Goal: Task Accomplishment & Management: Complete application form

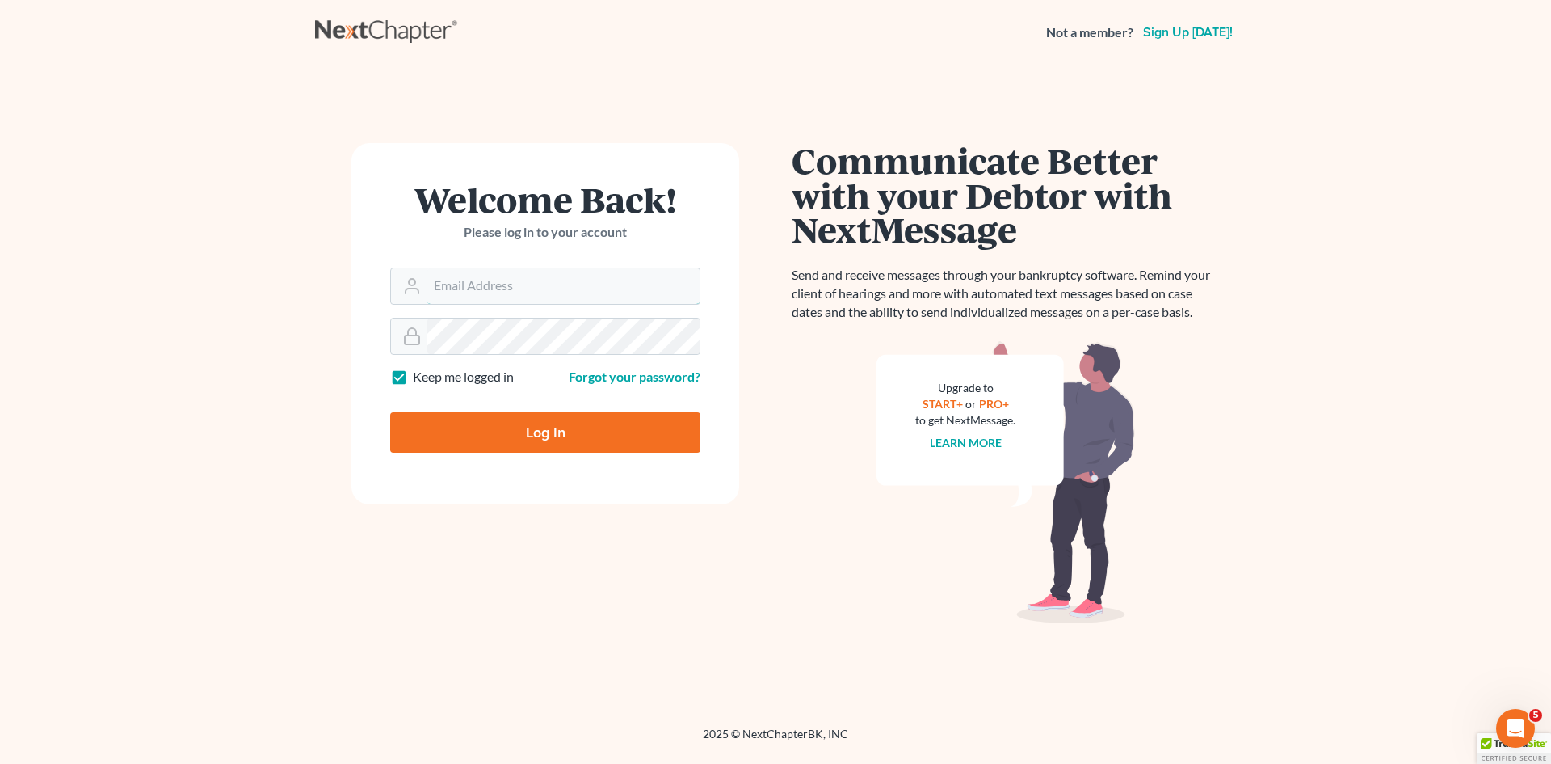
type input "[EMAIL_ADDRESS][DOMAIN_NAME]"
click at [556, 427] on input "Log In" at bounding box center [545, 432] width 310 height 40
type input "Thinking..."
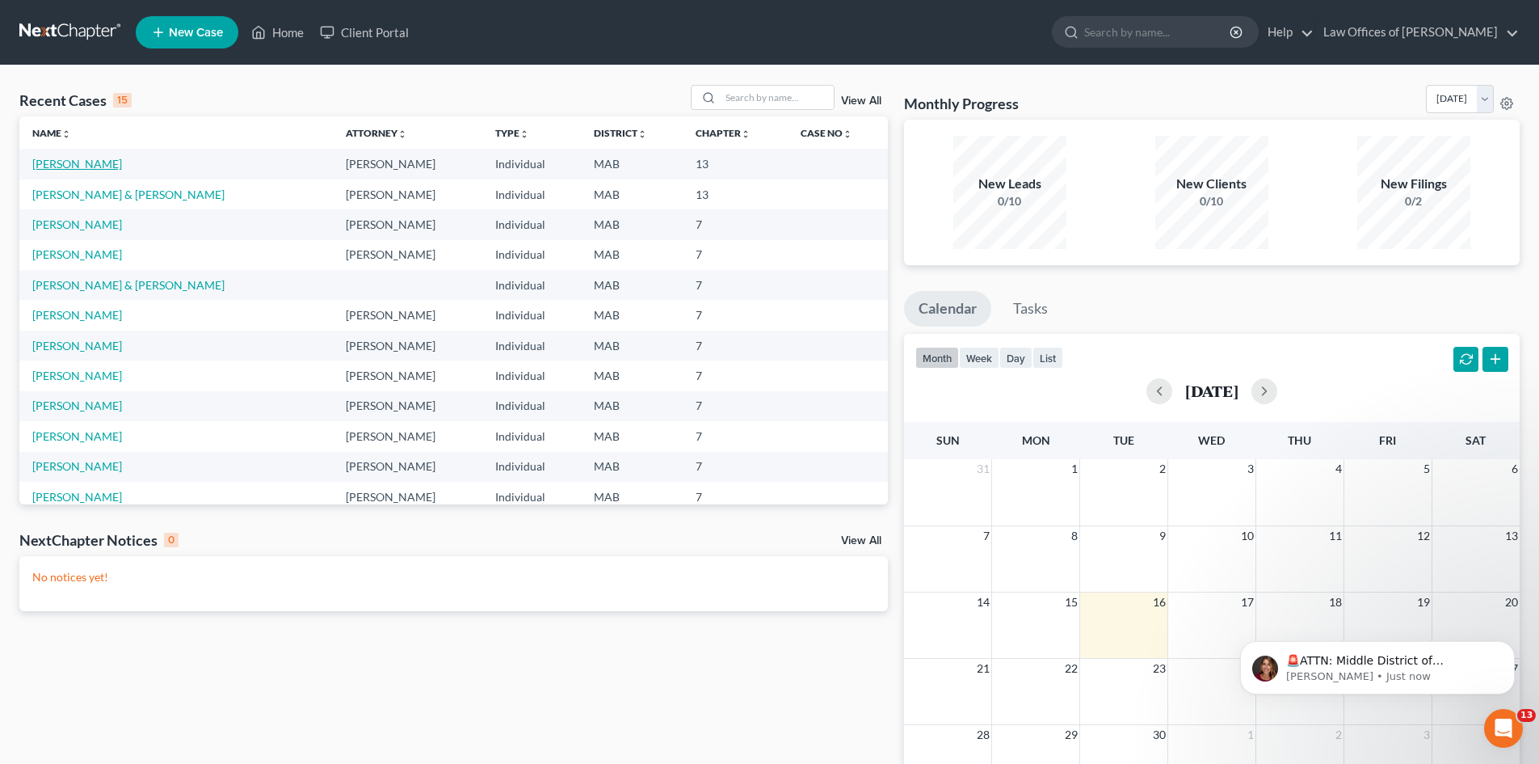
click at [76, 170] on link "[PERSON_NAME]" at bounding box center [77, 164] width 90 height 14
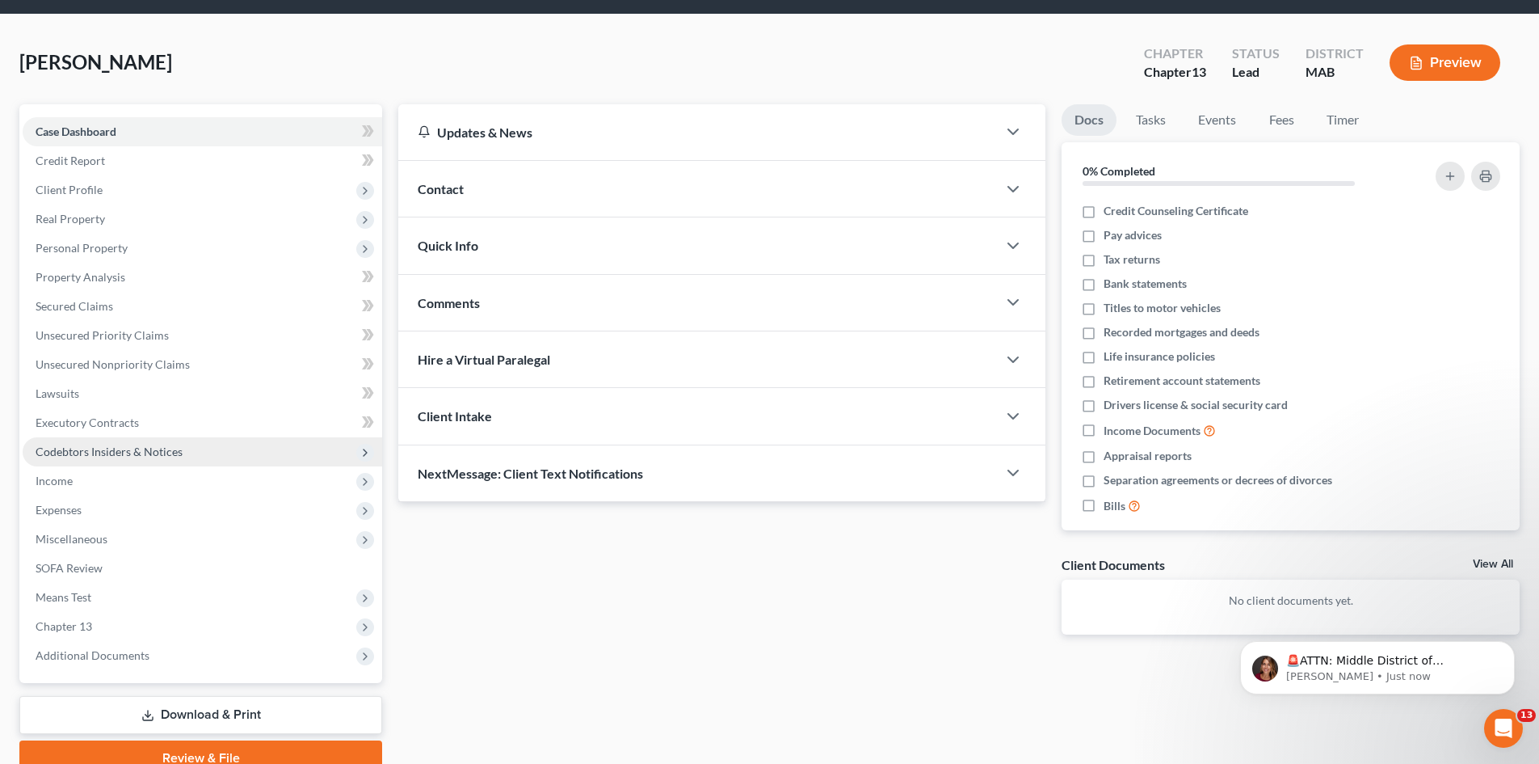
scroll to position [124, 0]
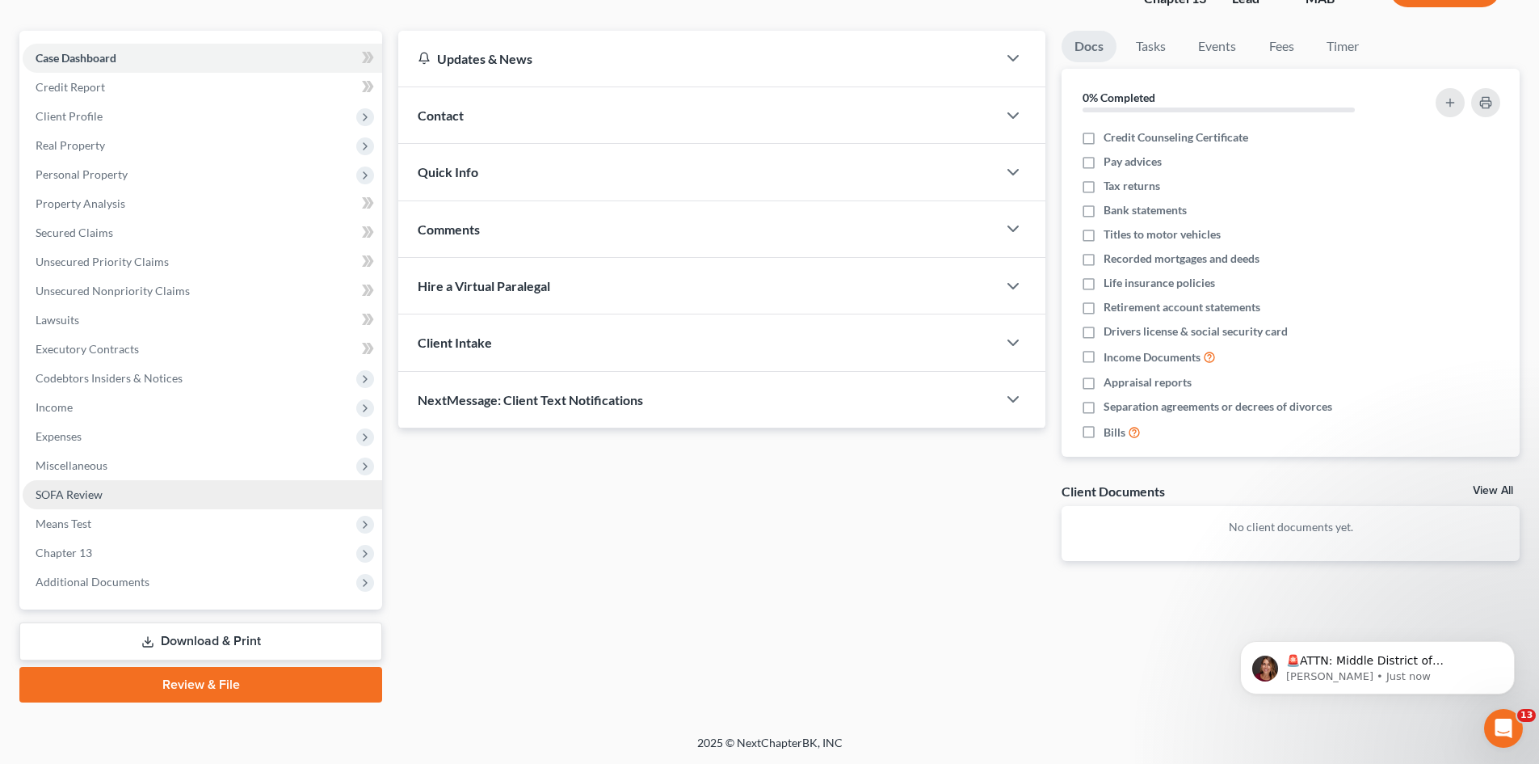
click at [90, 495] on span "SOFA Review" at bounding box center [69, 494] width 67 height 14
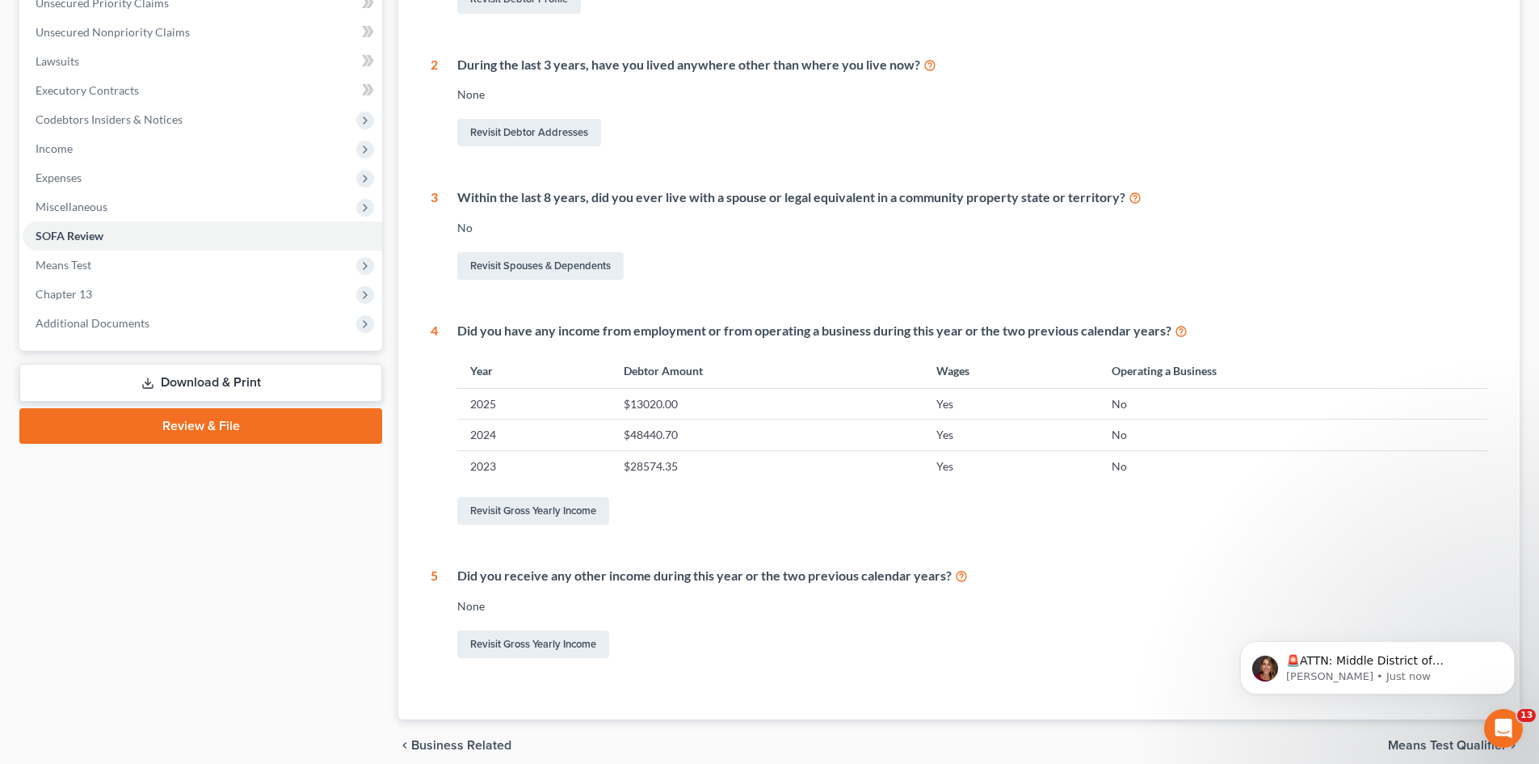
scroll to position [384, 0]
click at [522, 506] on link "Revisit Gross Yearly Income" at bounding box center [533, 509] width 152 height 27
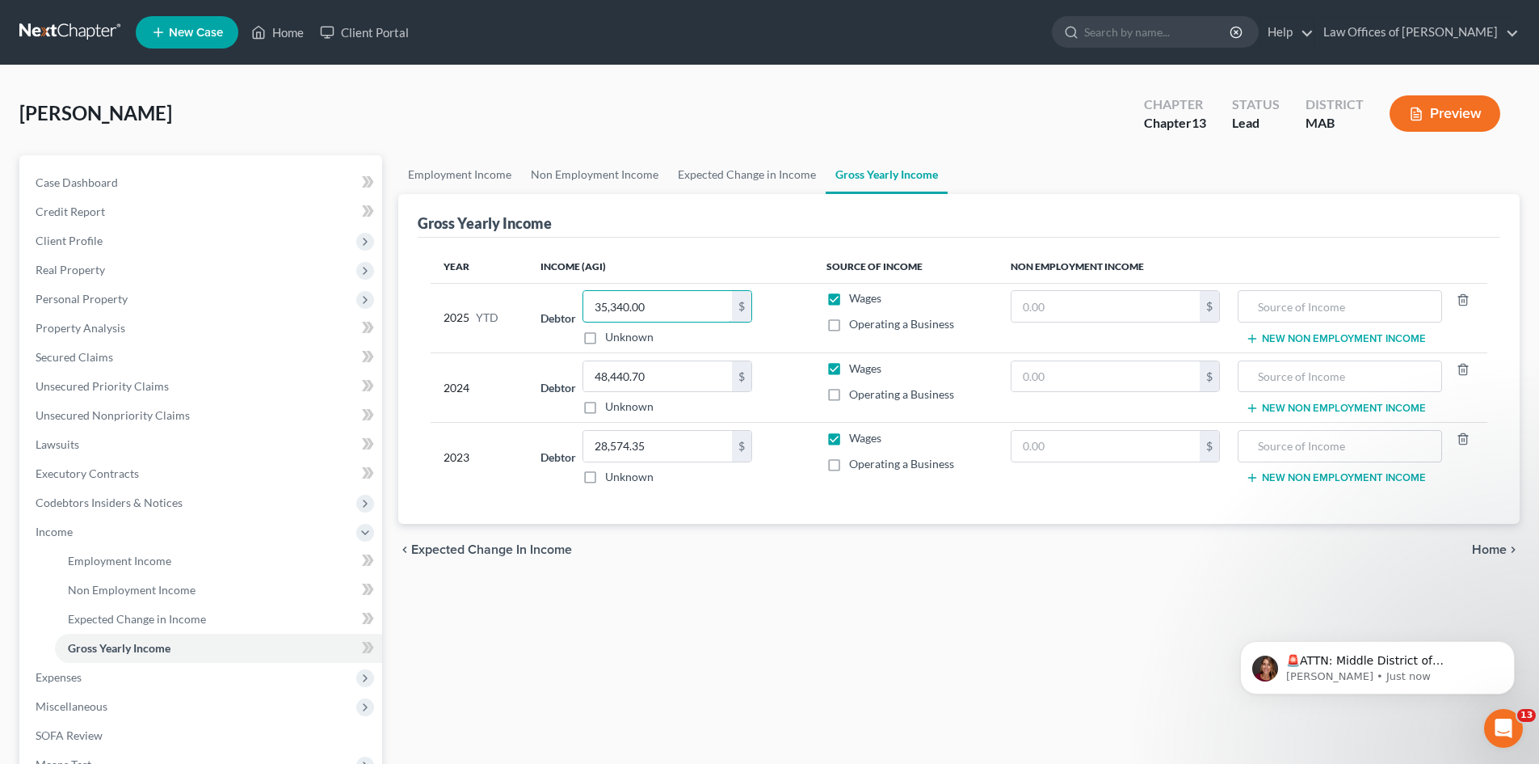
type input "35,340.00"
click at [1501, 553] on span "Home" at bounding box center [1489, 549] width 35 height 13
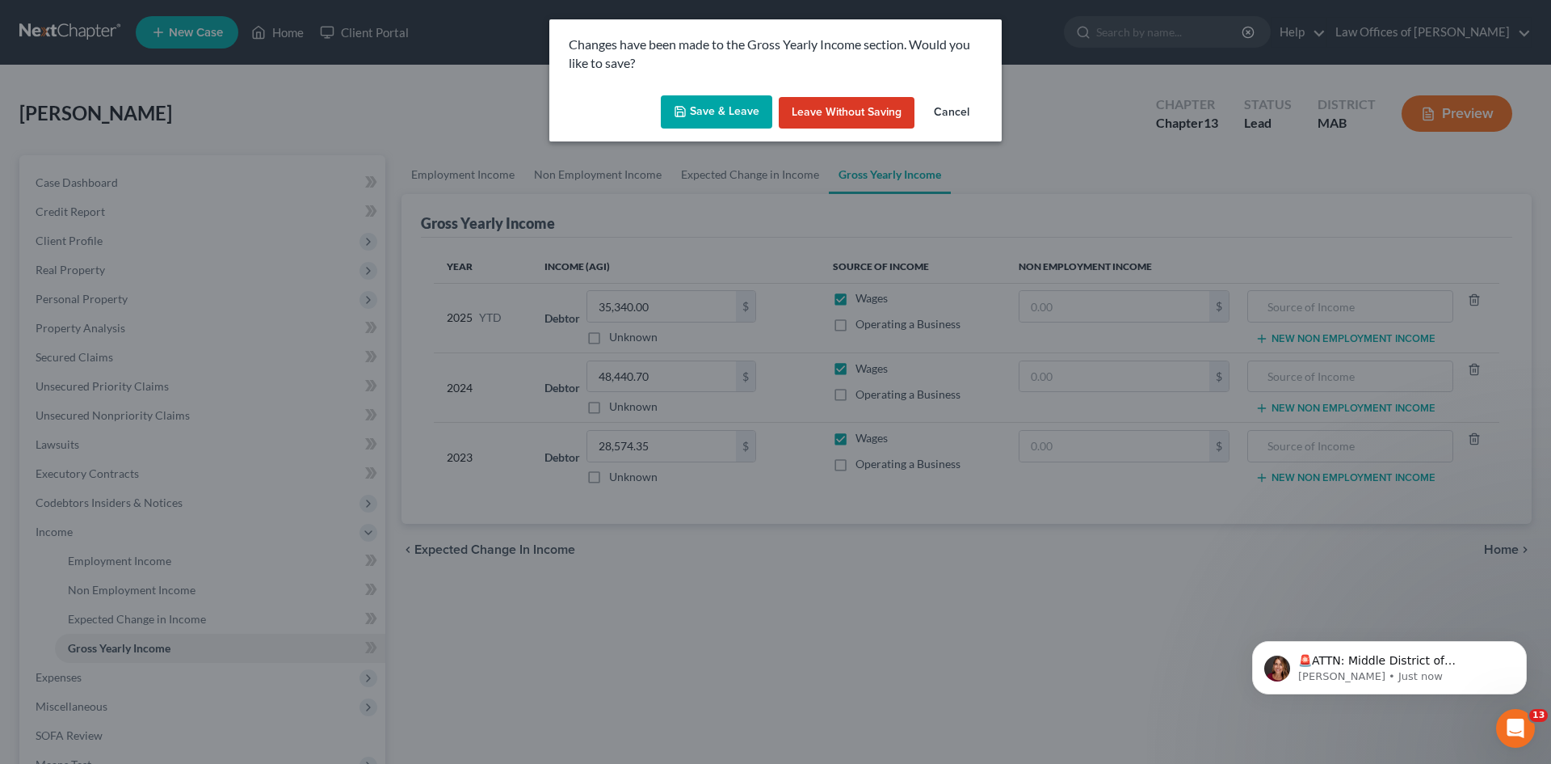
click at [713, 118] on button "Save & Leave" at bounding box center [717, 112] width 112 height 34
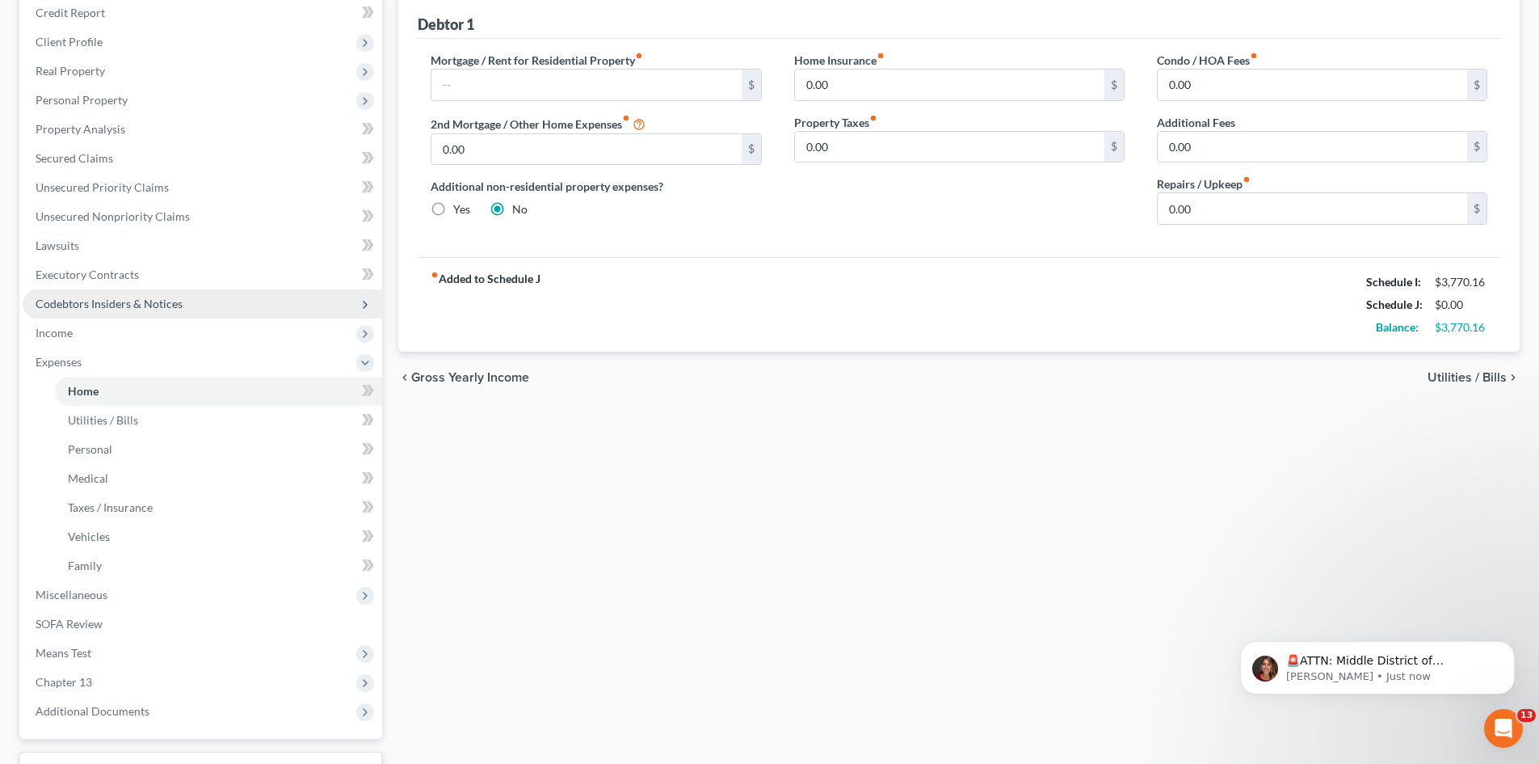
scroll to position [222, 0]
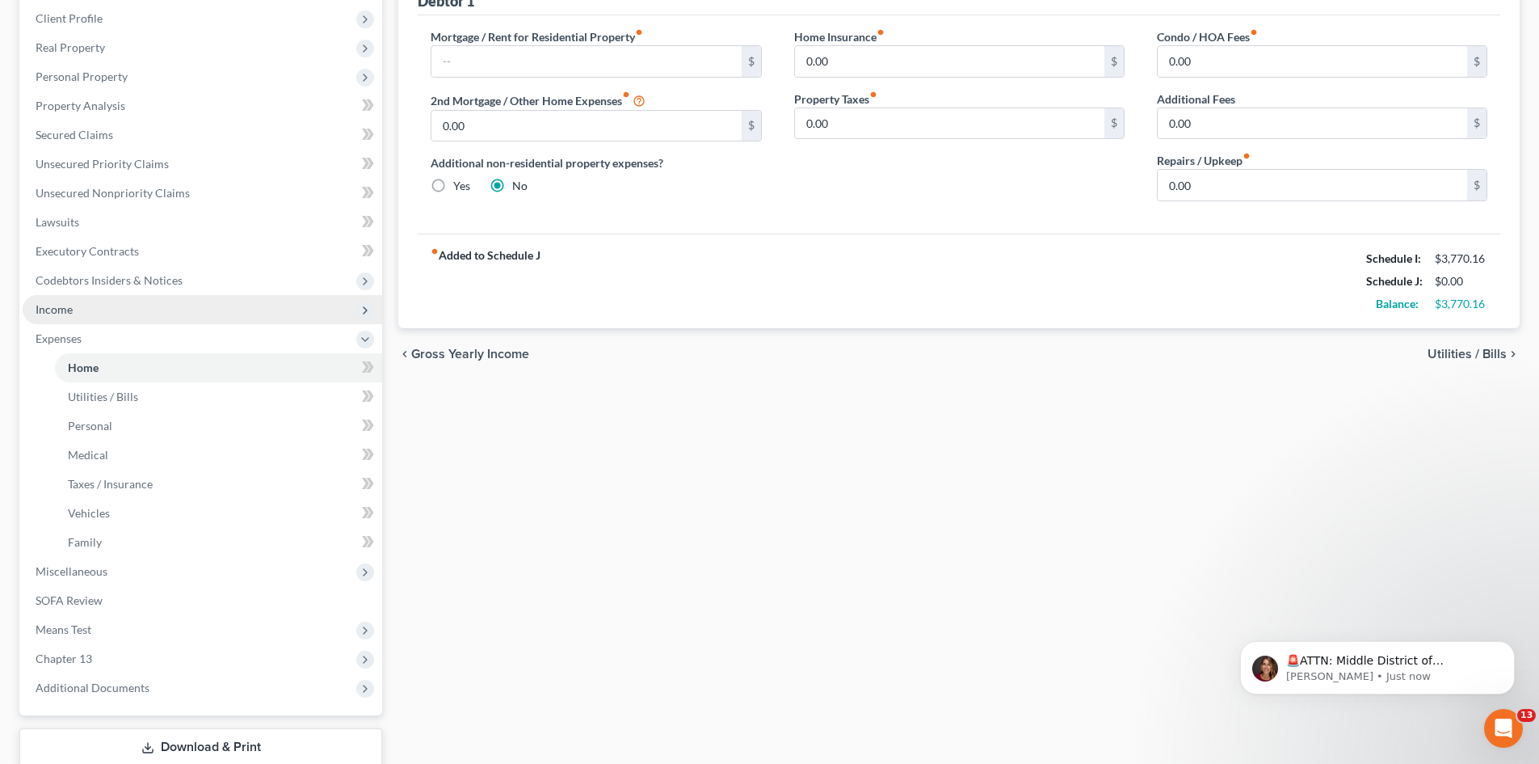
click at [113, 305] on span "Income" at bounding box center [203, 309] width 360 height 29
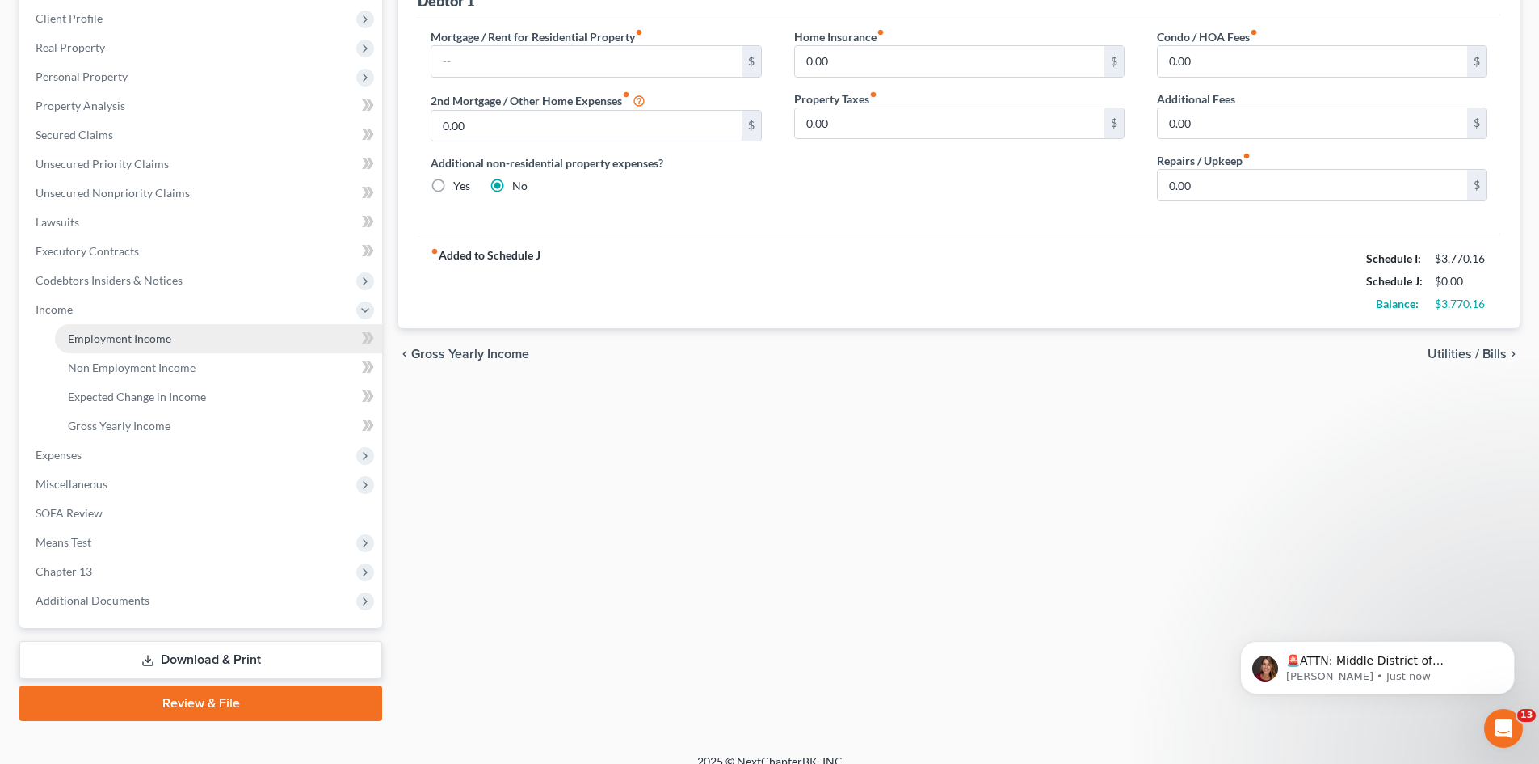
click at [150, 338] on span "Employment Income" at bounding box center [119, 338] width 103 height 14
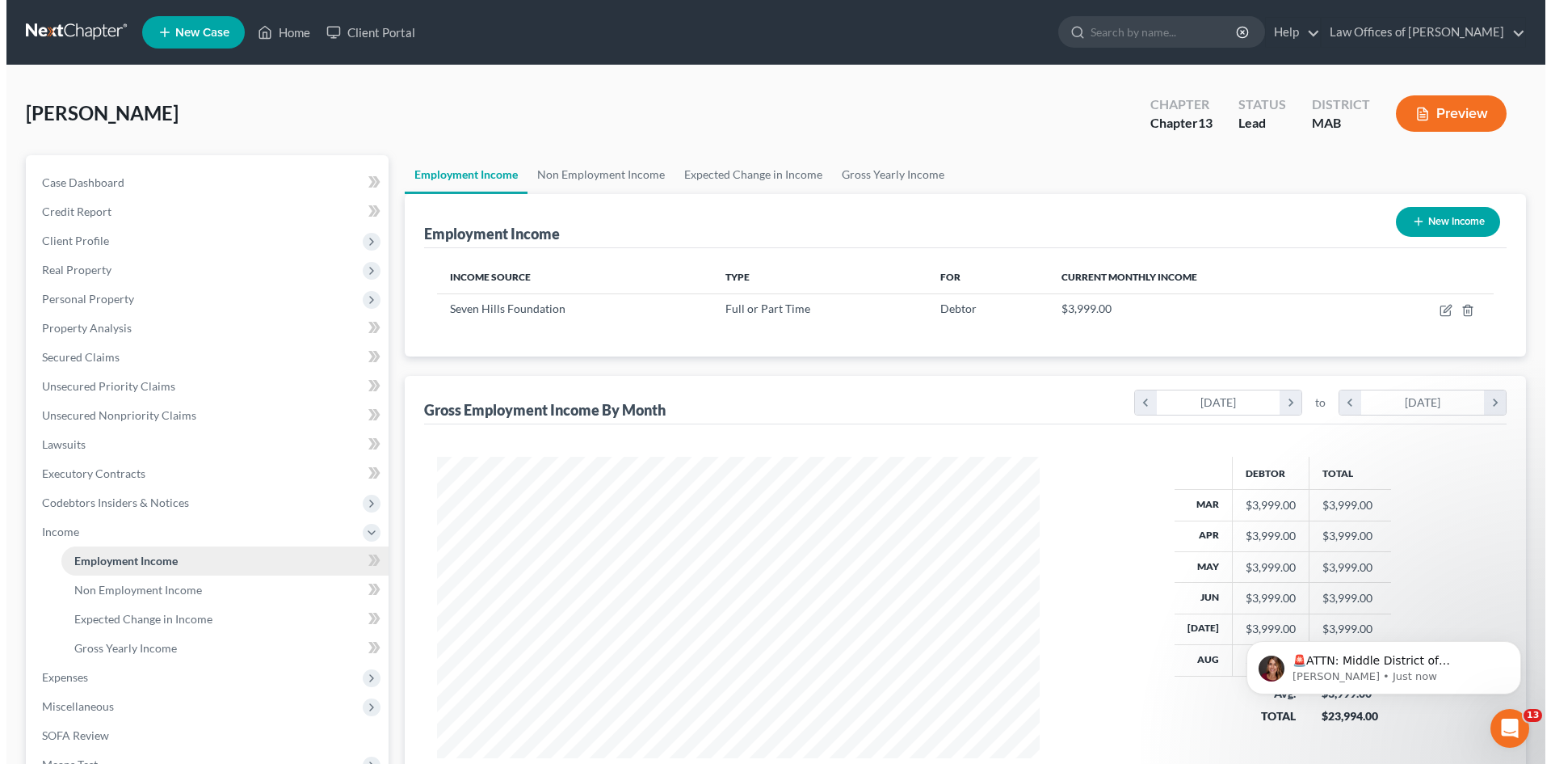
scroll to position [301, 635]
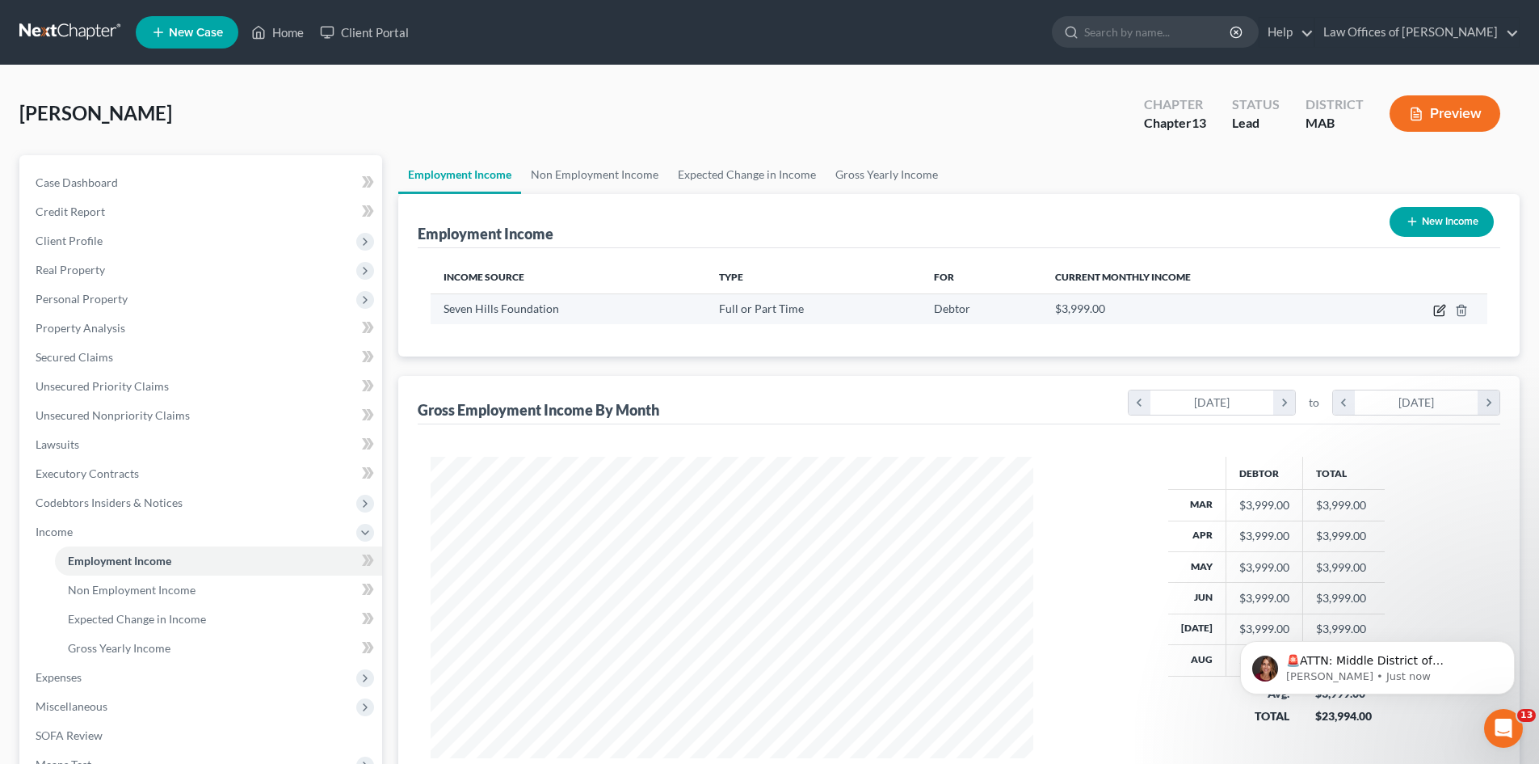
click at [1442, 309] on icon "button" at bounding box center [1439, 310] width 13 height 13
select select "0"
select select "22"
select select "0"
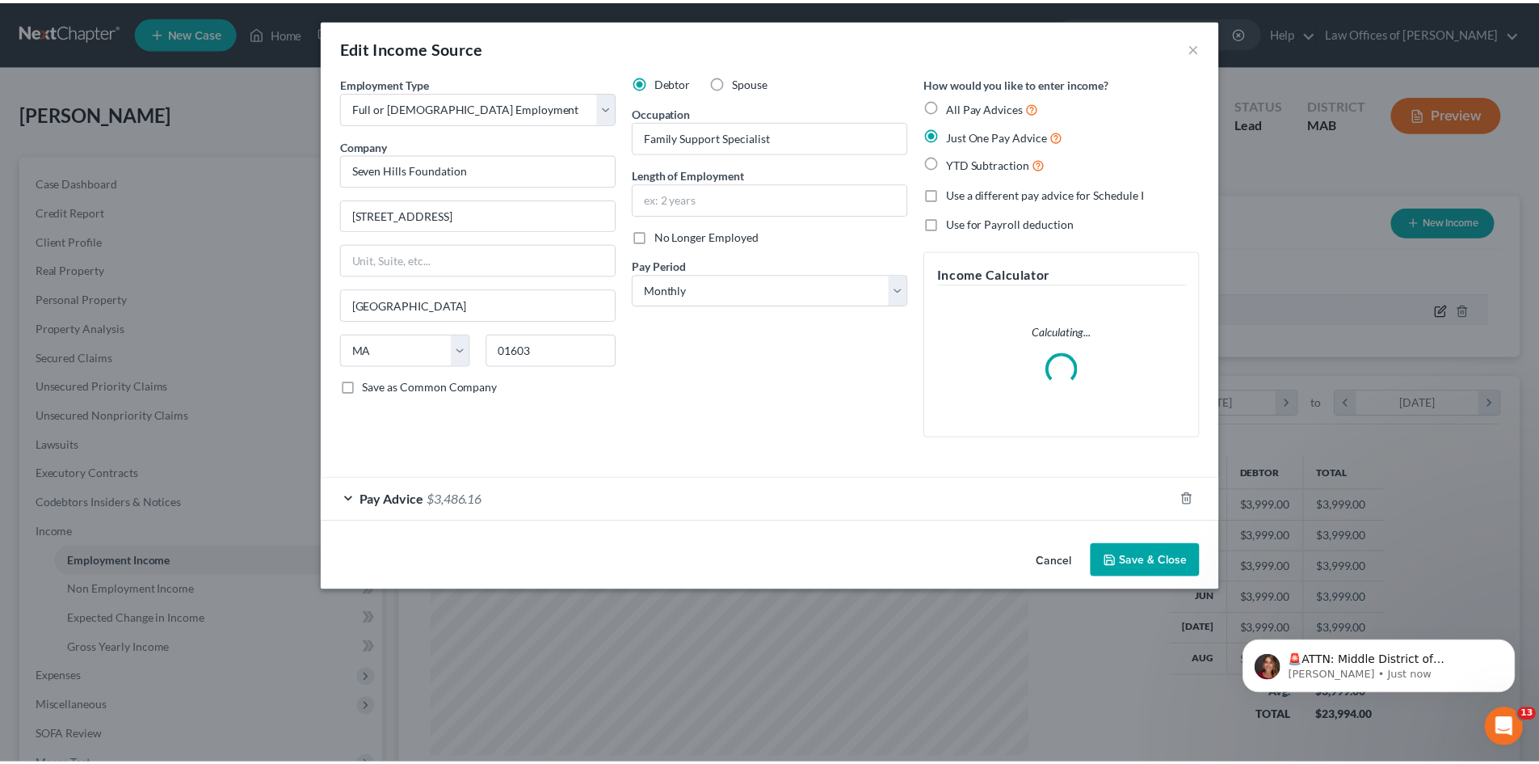
scroll to position [304, 641]
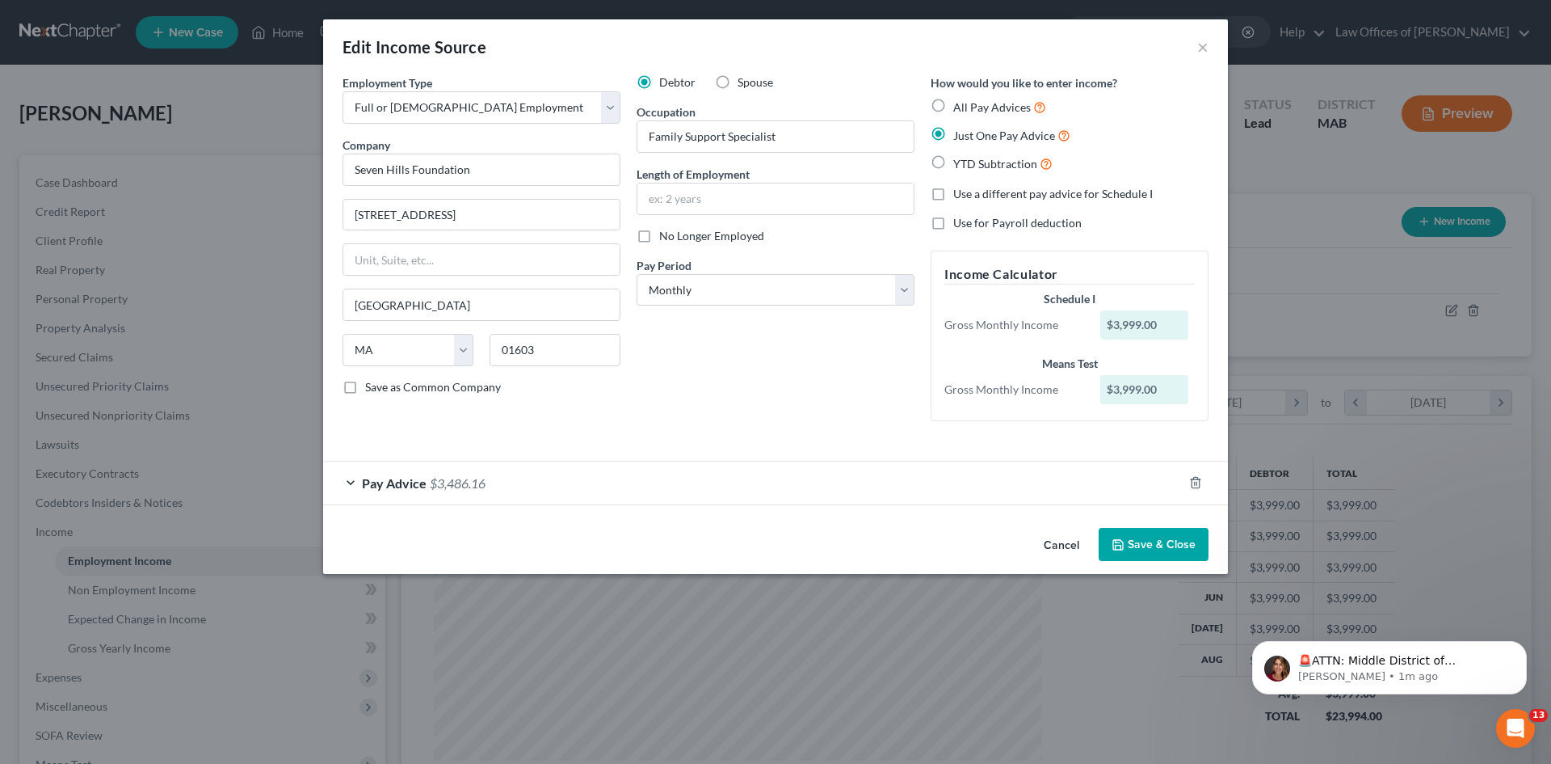
click at [1151, 546] on button "Save & Close" at bounding box center [1154, 545] width 110 height 34
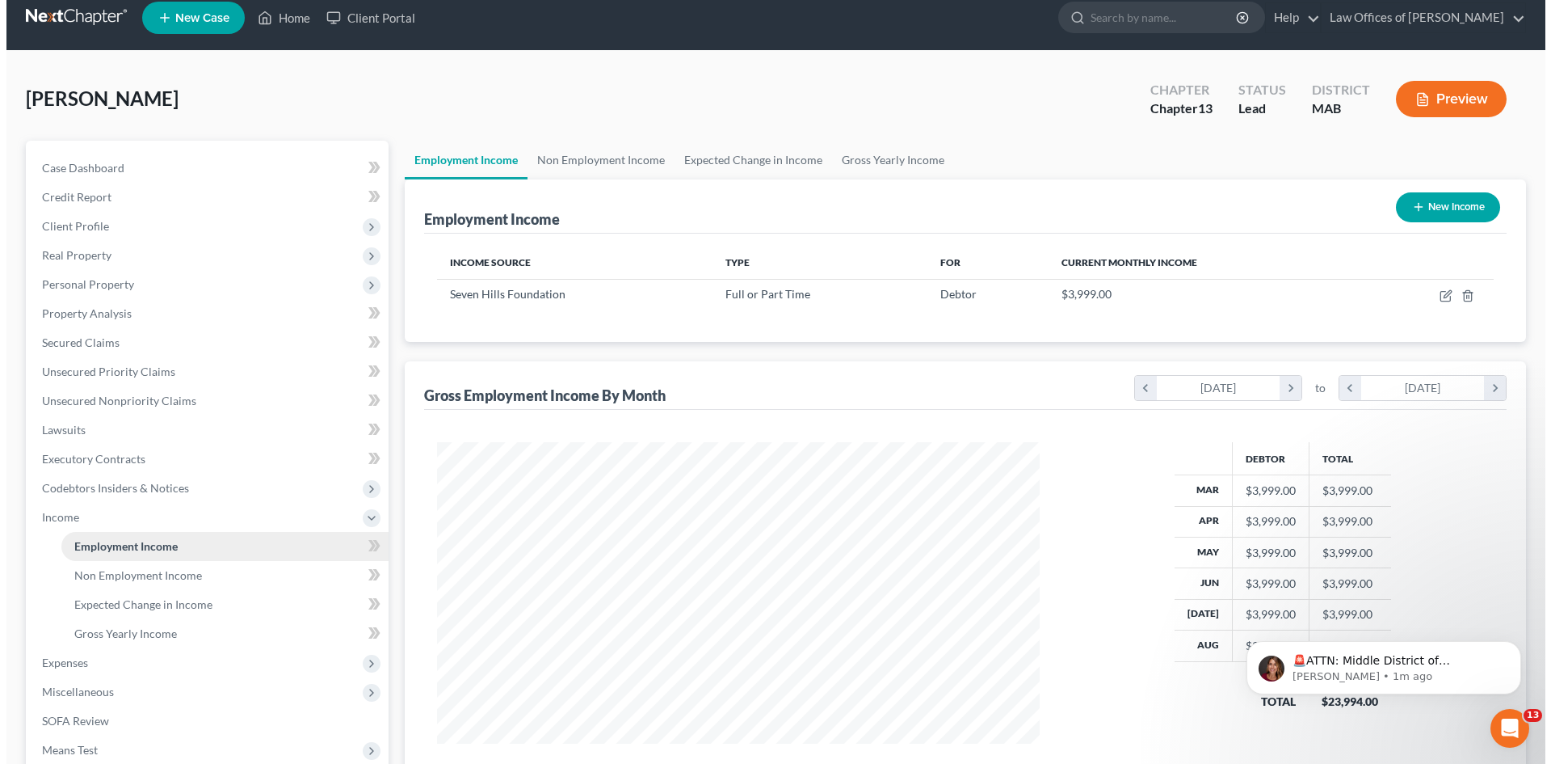
scroll to position [0, 0]
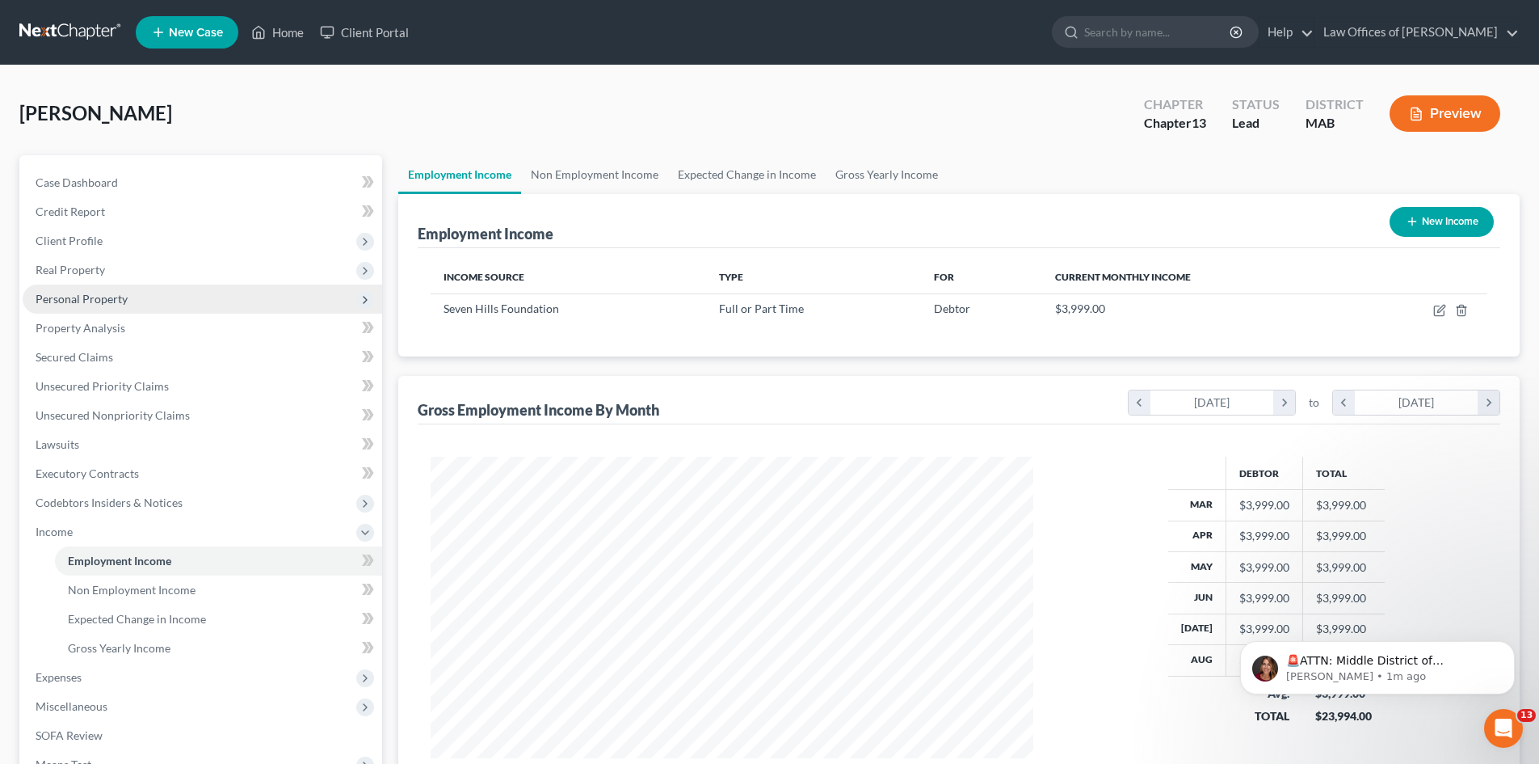
click at [132, 289] on span "Personal Property" at bounding box center [203, 298] width 360 height 29
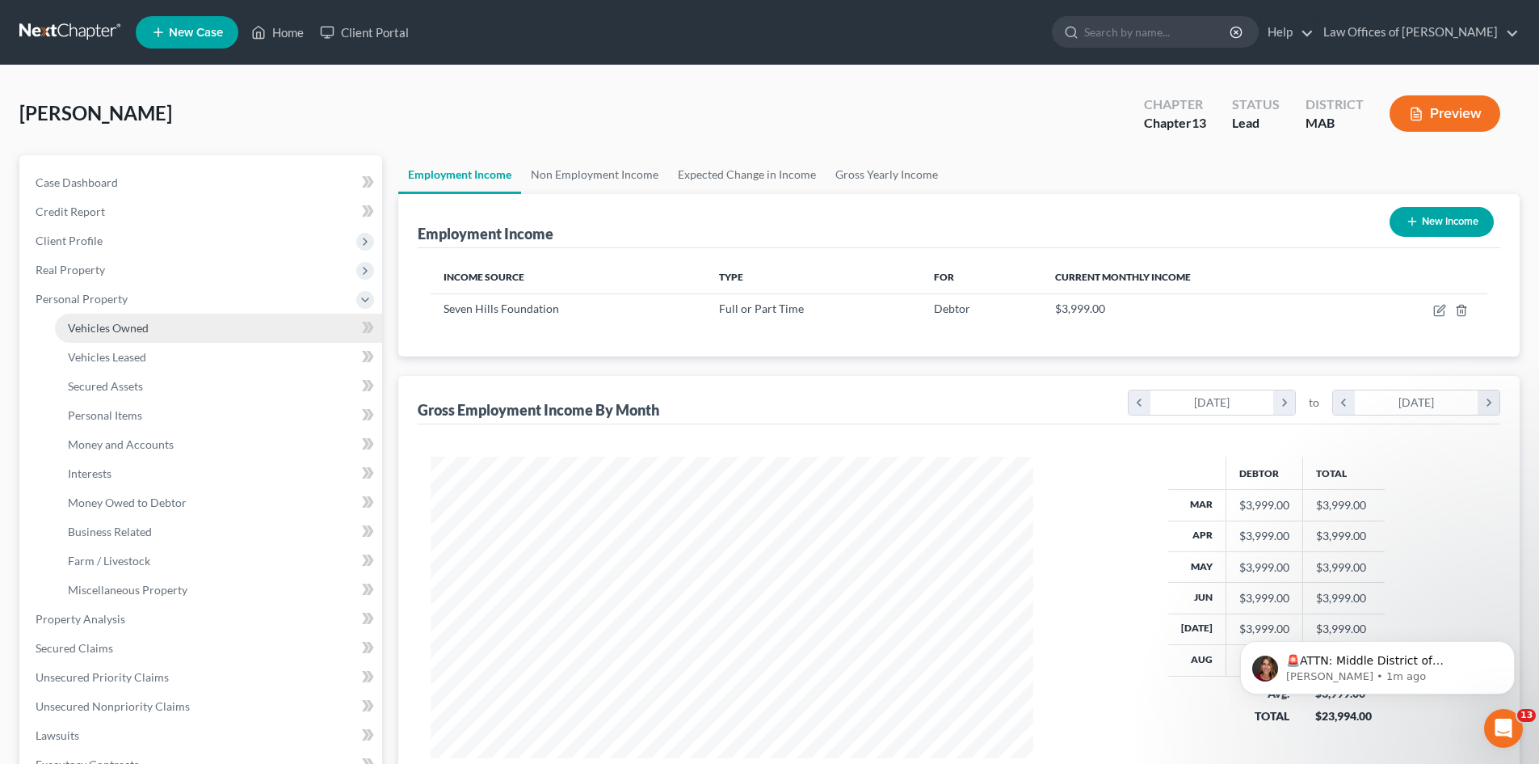
click at [137, 330] on span "Vehicles Owned" at bounding box center [108, 328] width 81 height 14
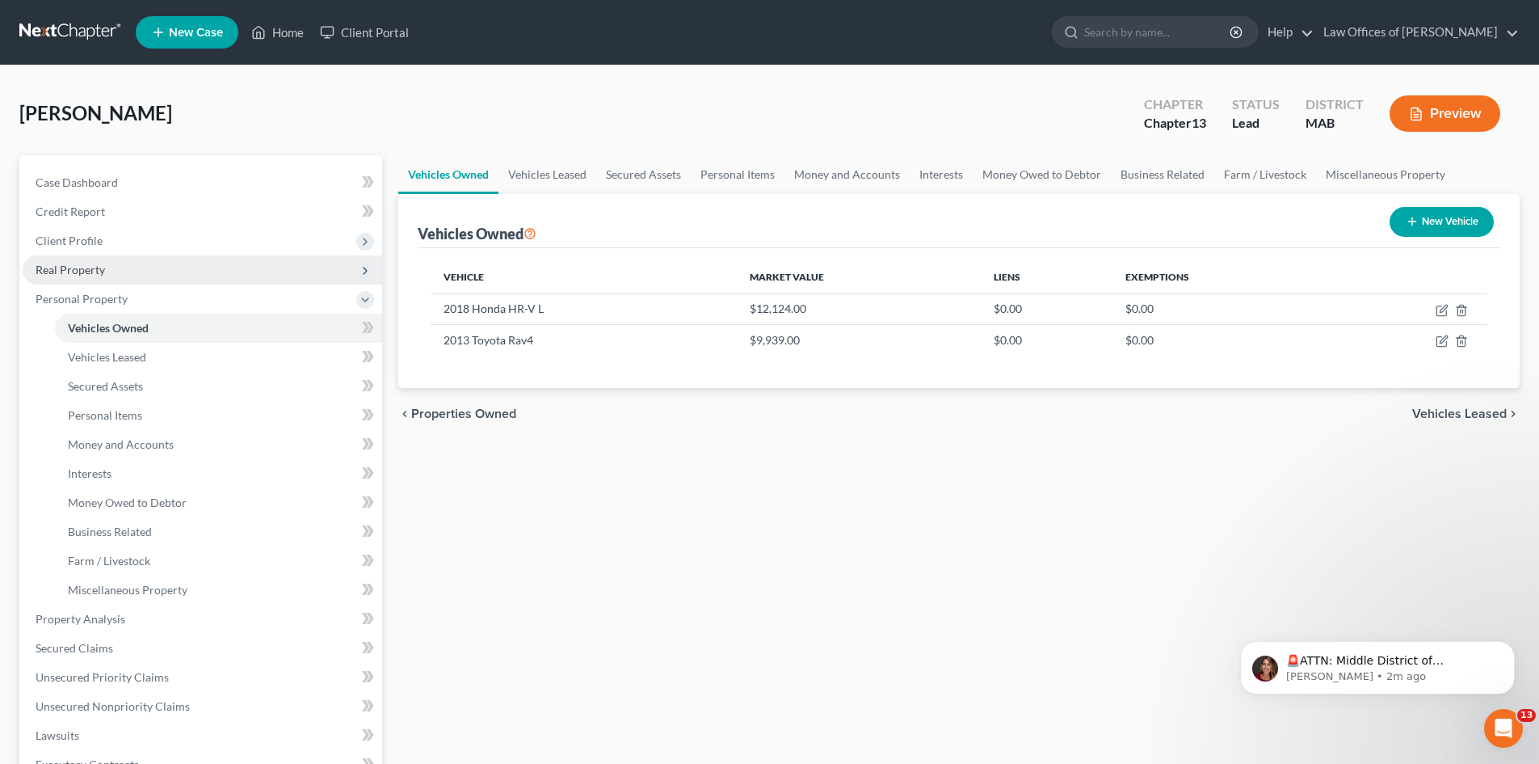
click at [103, 265] on span "Real Property" at bounding box center [70, 270] width 69 height 14
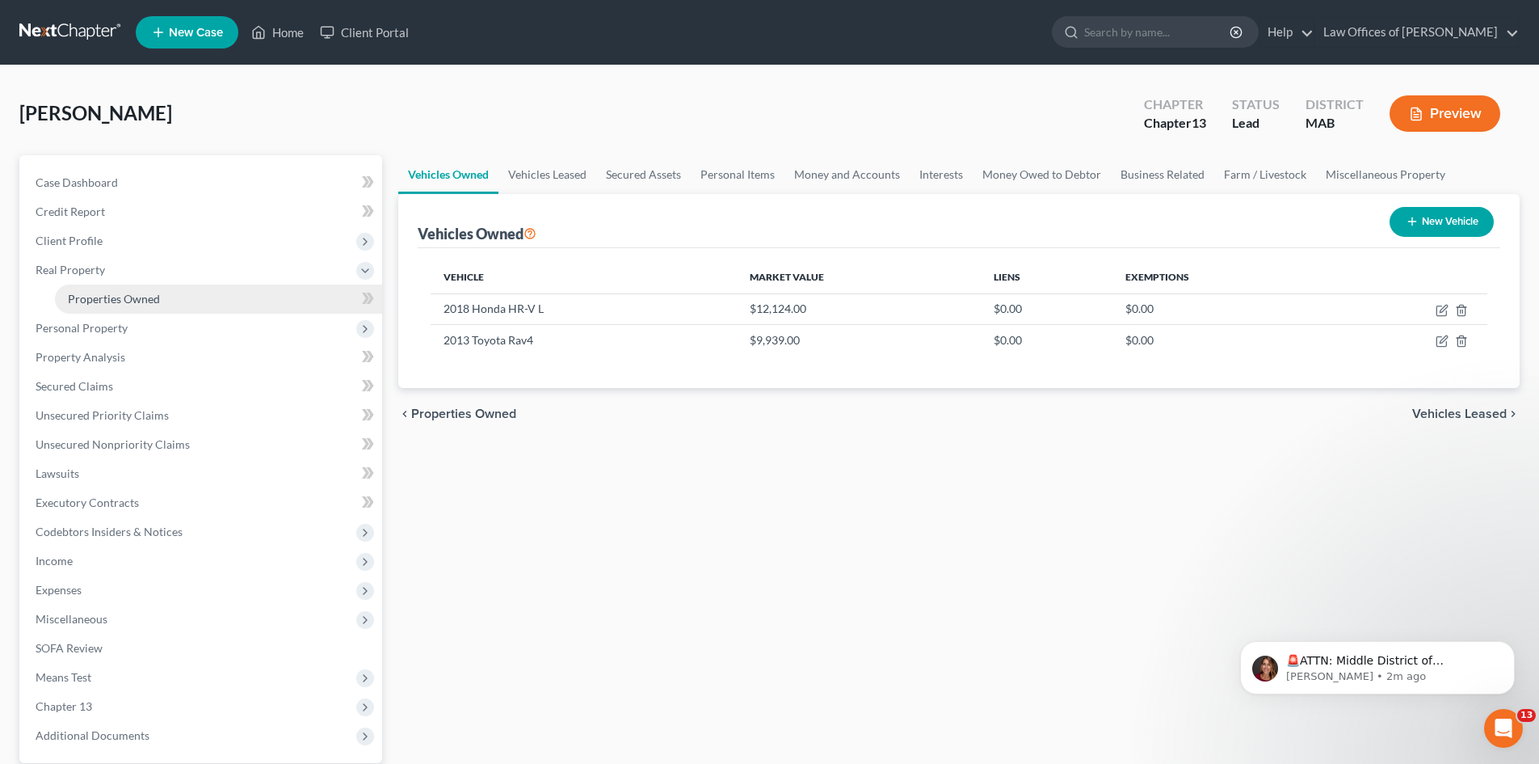
click at [171, 299] on link "Properties Owned" at bounding box center [218, 298] width 327 height 29
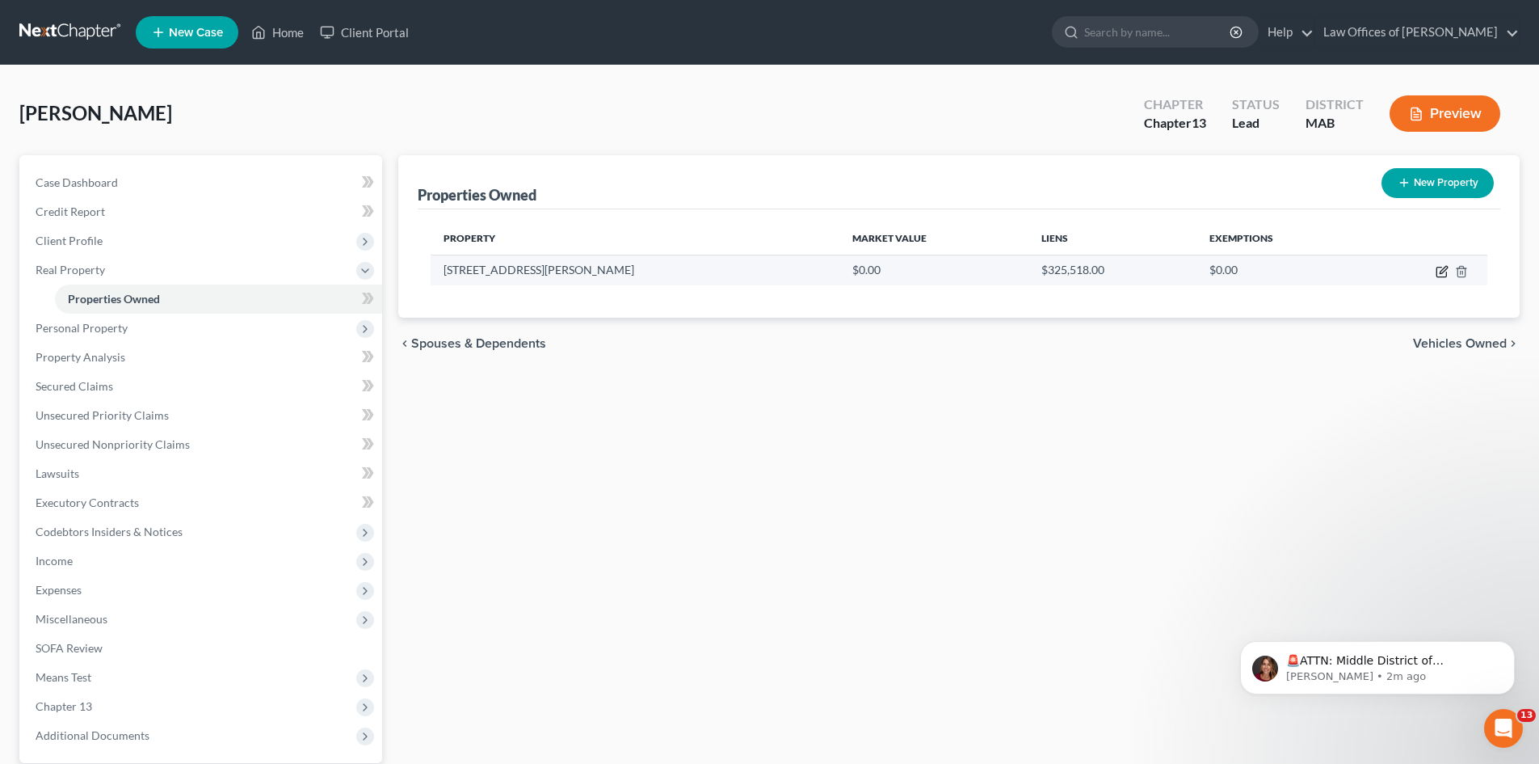
click at [1442, 270] on icon "button" at bounding box center [1443, 269] width 7 height 7
select select "22"
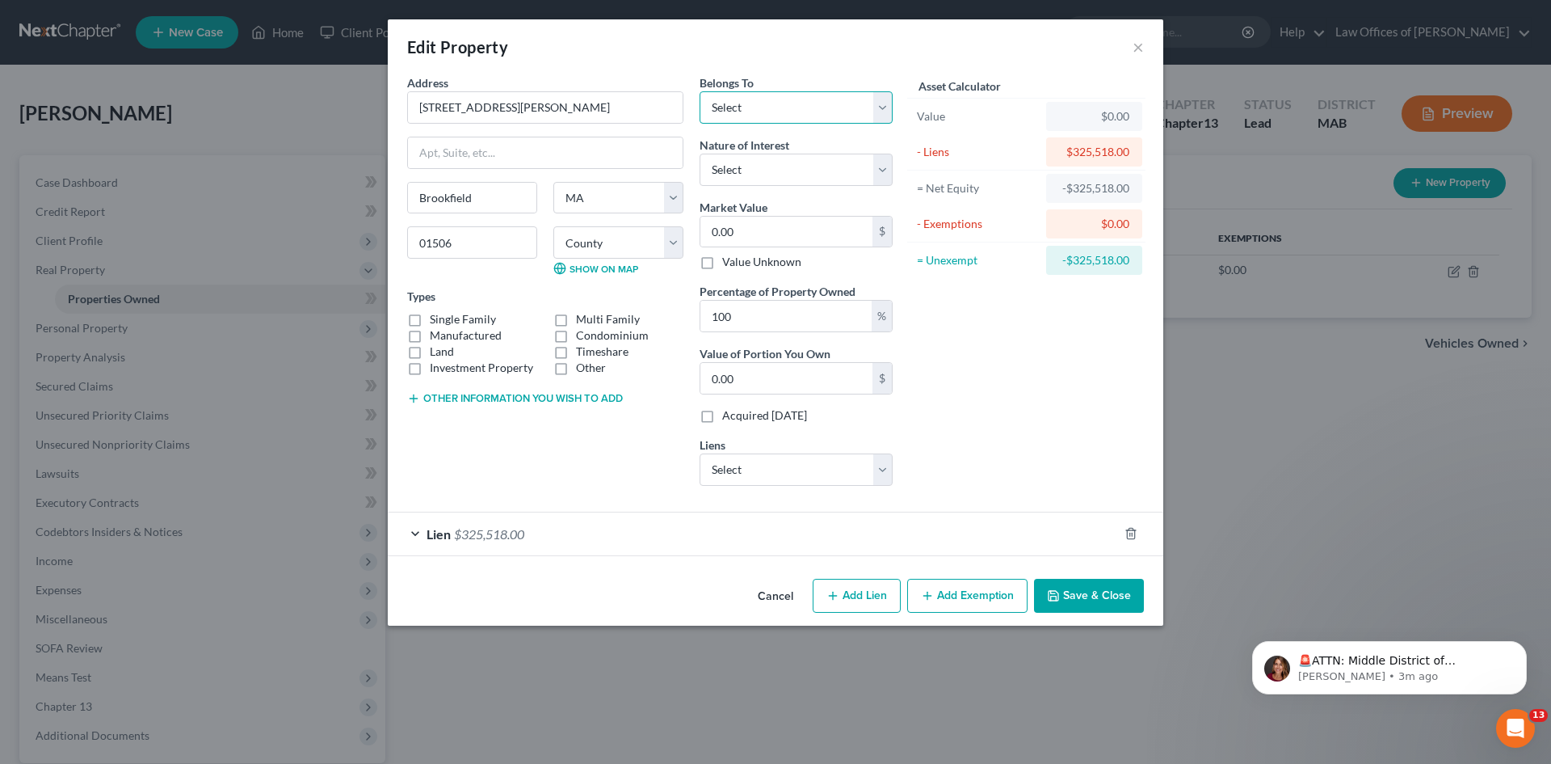
click at [882, 111] on select "Select Debtor 1 Only Debtor 2 Only Debtor 1 And Debtor 2 Only At Least One Of T…" at bounding box center [796, 107] width 193 height 32
select select "3"
click at [700, 91] on select "Select Debtor 1 Only Debtor 2 Only Debtor 1 And Debtor 2 Only At Least One Of T…" at bounding box center [796, 107] width 193 height 32
click at [881, 166] on select "Select Fee Simple Joint Tenant Life Estate Equitable Interest Future Interest T…" at bounding box center [796, 170] width 193 height 32
select select "1"
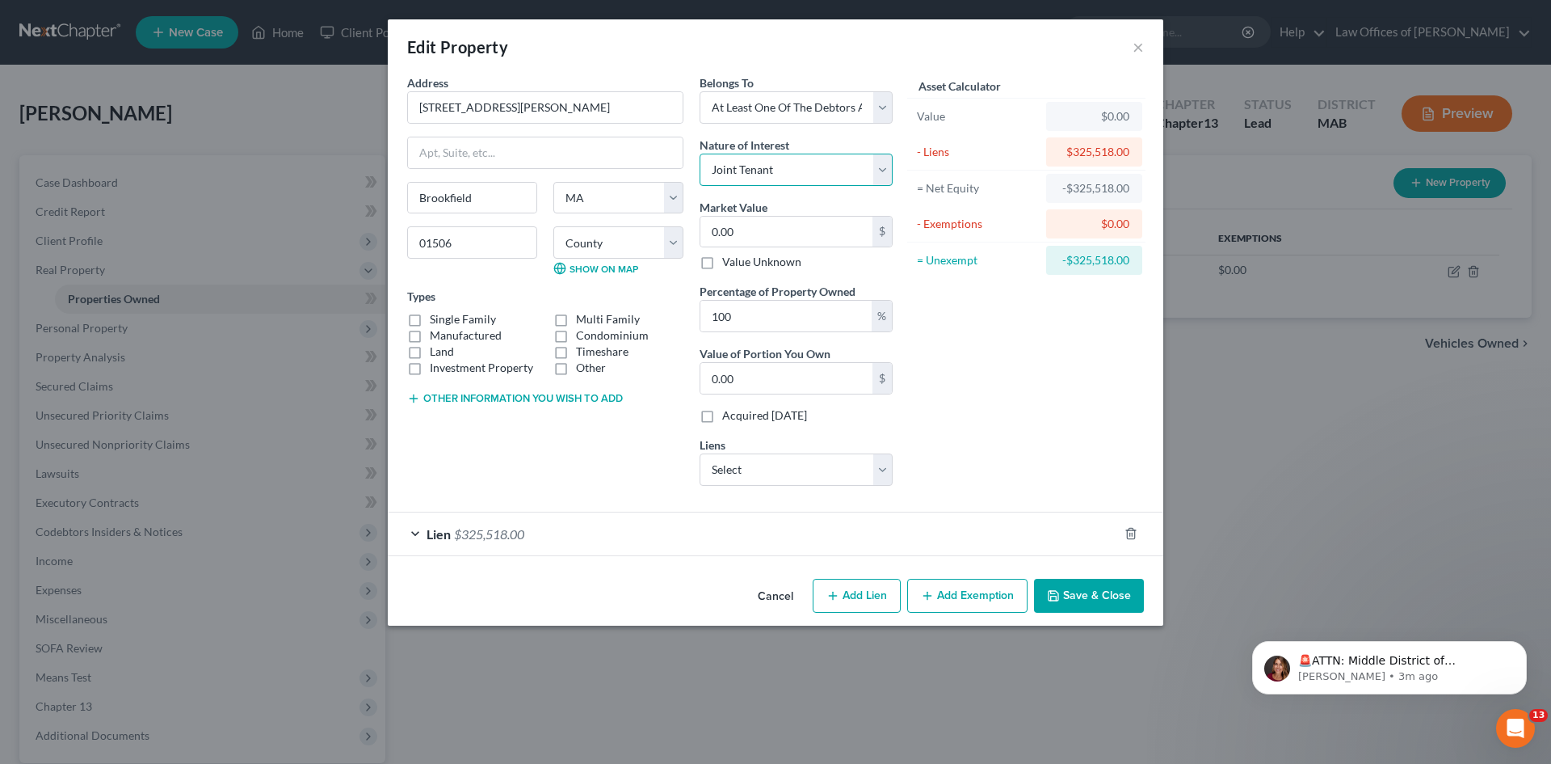
click at [700, 154] on select "Select Fee Simple Joint Tenant Life Estate Equitable Interest Future Interest T…" at bounding box center [796, 170] width 193 height 32
click at [758, 225] on input "0.00" at bounding box center [787, 232] width 172 height 31
type input "3"
type input "3.00"
type input "36"
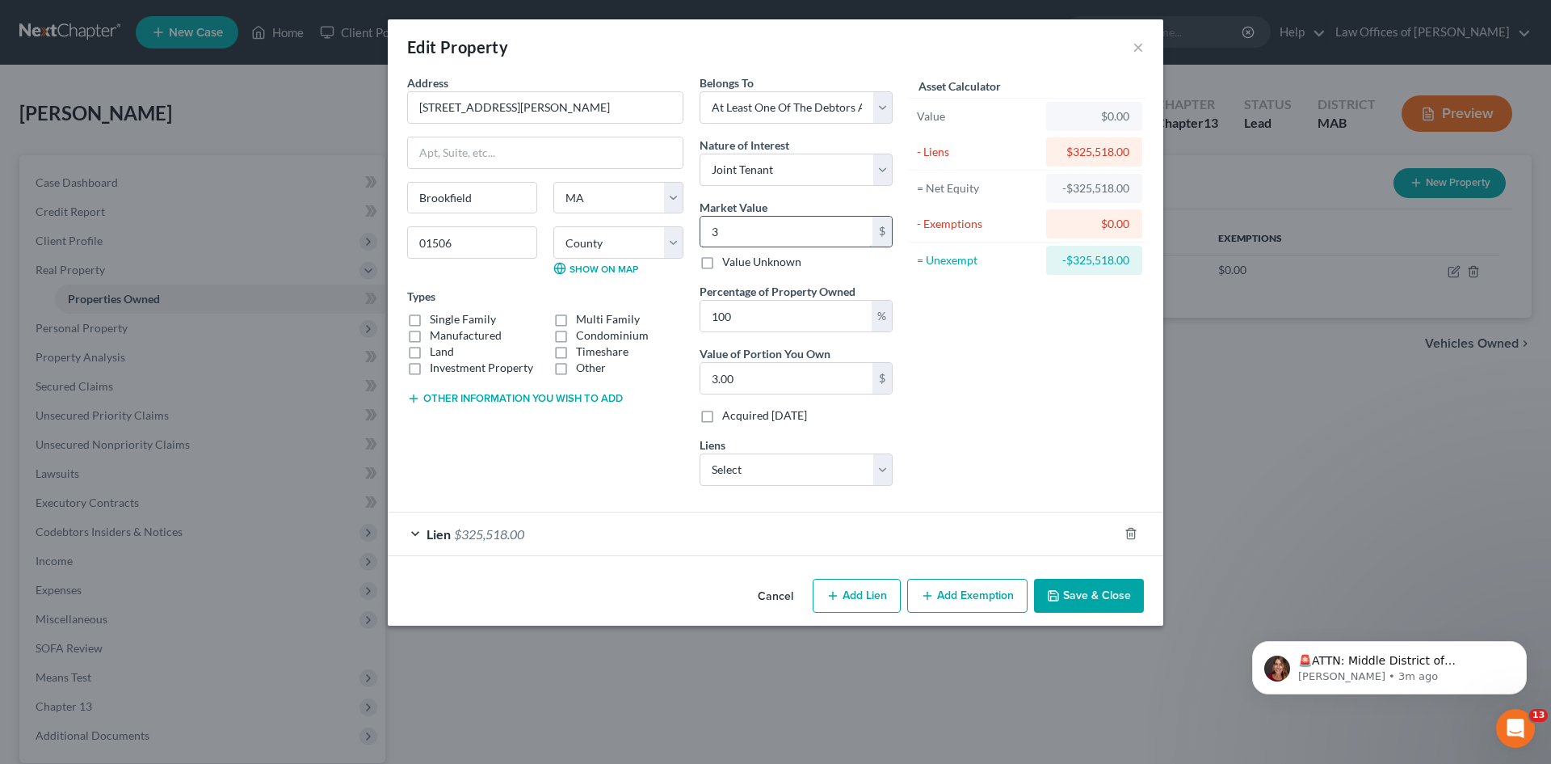
type input "36.00"
type input "363"
type input "363.00"
type input "3633"
type input "3,633.00"
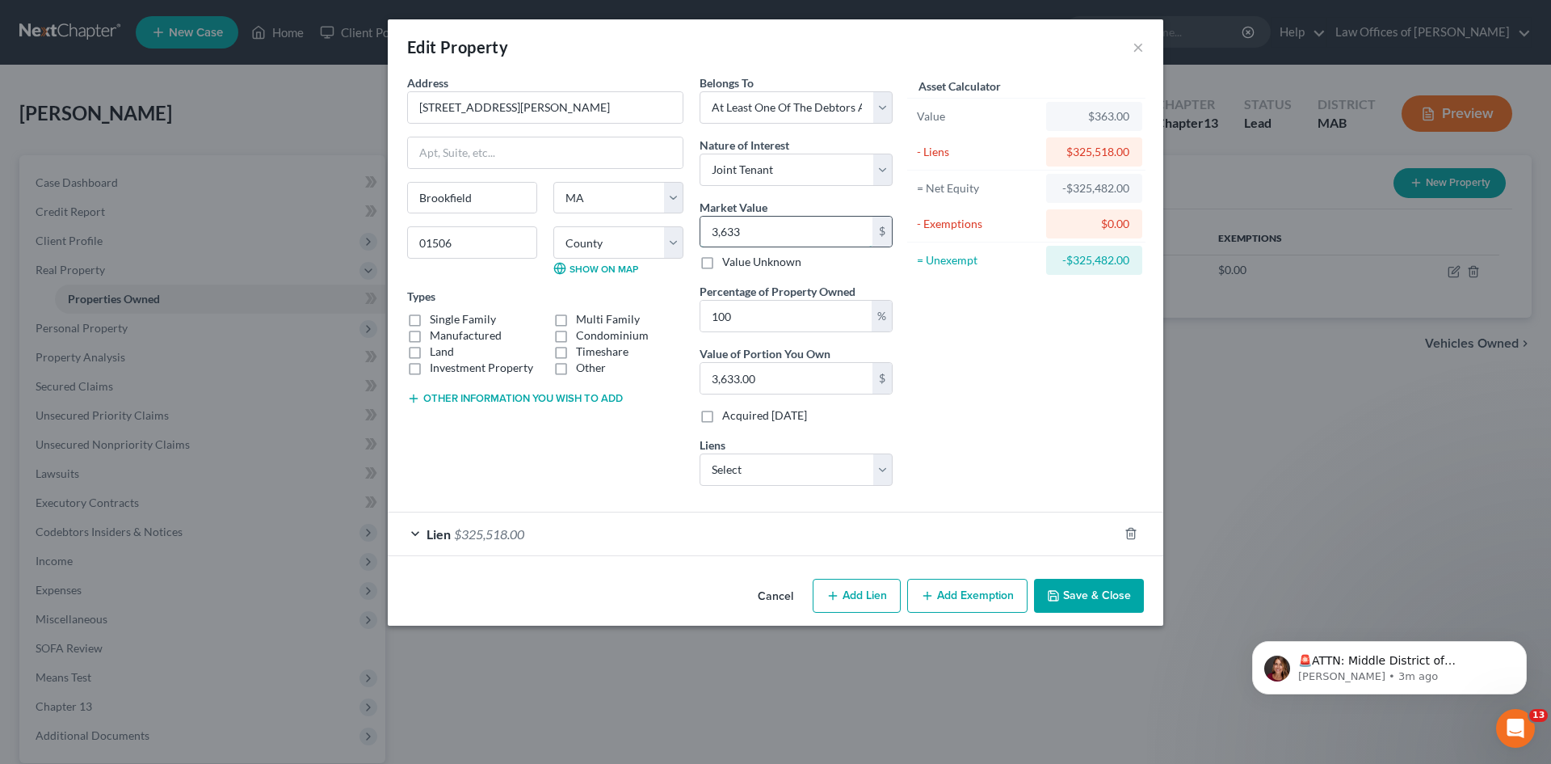
type input "3,6333"
type input "36,333.00"
type input "36,3333"
type input "363,333.00"
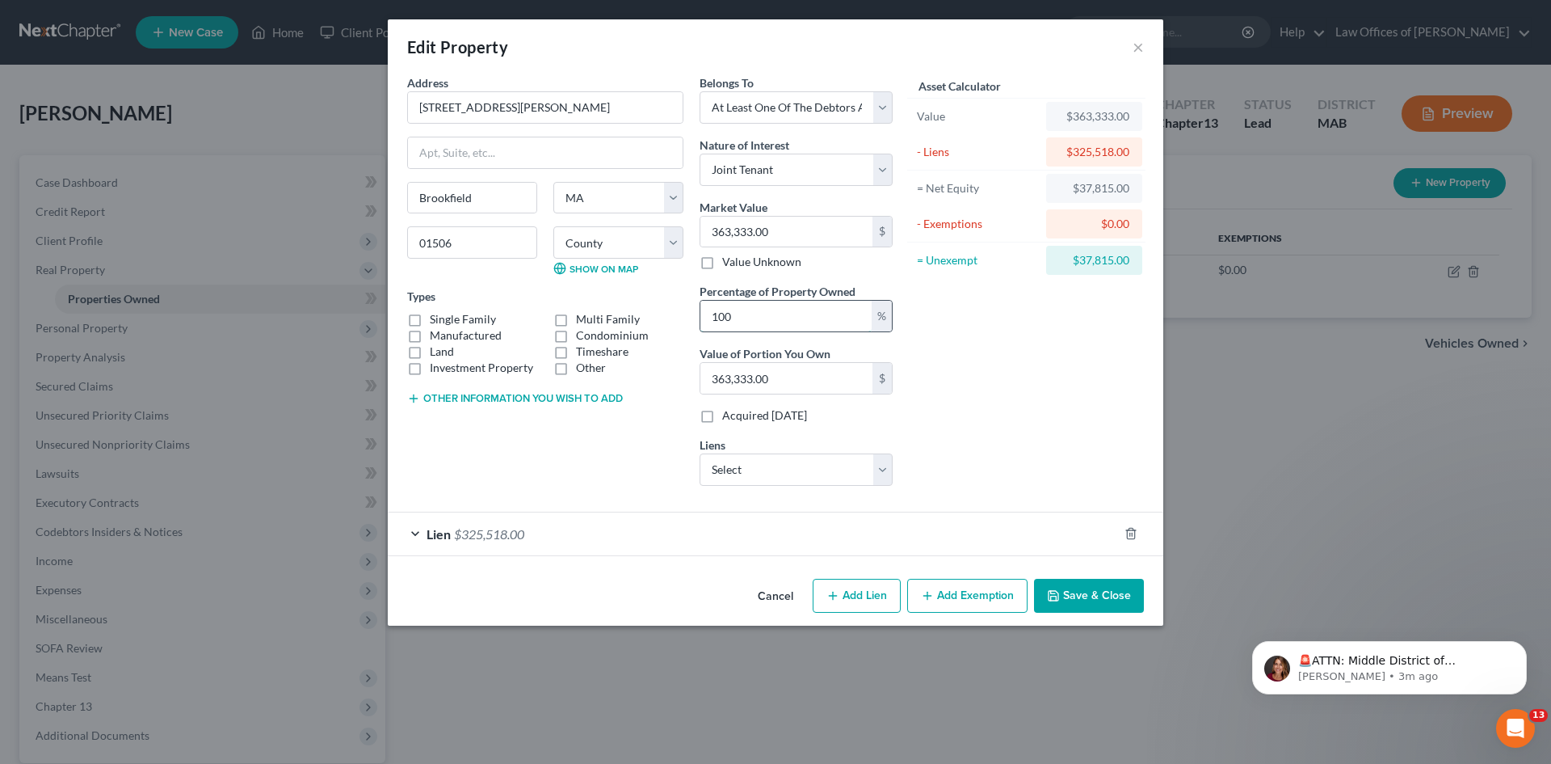
click at [772, 310] on input "100" at bounding box center [786, 316] width 171 height 31
click at [430, 327] on label "Manufactured" at bounding box center [466, 335] width 72 height 16
click at [436, 327] on input "Manufactured" at bounding box center [441, 332] width 11 height 11
checkbox input "true"
click at [887, 473] on select "Select Santander Consumer [GEOGRAPHIC_DATA] - $17,887.28 SPS Select Portfolio S…" at bounding box center [796, 469] width 193 height 32
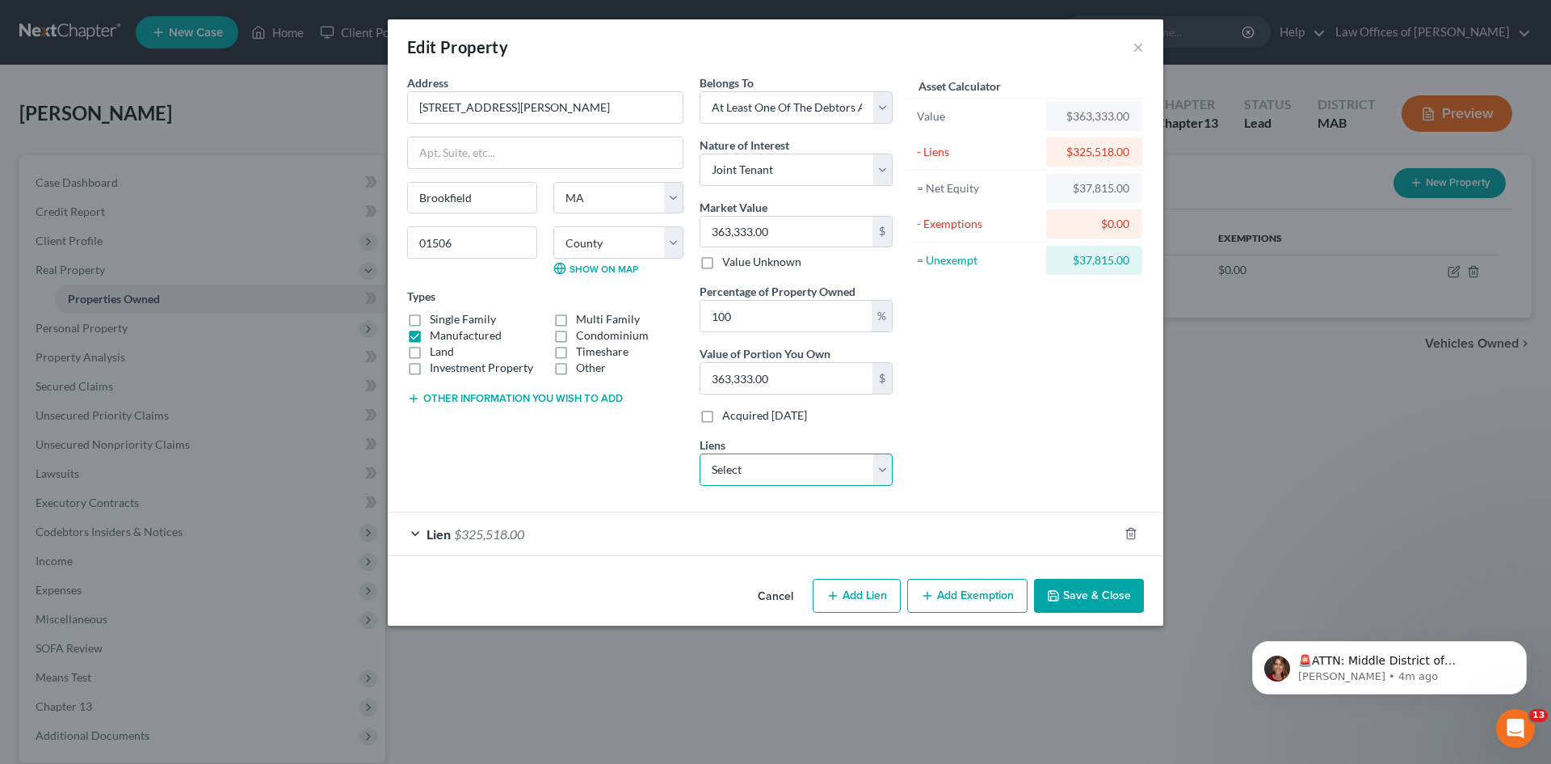
select select "1"
click at [700, 453] on select "Select Santander Consumer [GEOGRAPHIC_DATA] - $17,887.28 SPS Select Portfolio S…" at bounding box center [796, 469] width 193 height 32
select select
select select "22"
select select "3"
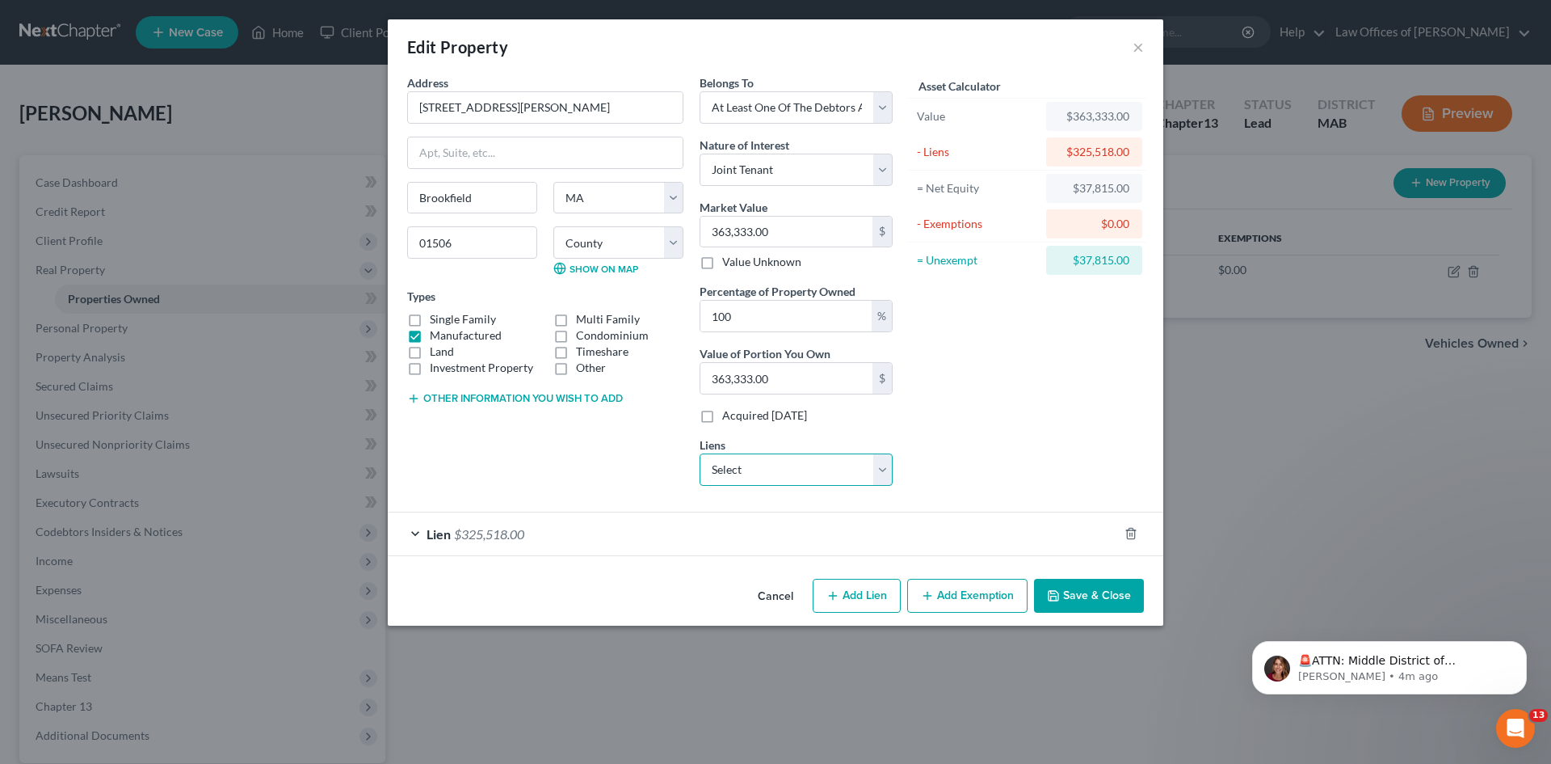
select select "4"
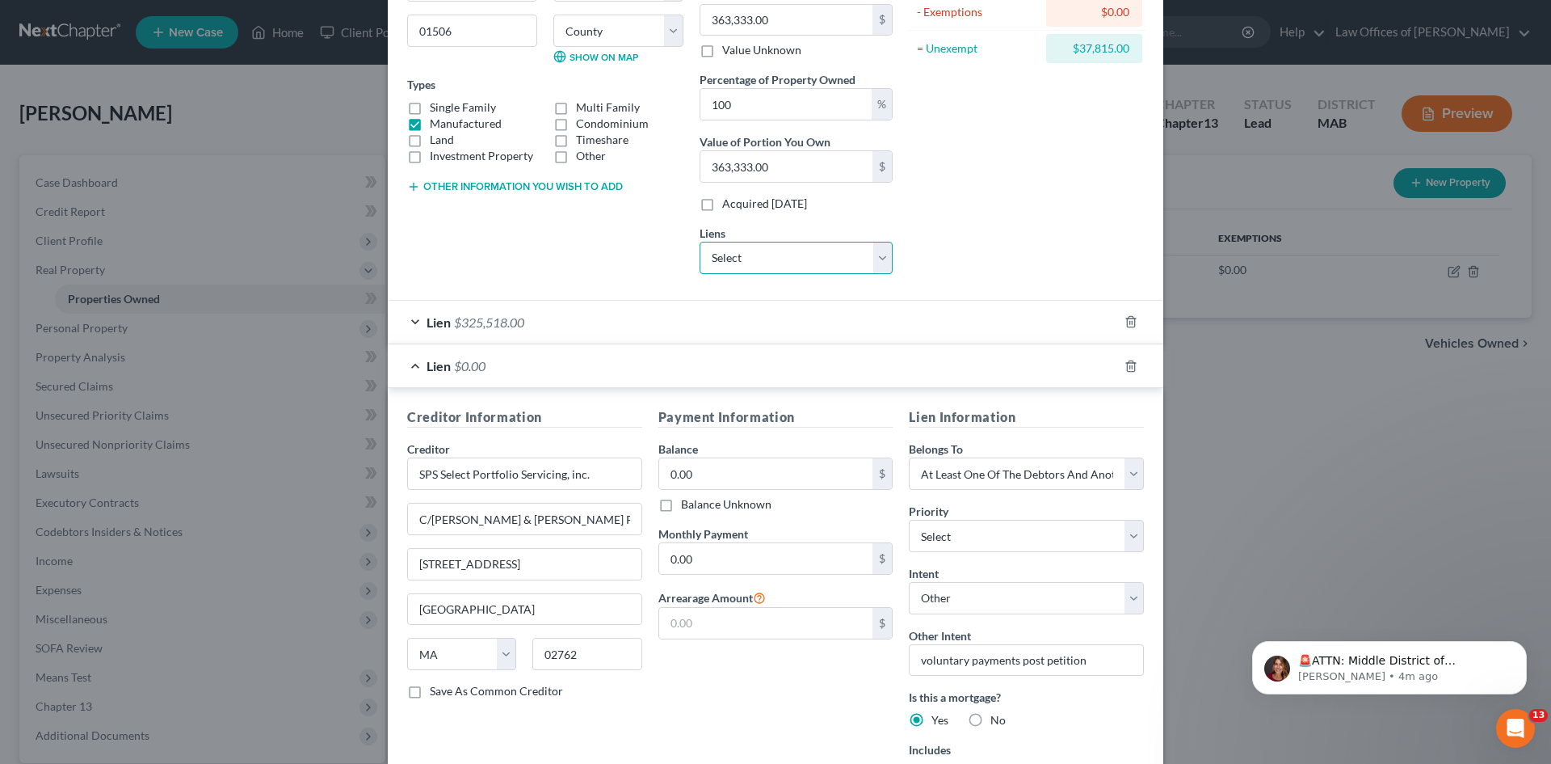
scroll to position [242, 0]
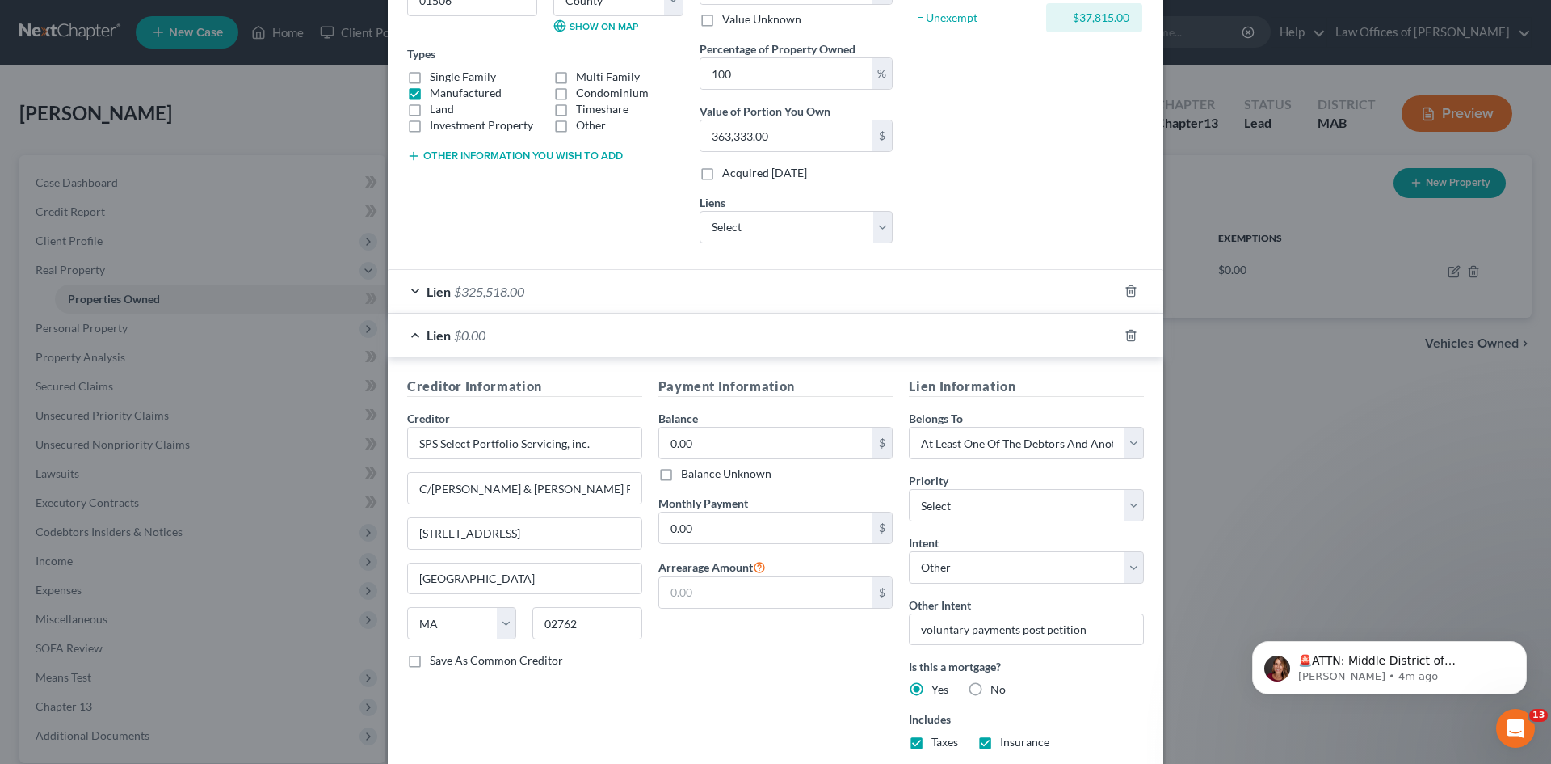
click at [409, 288] on div "Lien $325,518.00" at bounding box center [753, 291] width 730 height 43
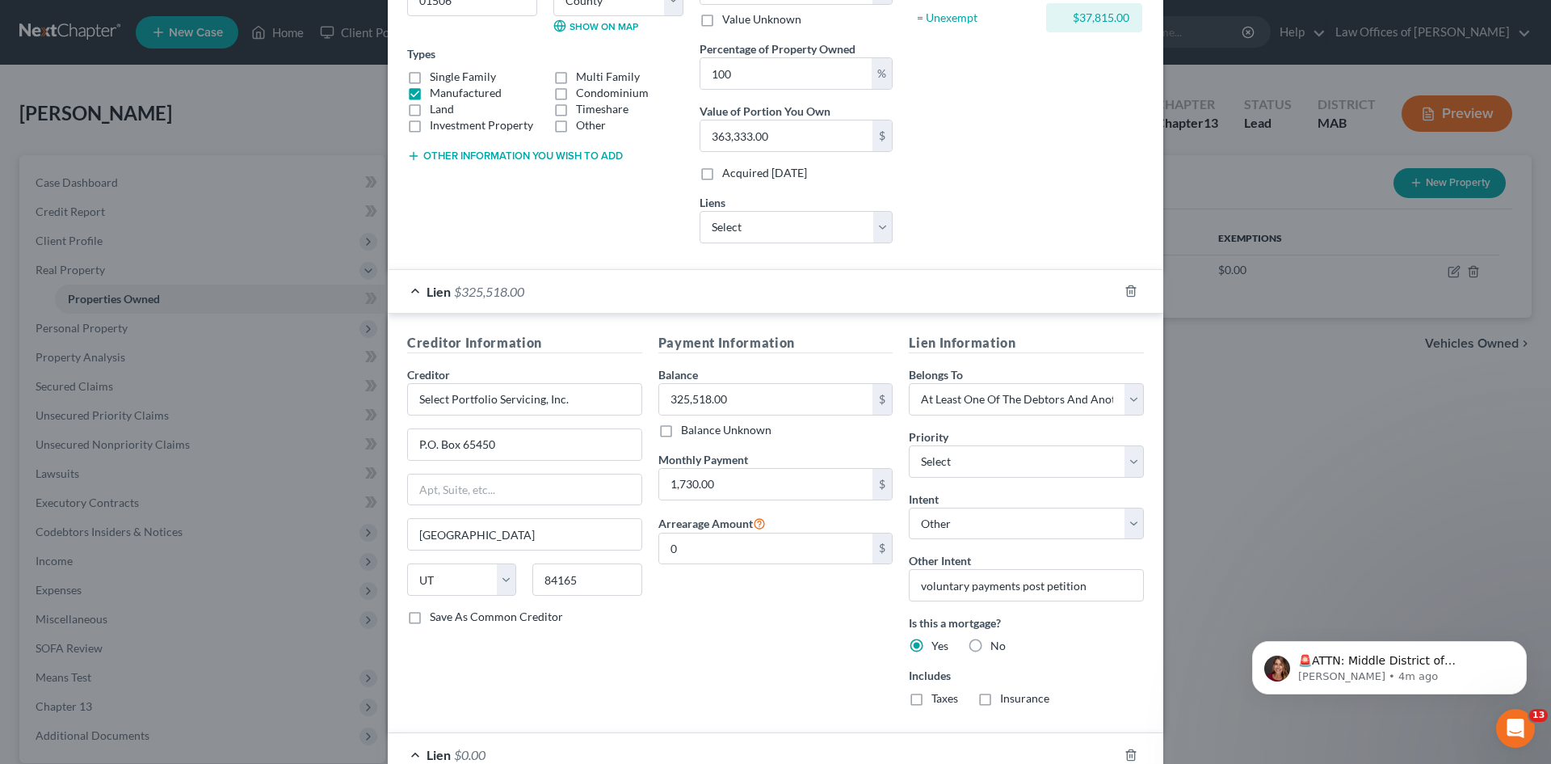
click at [409, 286] on div "Lien $325,518.00" at bounding box center [753, 291] width 730 height 43
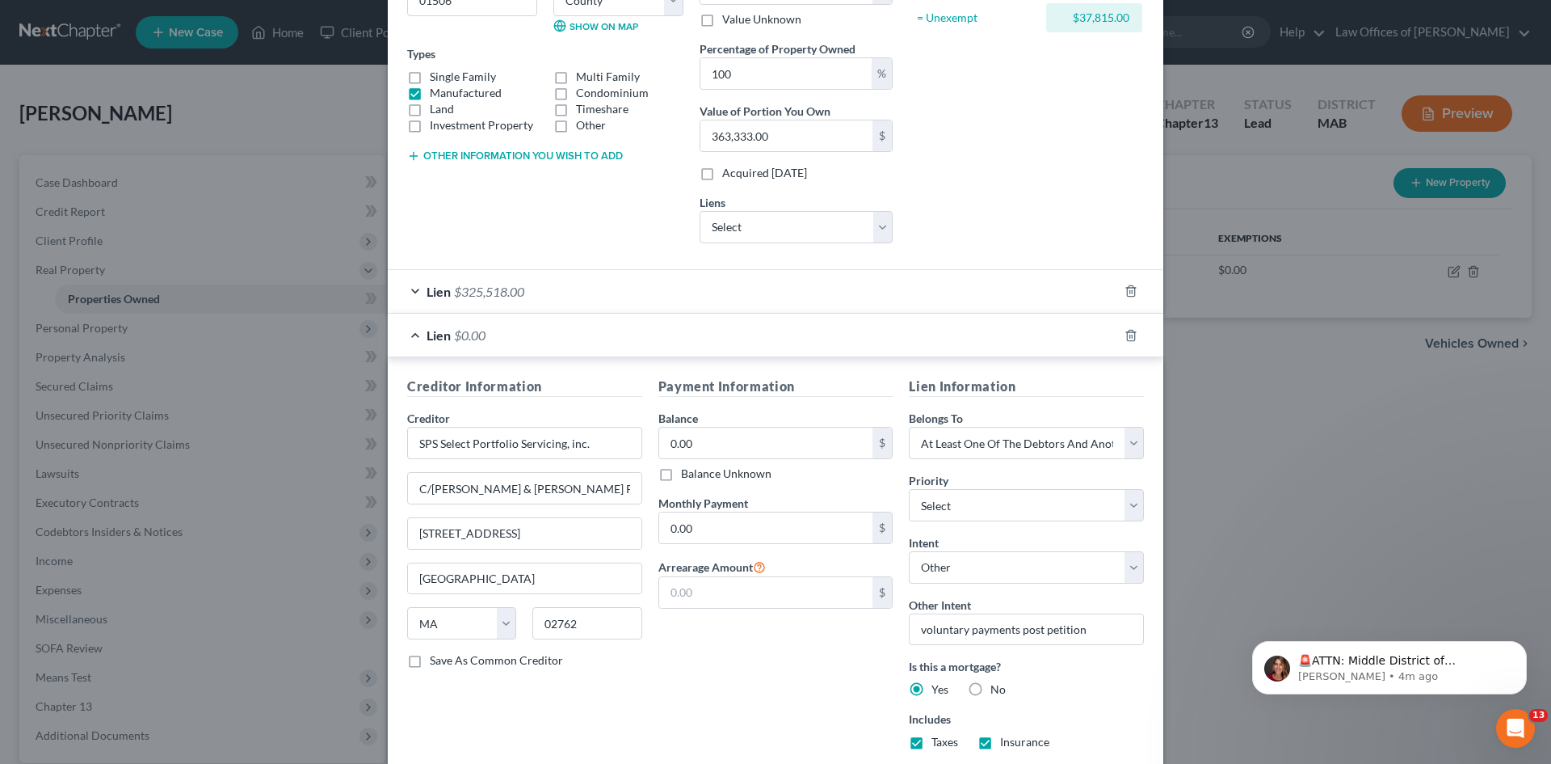
click at [637, 207] on div "Address * [GEOGRAPHIC_DATA][PERSON_NAME] [US_STATE][GEOGRAPHIC_DATA] [GEOGRAPHI…" at bounding box center [545, 44] width 292 height 424
click at [410, 334] on div "Lien $0.00" at bounding box center [753, 335] width 730 height 43
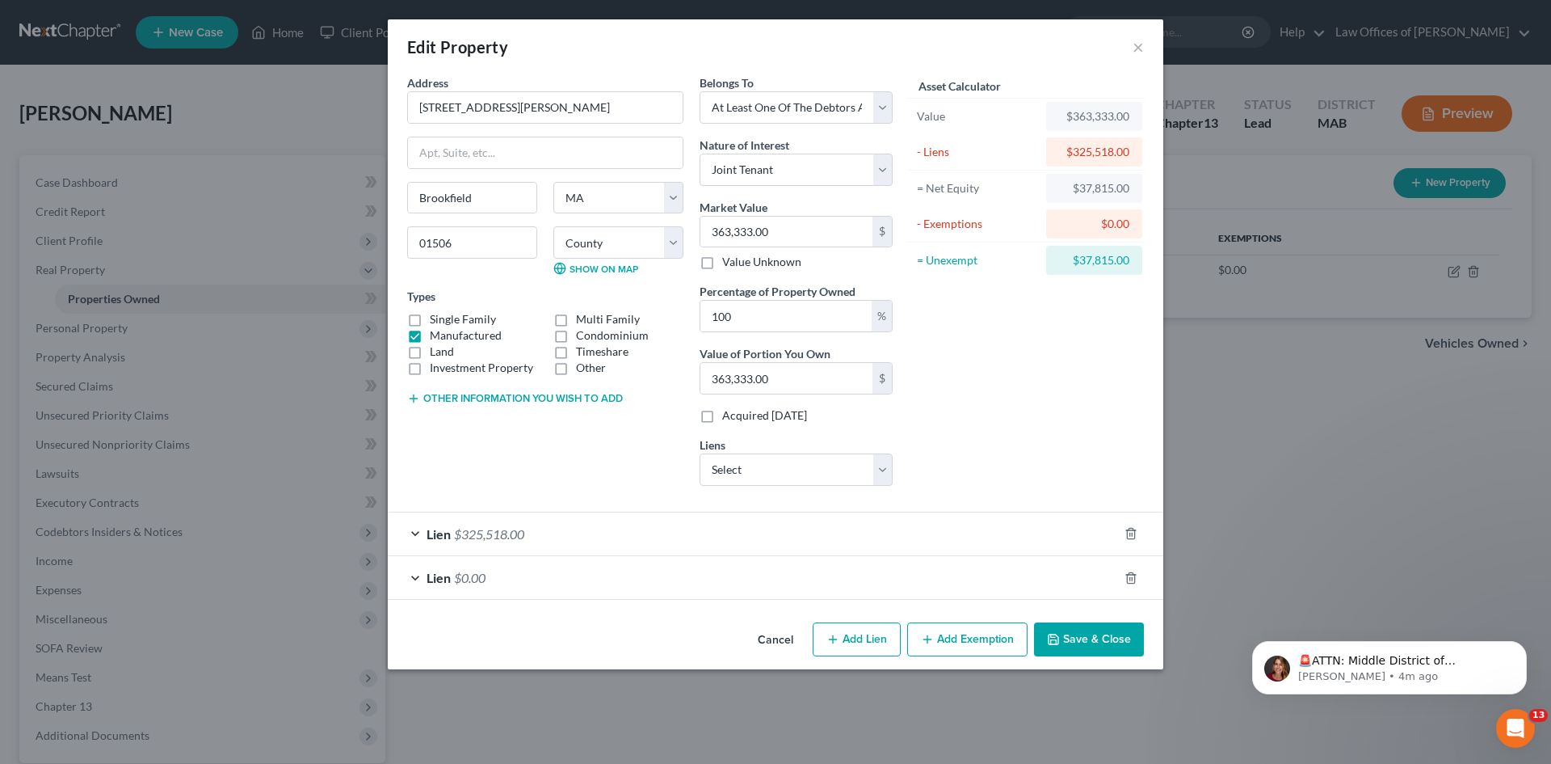
scroll to position [0, 0]
click at [1128, 580] on icon "button" at bounding box center [1130, 577] width 7 height 11
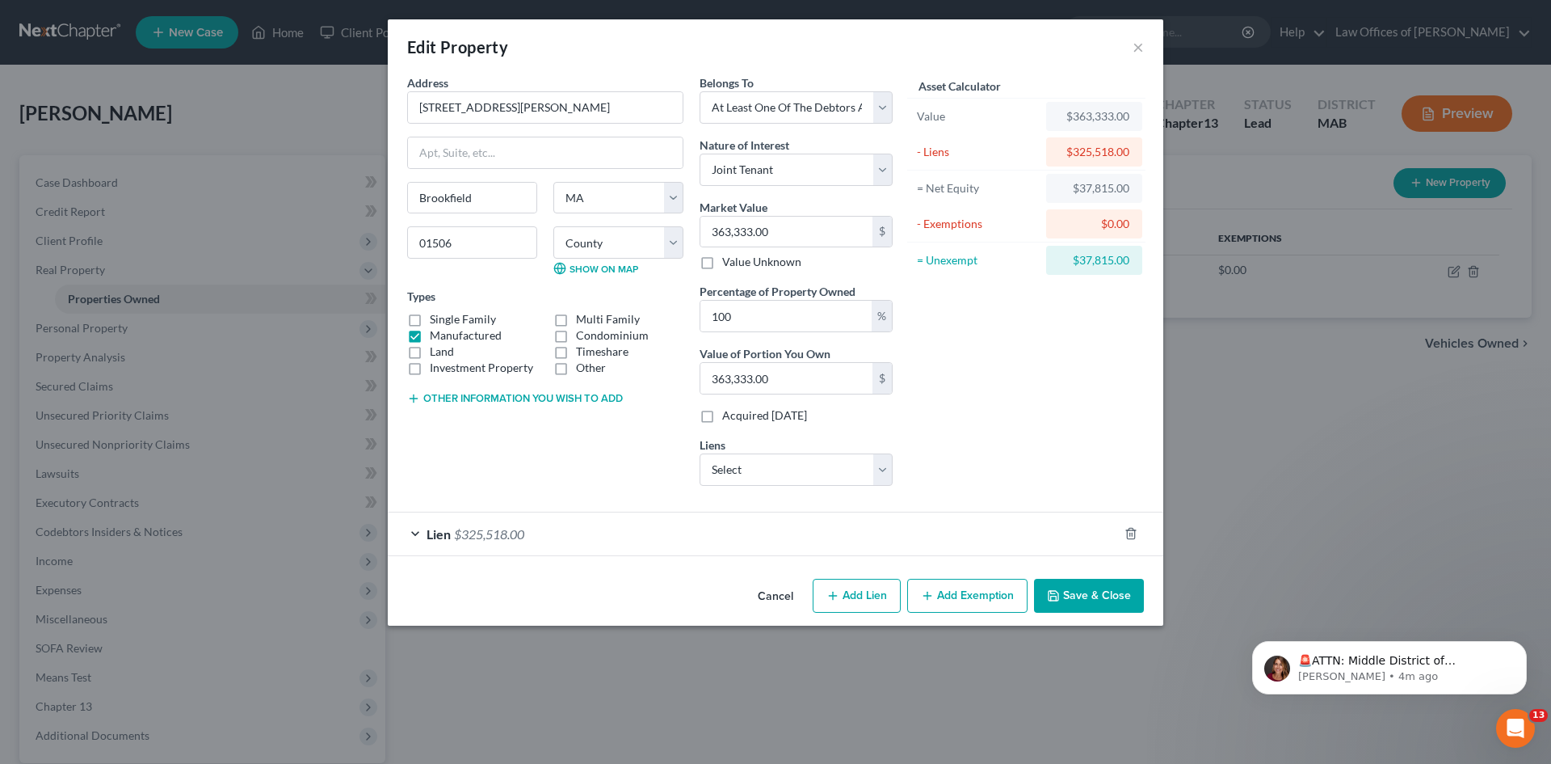
click at [962, 597] on button "Add Exemption" at bounding box center [967, 596] width 120 height 34
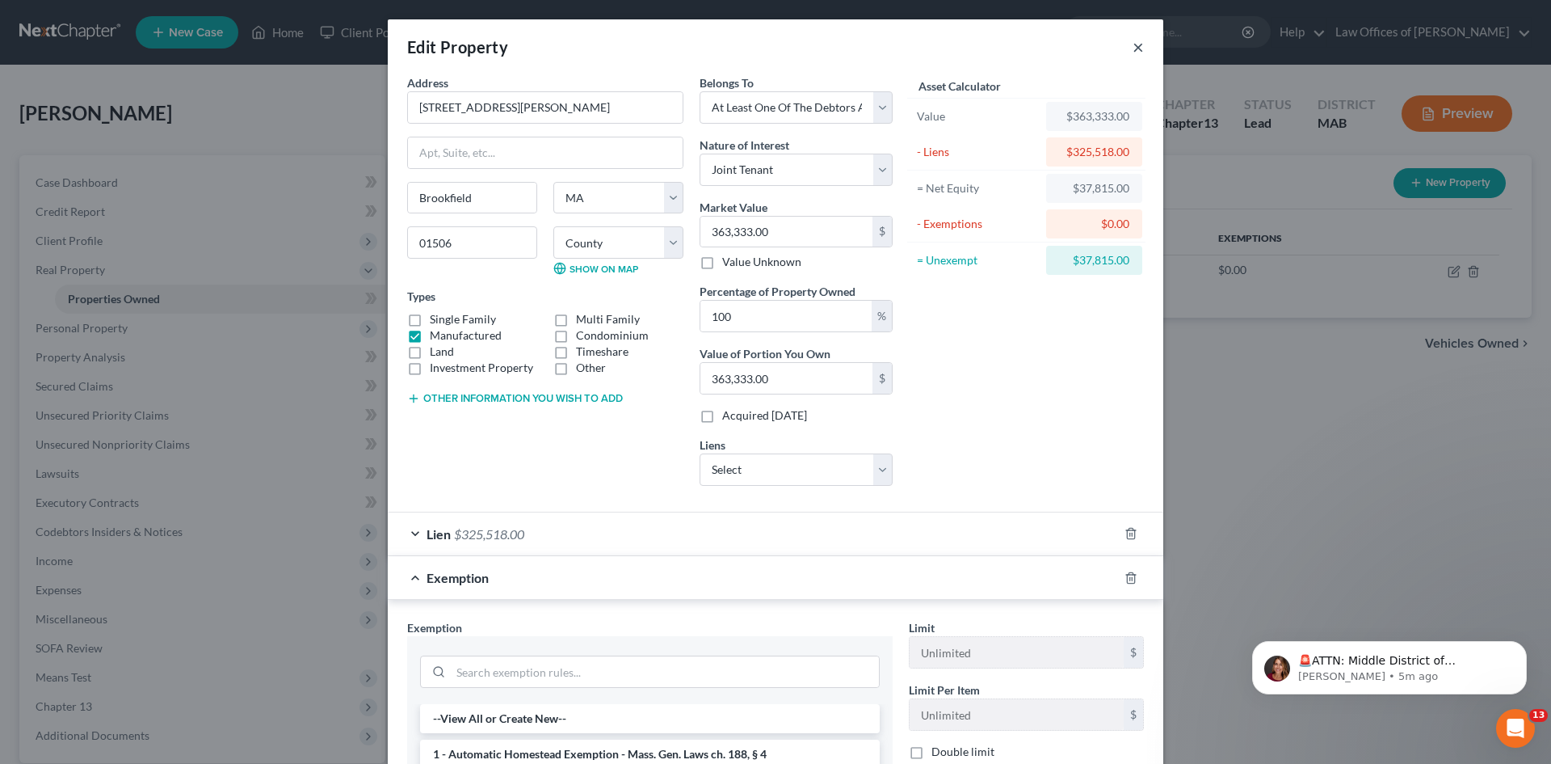
click at [1137, 45] on button "×" at bounding box center [1138, 46] width 11 height 19
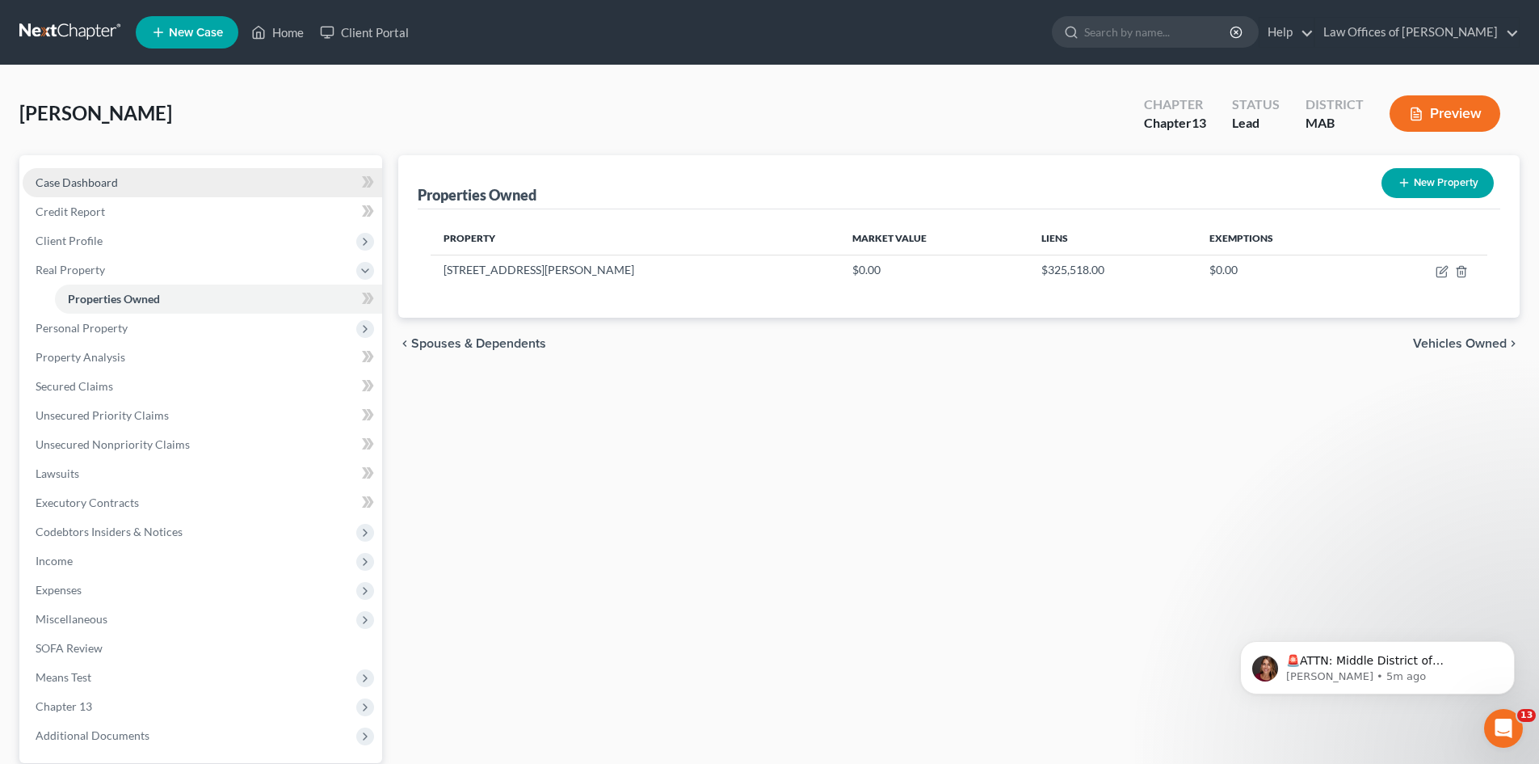
click at [141, 182] on link "Case Dashboard" at bounding box center [203, 182] width 360 height 29
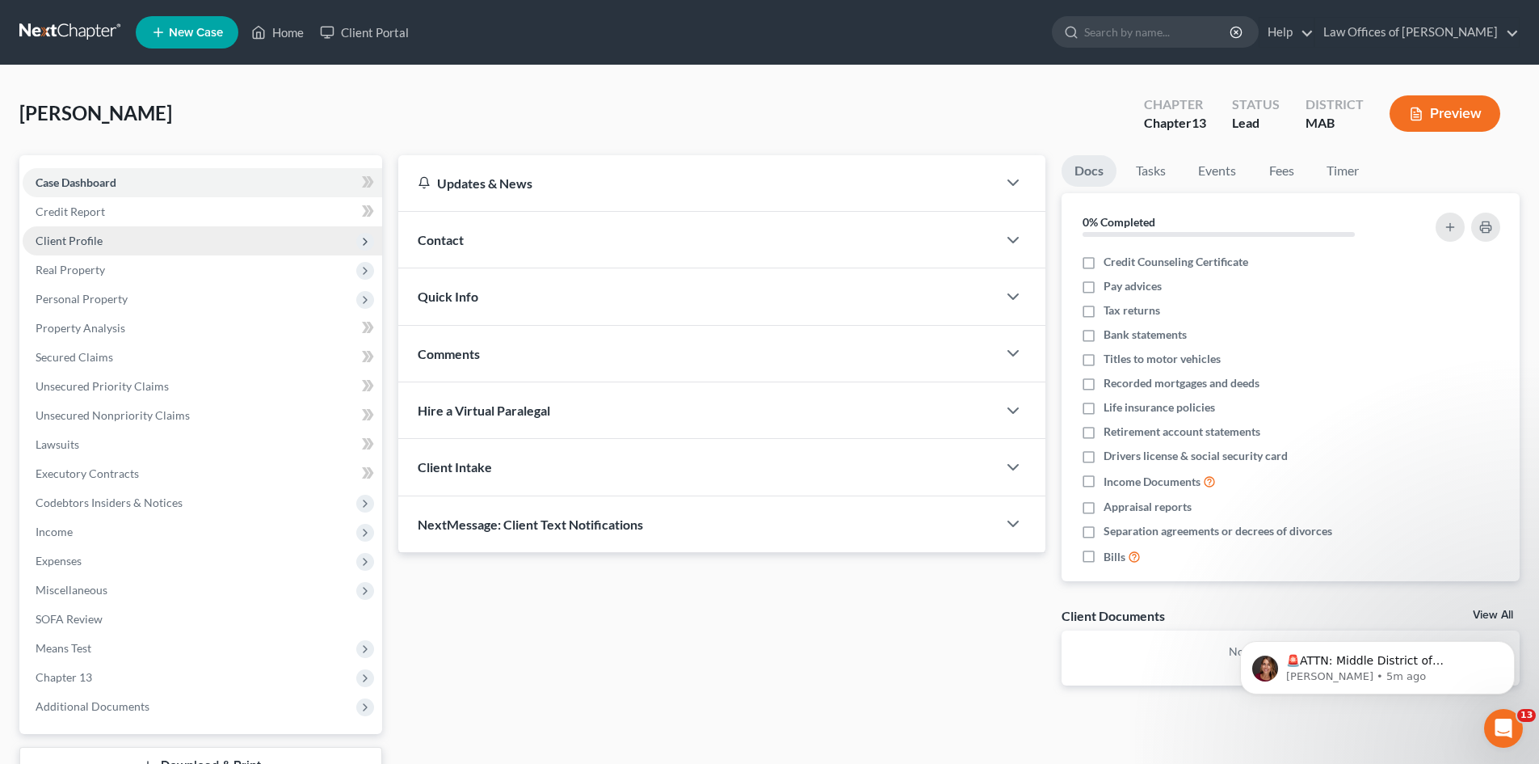
click at [112, 241] on span "Client Profile" at bounding box center [203, 240] width 360 height 29
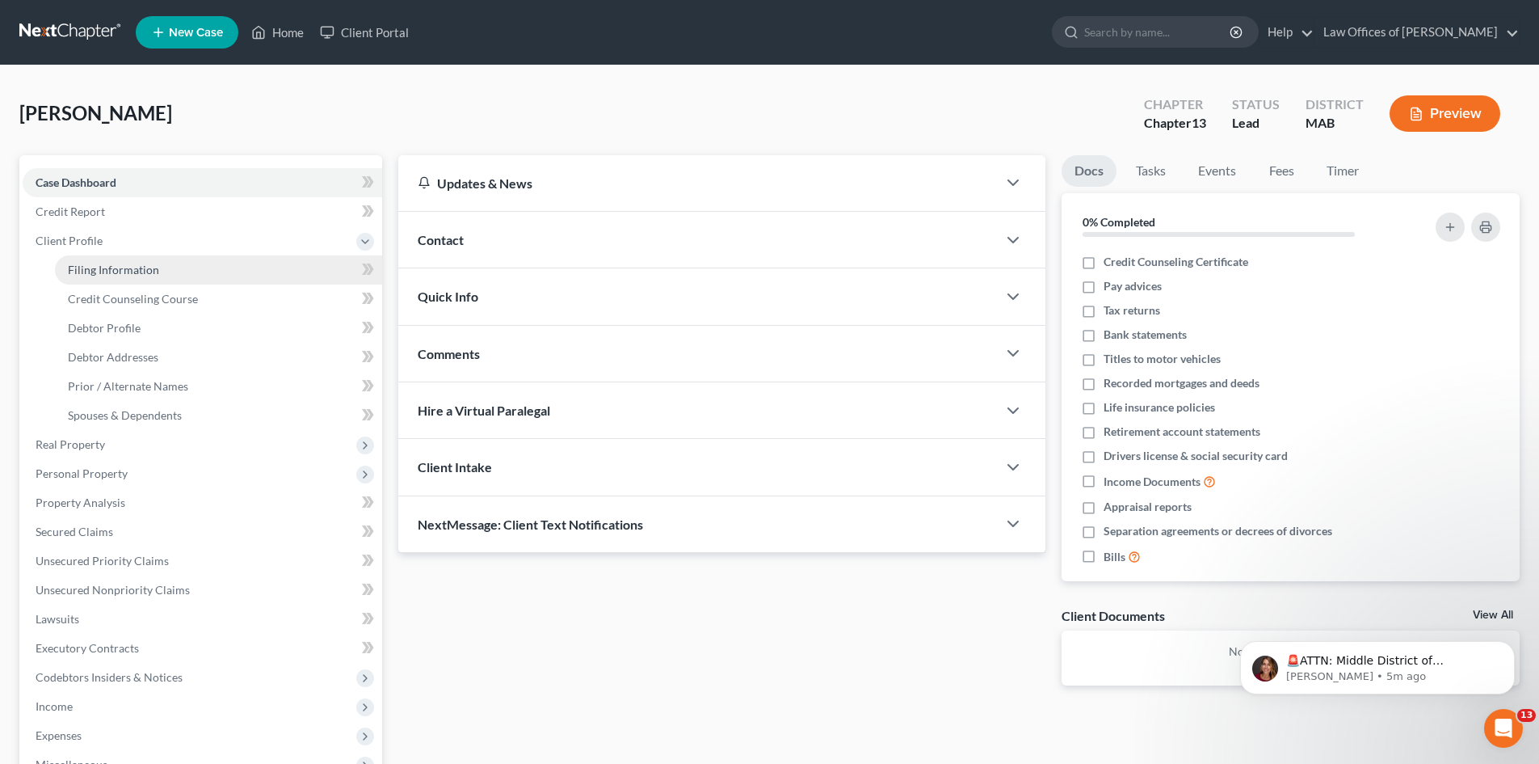
click at [133, 267] on span "Filing Information" at bounding box center [113, 270] width 91 height 14
select select "1"
select select "0"
select select "3"
select select "22"
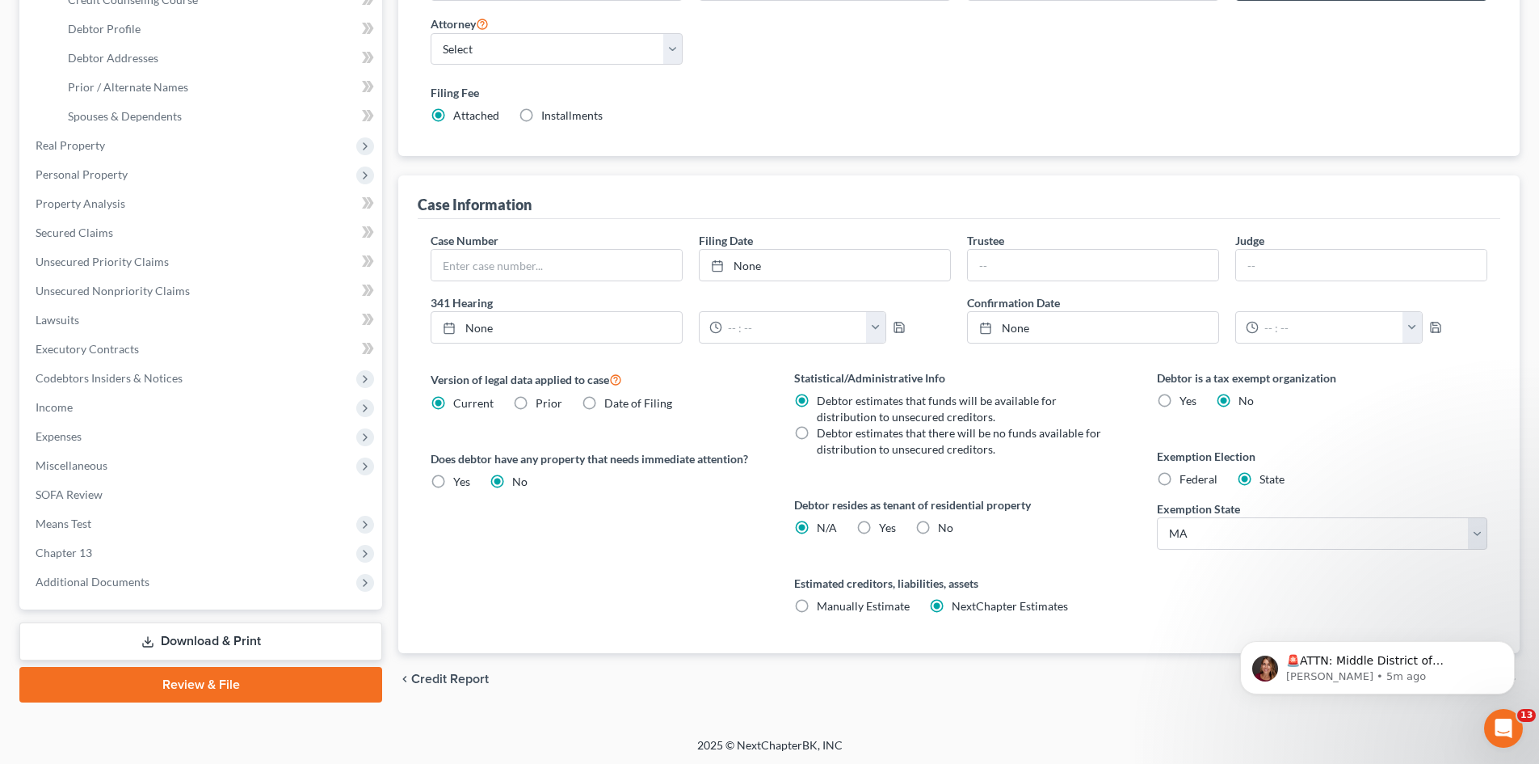
scroll to position [301, 0]
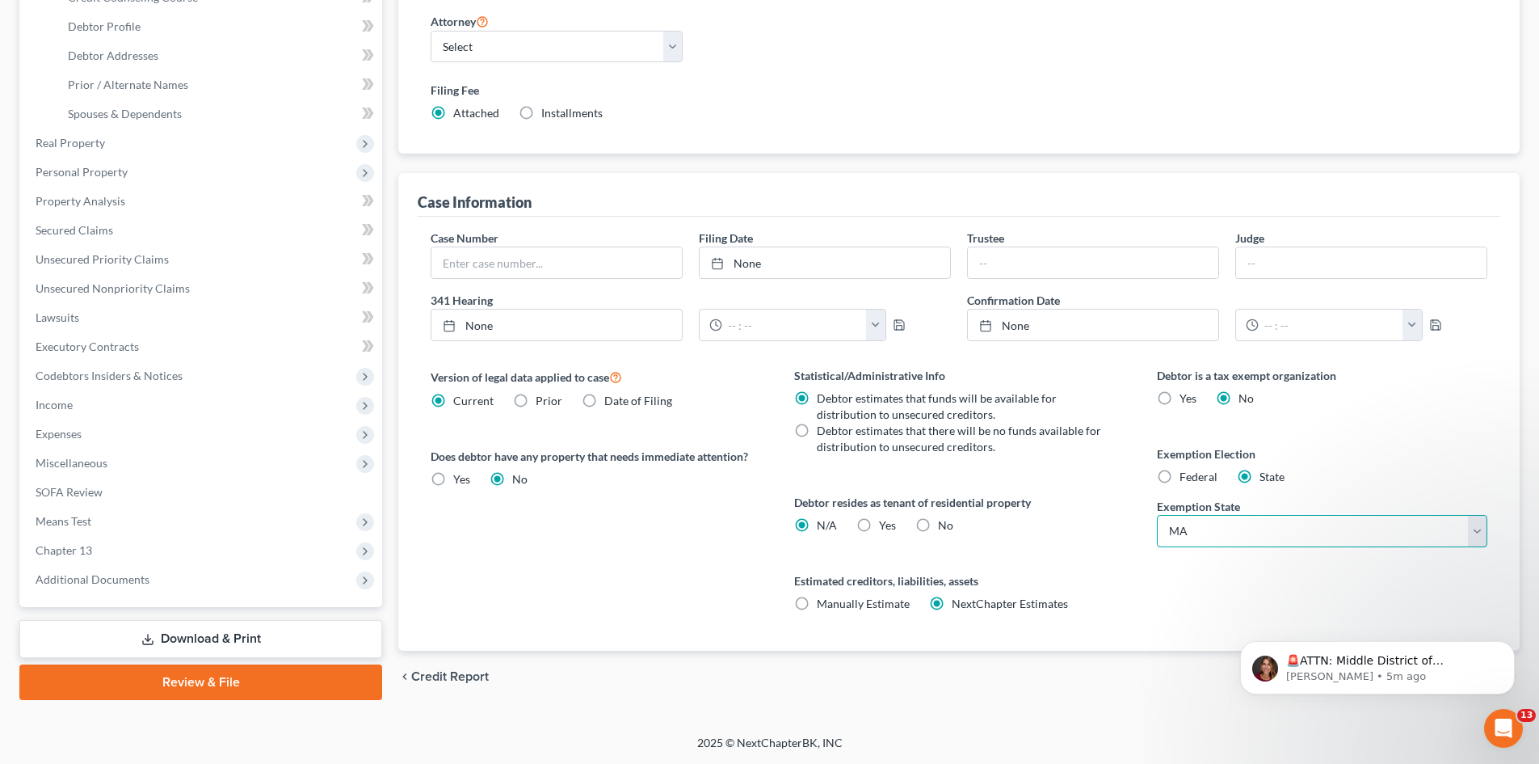
click at [1480, 527] on select "State [US_STATE] AK AR AZ CA CO CT DE DC [GEOGRAPHIC_DATA] [GEOGRAPHIC_DATA] GU…" at bounding box center [1322, 531] width 330 height 32
click at [1092, 193] on div "Case Information" at bounding box center [959, 195] width 1083 height 44
click at [1180, 480] on label "Federal" at bounding box center [1199, 477] width 38 height 16
click at [1186, 479] on input "Federal" at bounding box center [1191, 474] width 11 height 11
radio input "true"
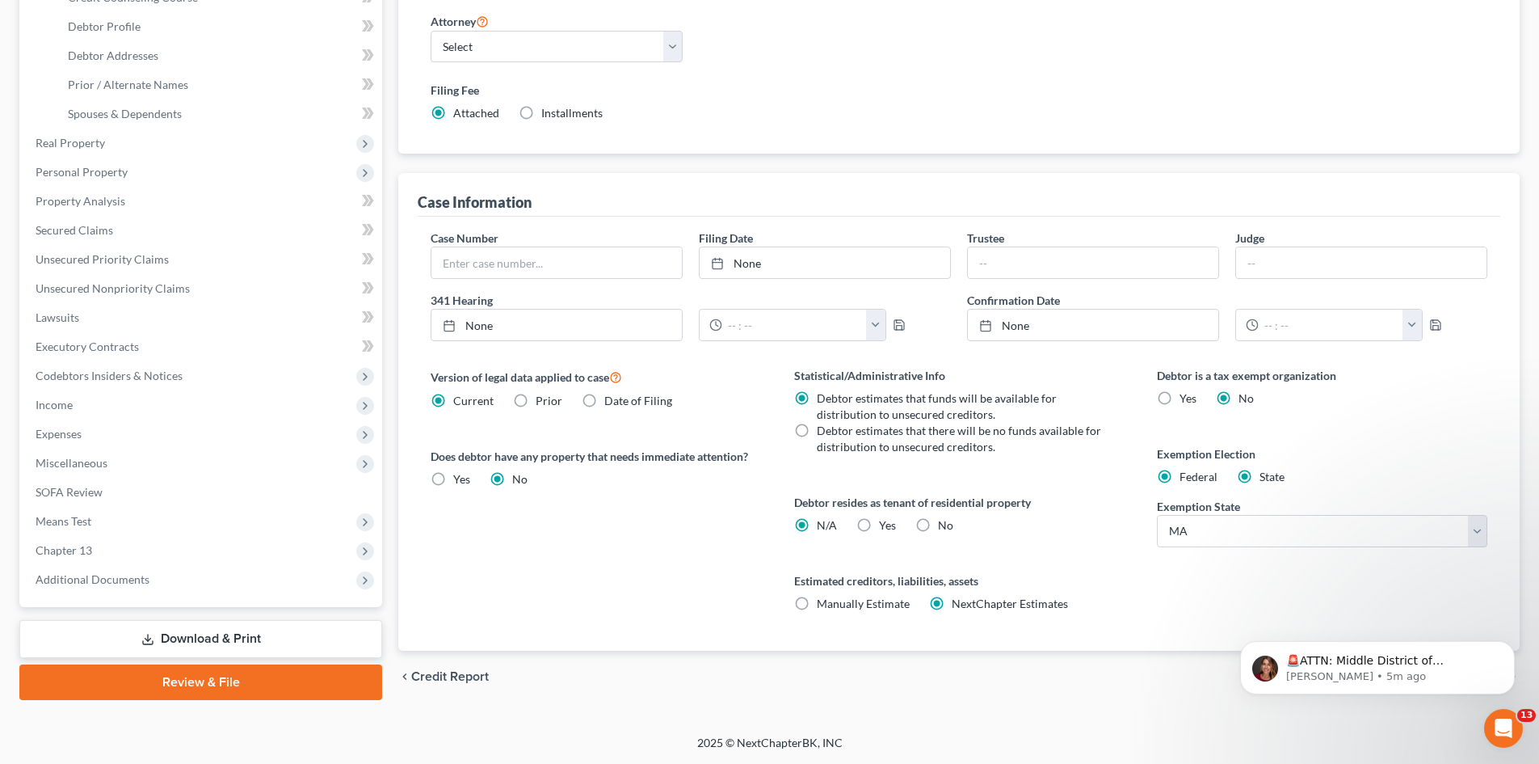
radio input "false"
click at [135, 149] on span "Real Property" at bounding box center [203, 142] width 360 height 29
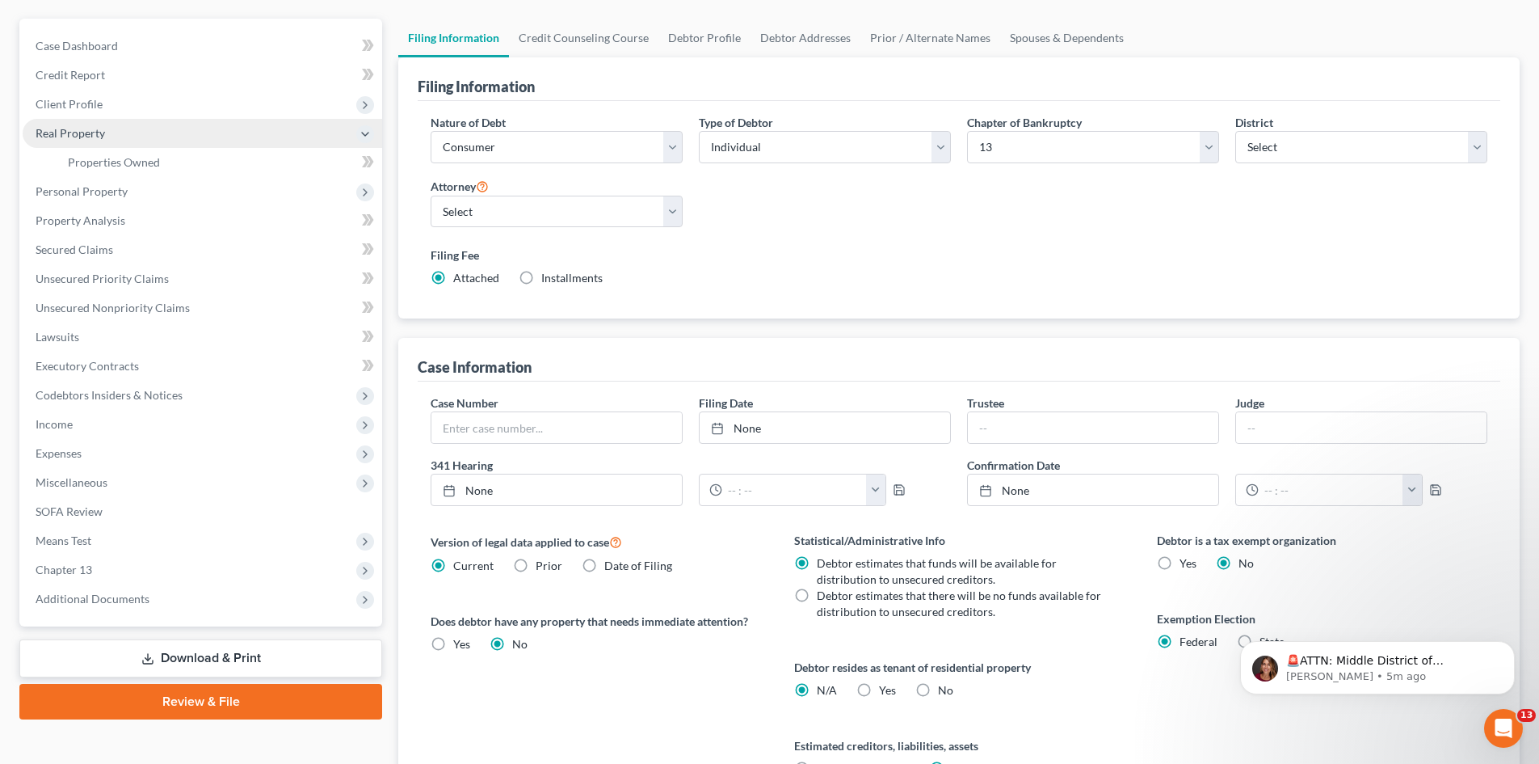
scroll to position [99, 0]
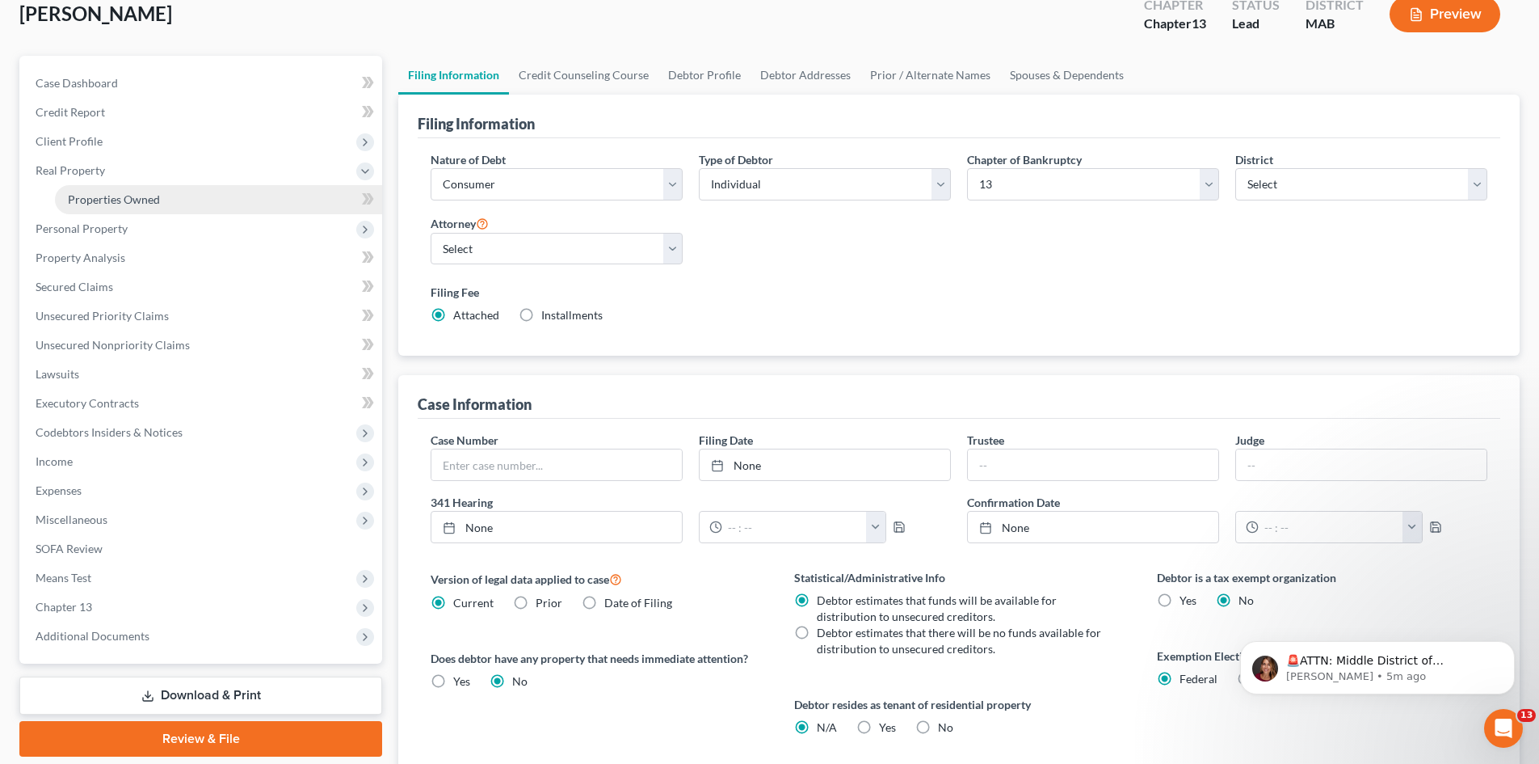
click at [145, 204] on span "Properties Owned" at bounding box center [114, 199] width 92 height 14
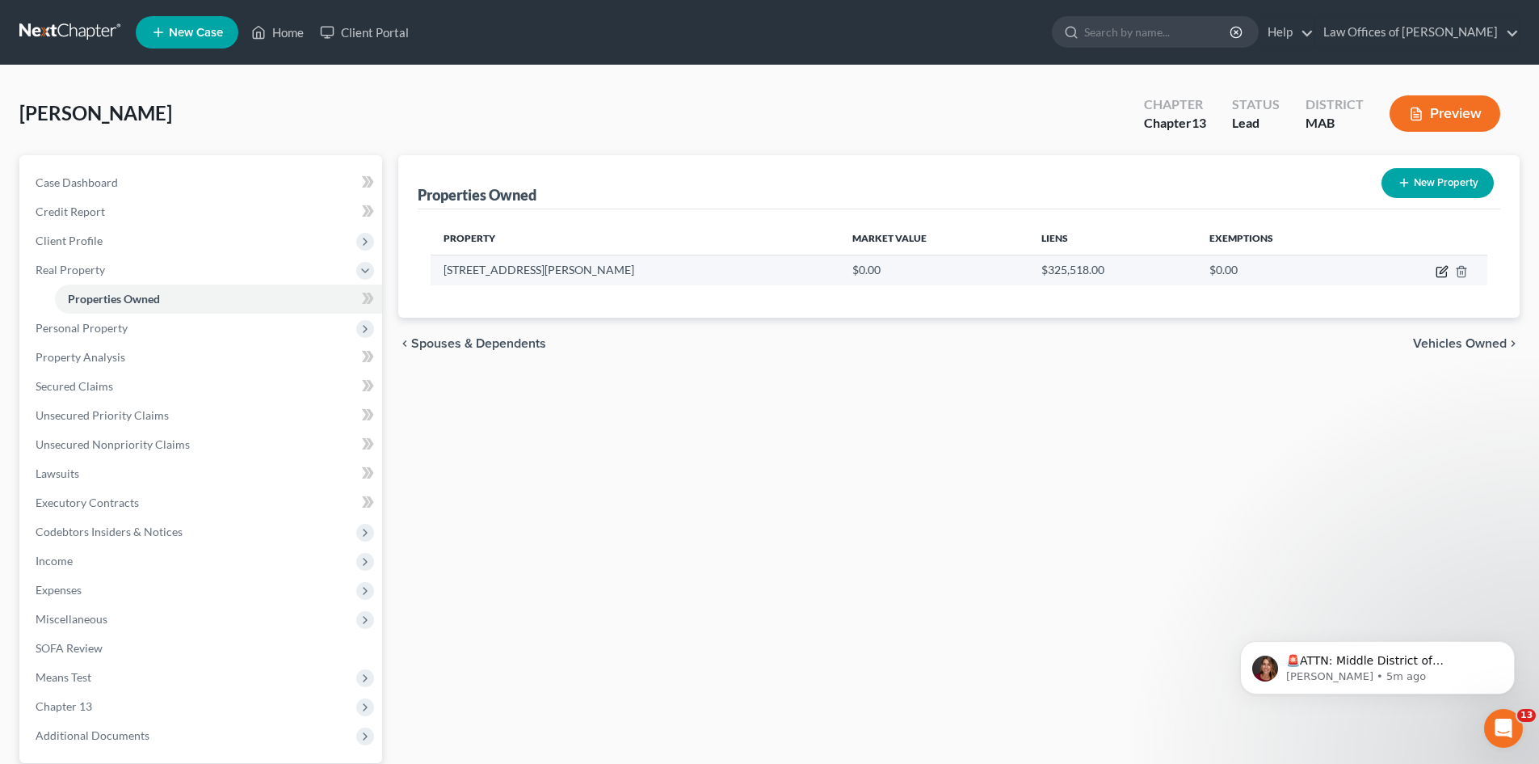
click at [1446, 271] on icon "button" at bounding box center [1442, 271] width 13 height 13
select select "22"
select select "13"
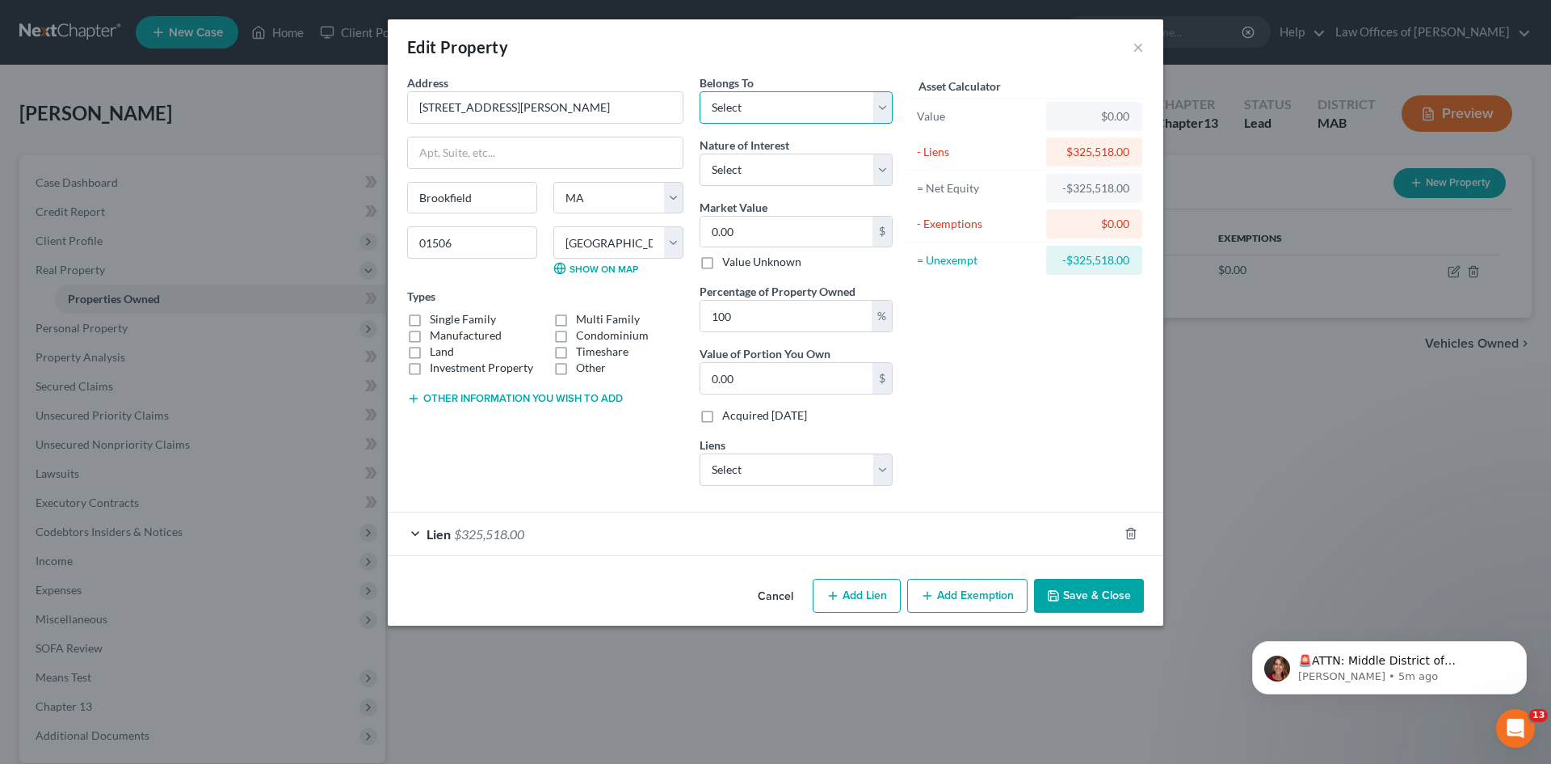
click at [880, 107] on select "Select Debtor 1 Only Debtor 2 Only Debtor 1 And Debtor 2 Only At Least One Of T…" at bounding box center [796, 107] width 193 height 32
select select "3"
click at [700, 91] on select "Select Debtor 1 Only Debtor 2 Only Debtor 1 And Debtor 2 Only At Least One Of T…" at bounding box center [796, 107] width 193 height 32
click at [885, 174] on select "Select Fee Simple Joint Tenant Life Estate Equitable Interest Future Interest T…" at bounding box center [796, 170] width 193 height 32
select select "1"
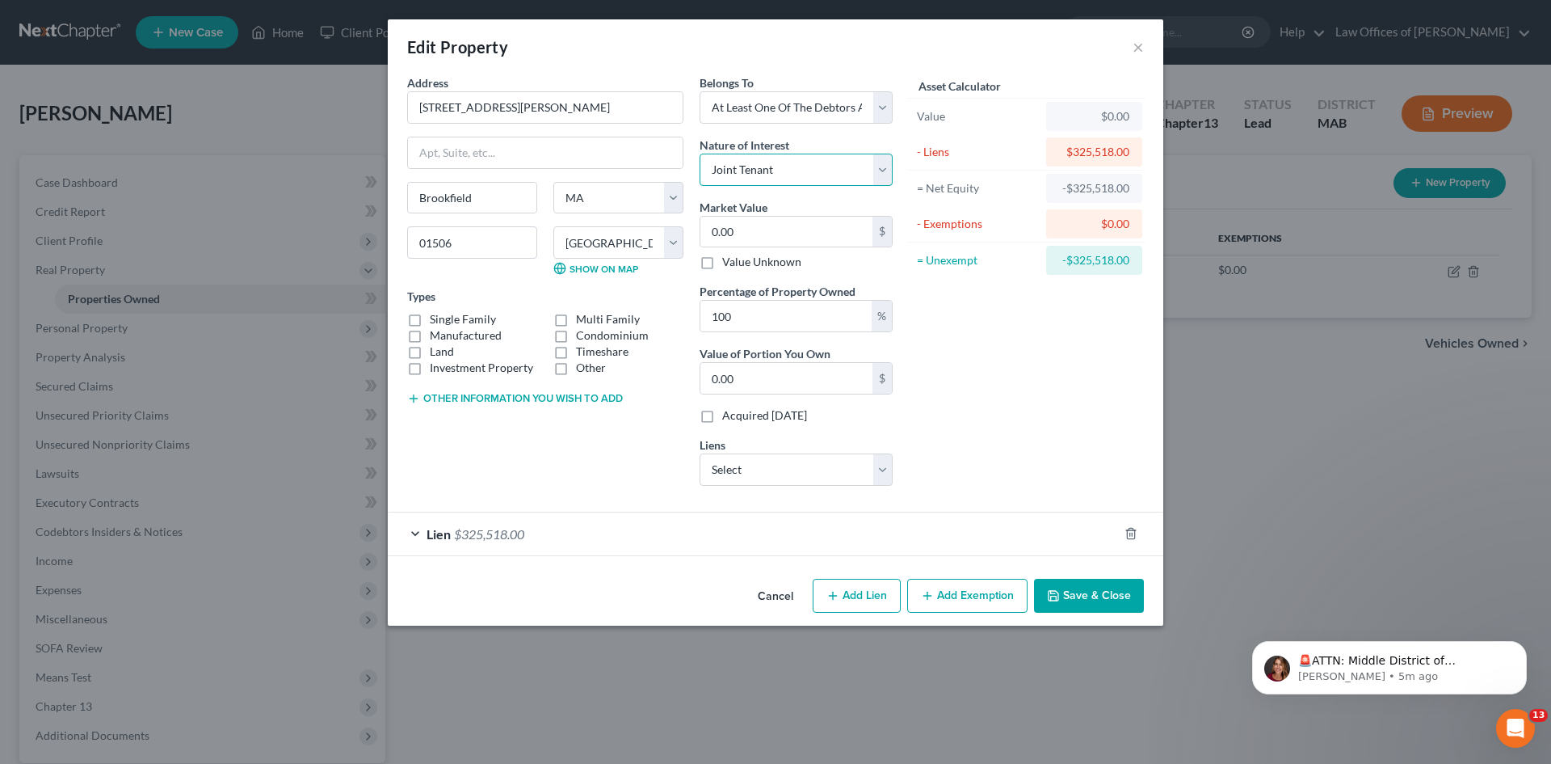
click at [700, 154] on select "Select Fee Simple Joint Tenant Life Estate Equitable Interest Future Interest T…" at bounding box center [796, 170] width 193 height 32
click at [430, 319] on label "Single Family" at bounding box center [463, 319] width 66 height 16
click at [436, 319] on input "Single Family" at bounding box center [441, 316] width 11 height 11
checkbox input "true"
click at [752, 228] on input "0.00" at bounding box center [787, 232] width 172 height 31
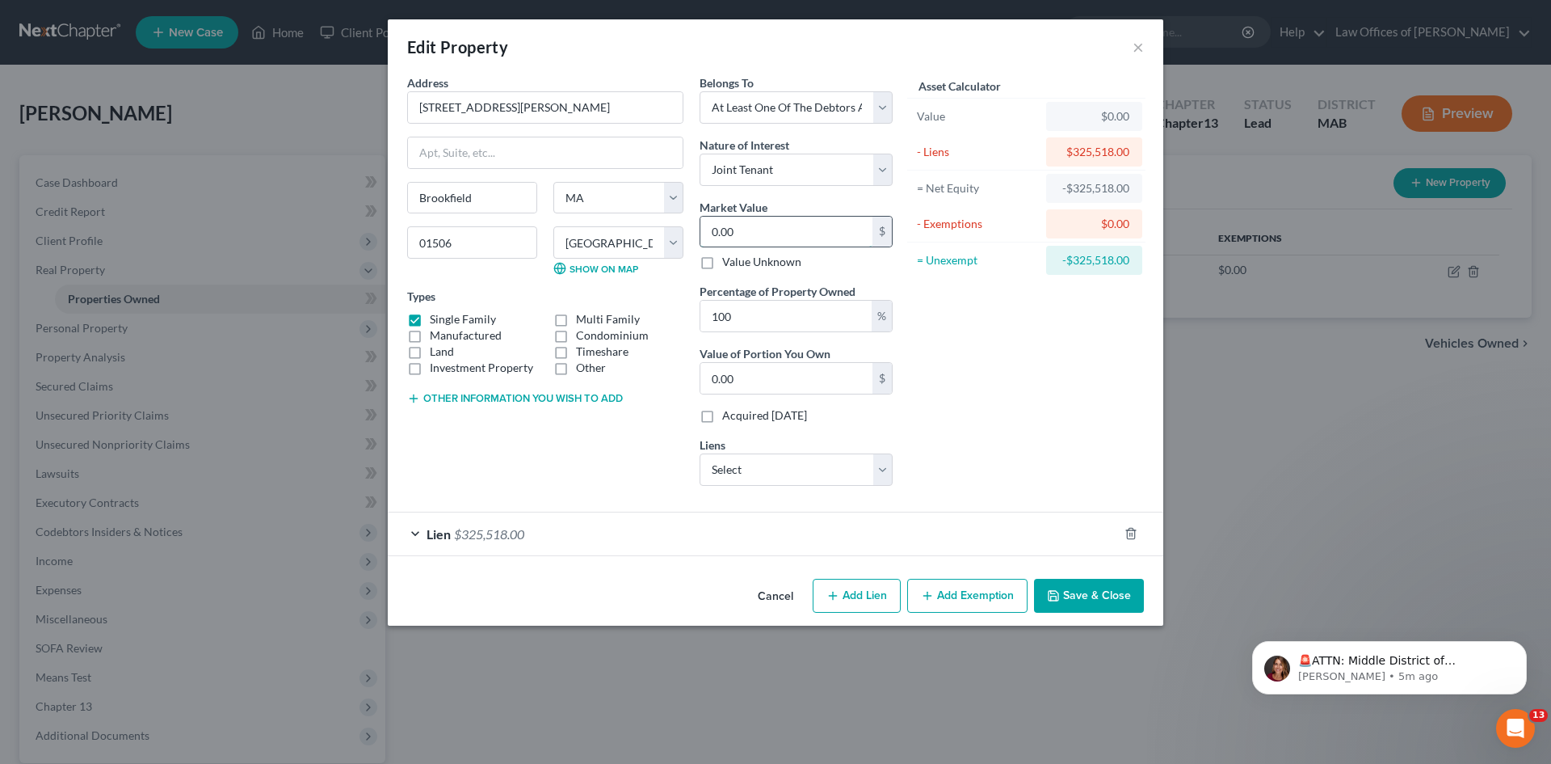
type input "3"
type input "3.00"
type input "36"
type input "36.00"
type input "363"
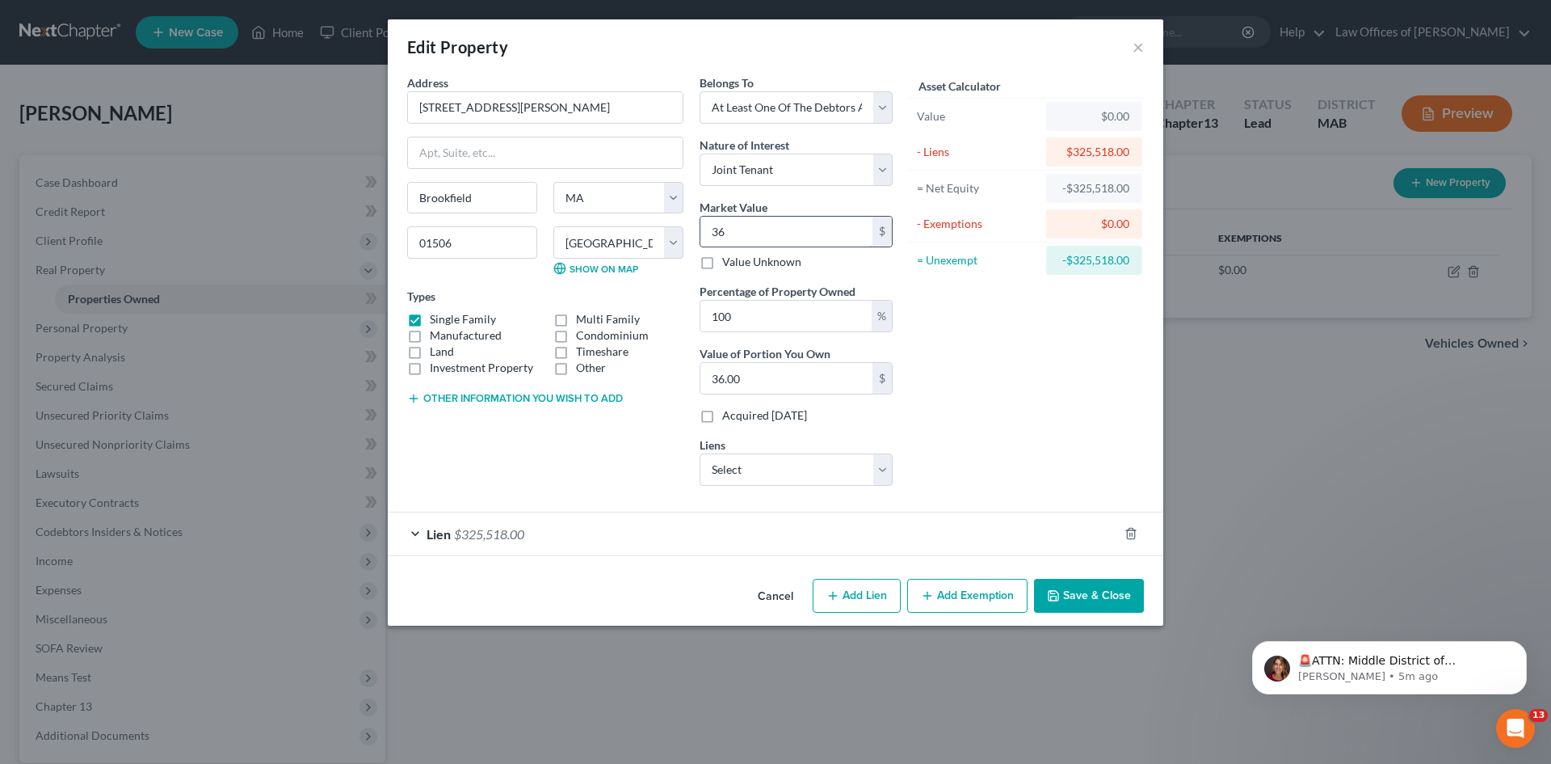
type input "363.00"
type input "3633"
type input "3,633.00"
type input "3,6333"
type input "36,333.00"
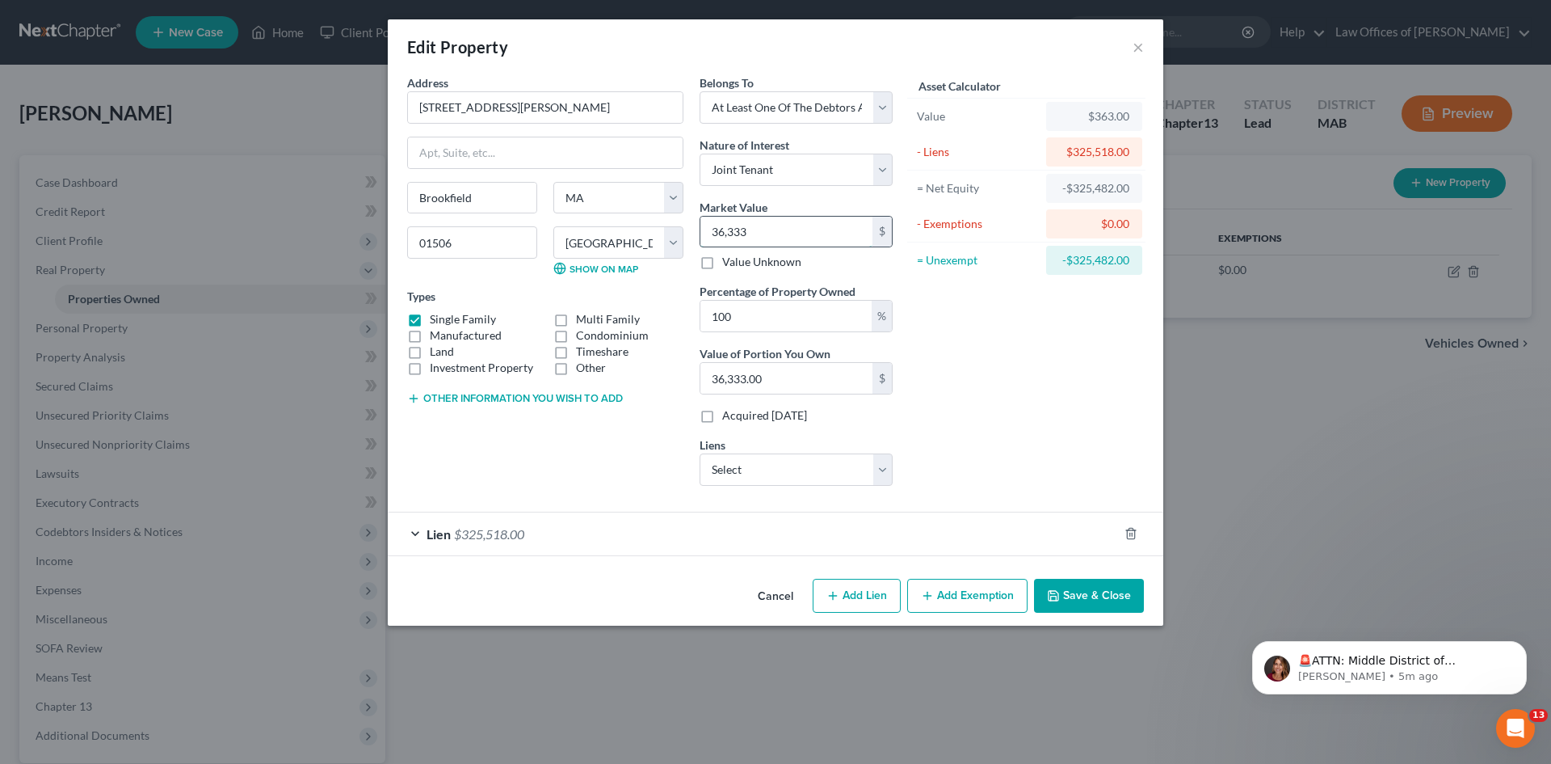
type input "36,3333"
type input "363,333.00"
click at [955, 601] on button "Add Exemption" at bounding box center [967, 596] width 120 height 34
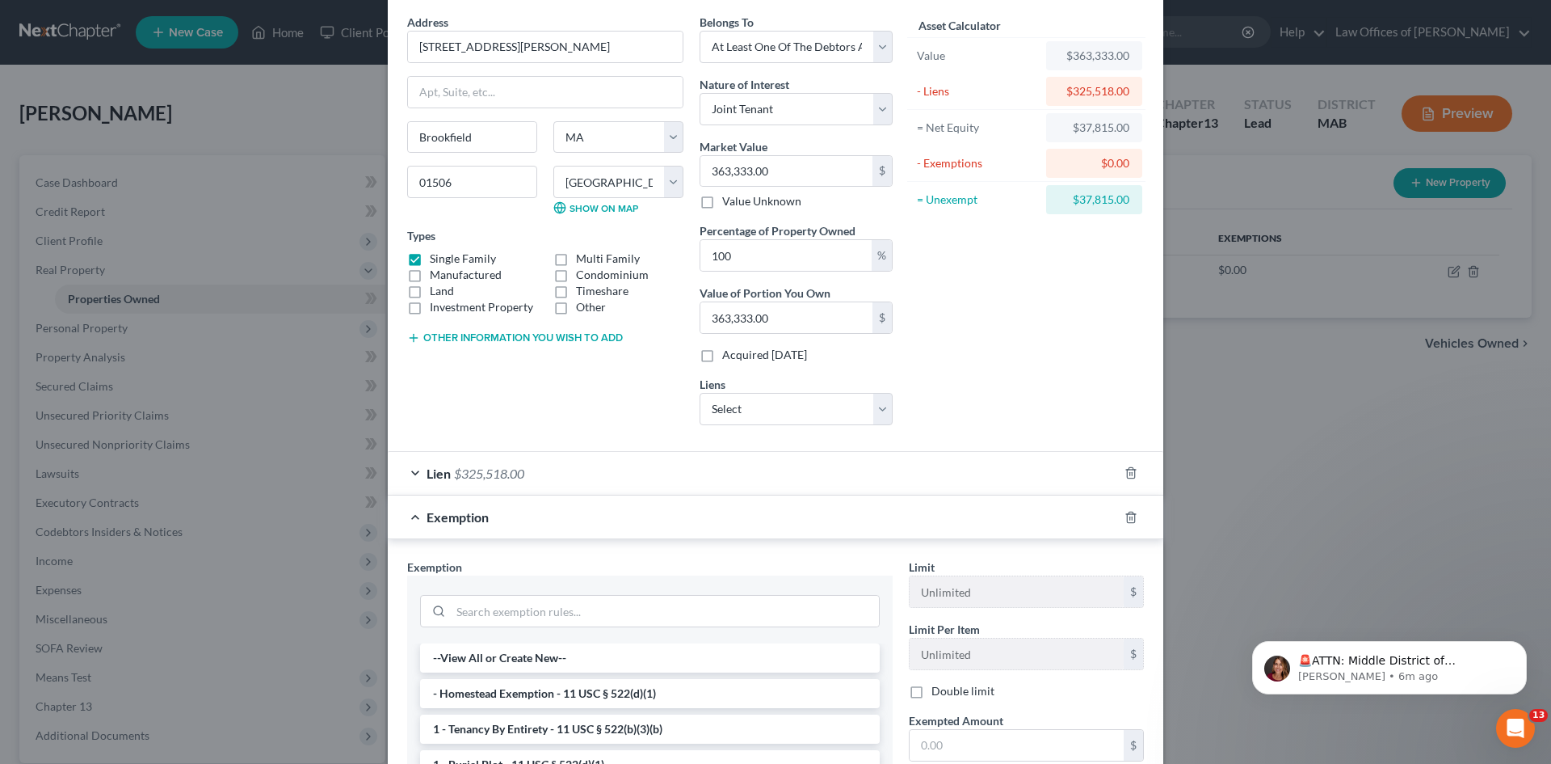
scroll to position [101, 0]
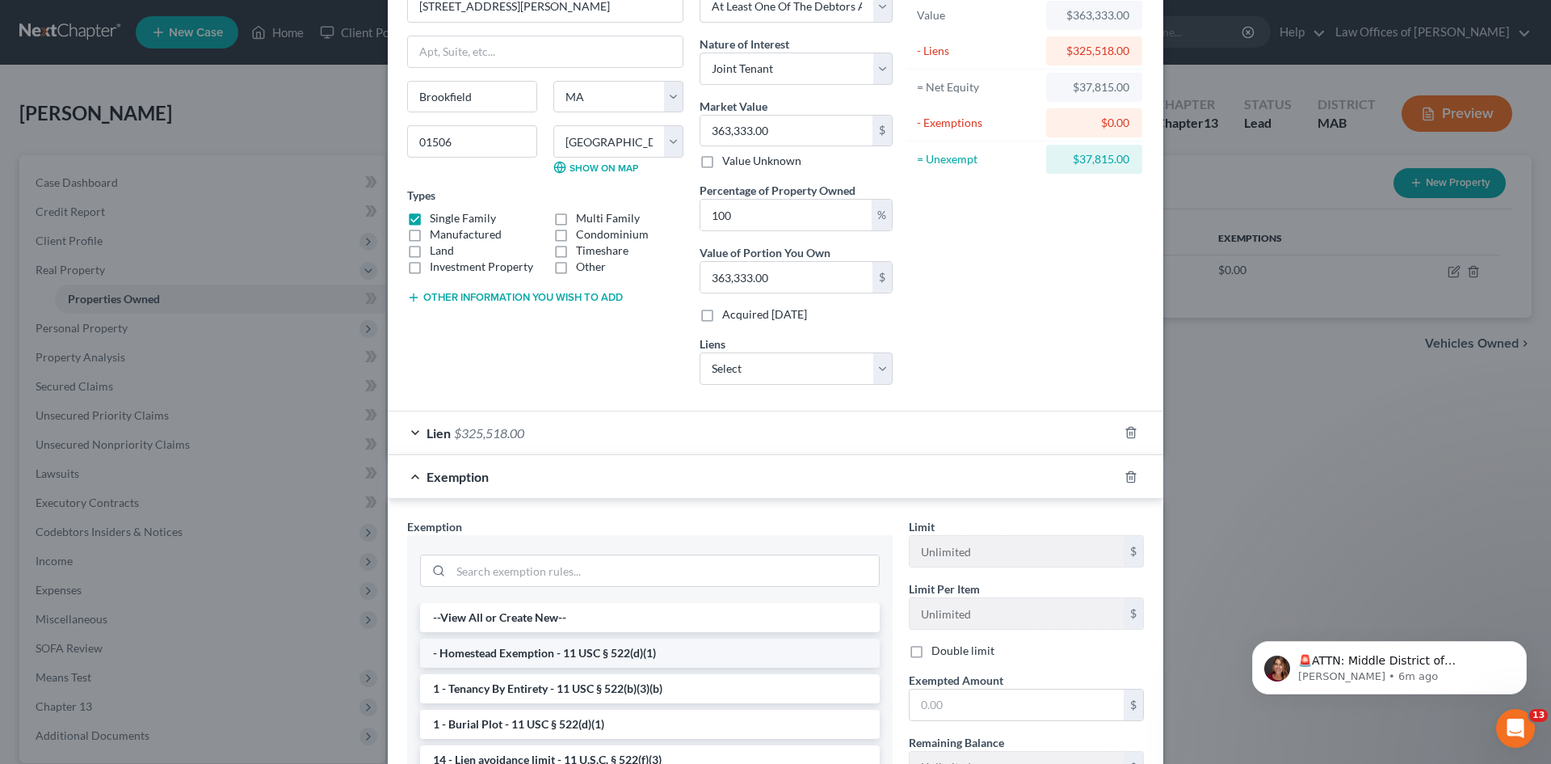
click at [502, 657] on li "- Homestead Exemption - 11 USC § 522(d)(1)" at bounding box center [650, 652] width 460 height 29
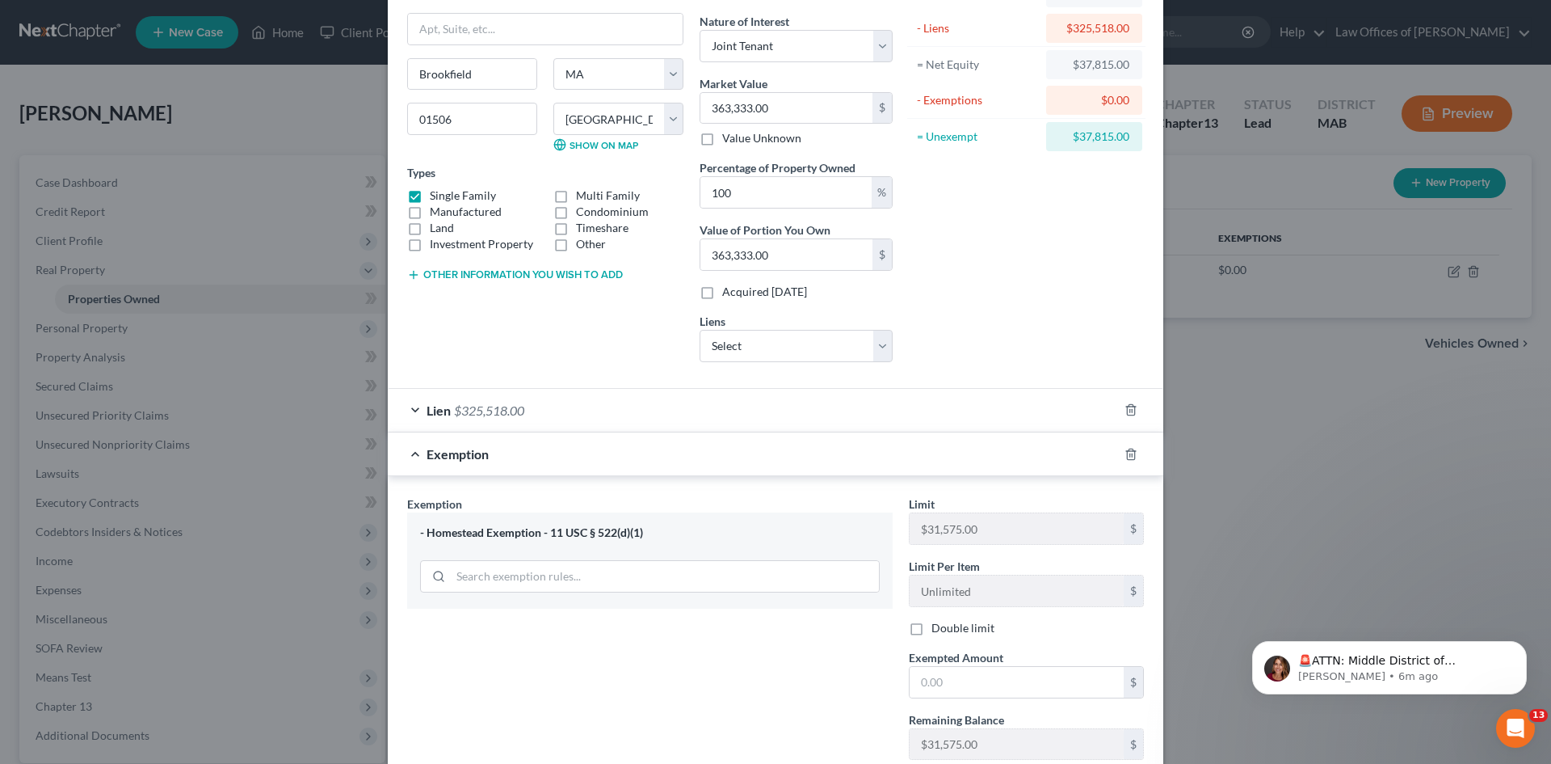
scroll to position [162, 0]
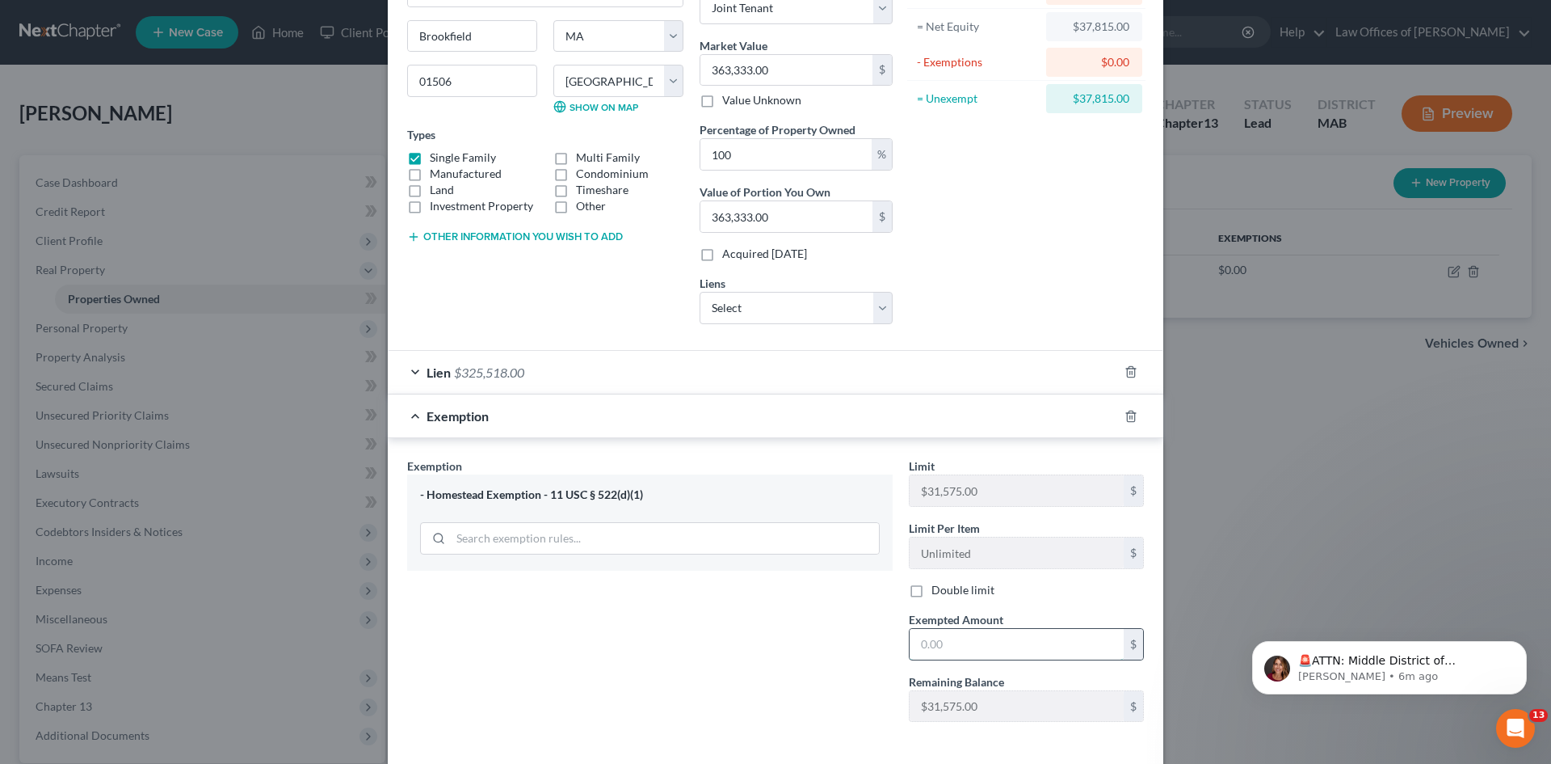
click at [955, 649] on input "text" at bounding box center [1017, 644] width 214 height 31
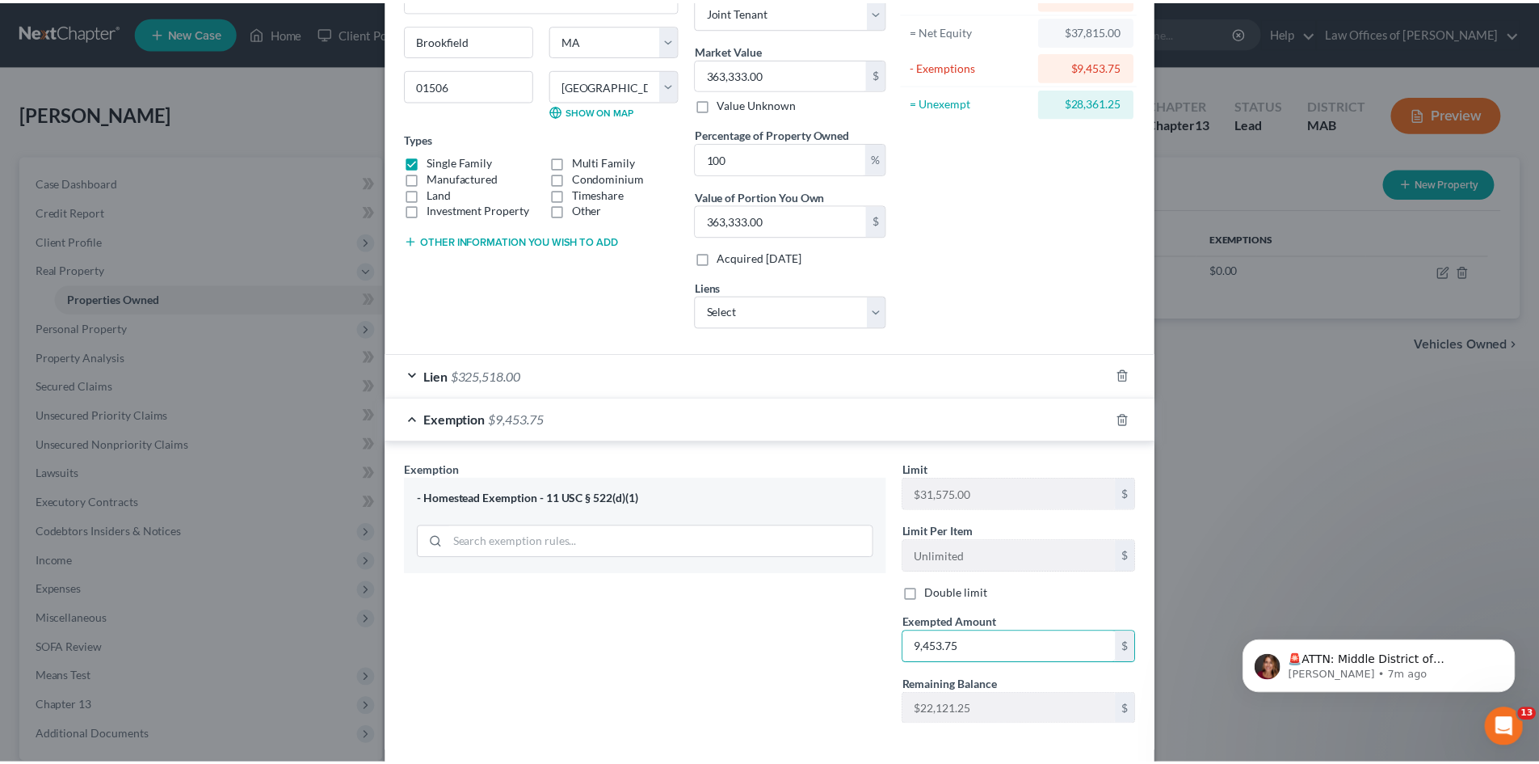
scroll to position [235, 0]
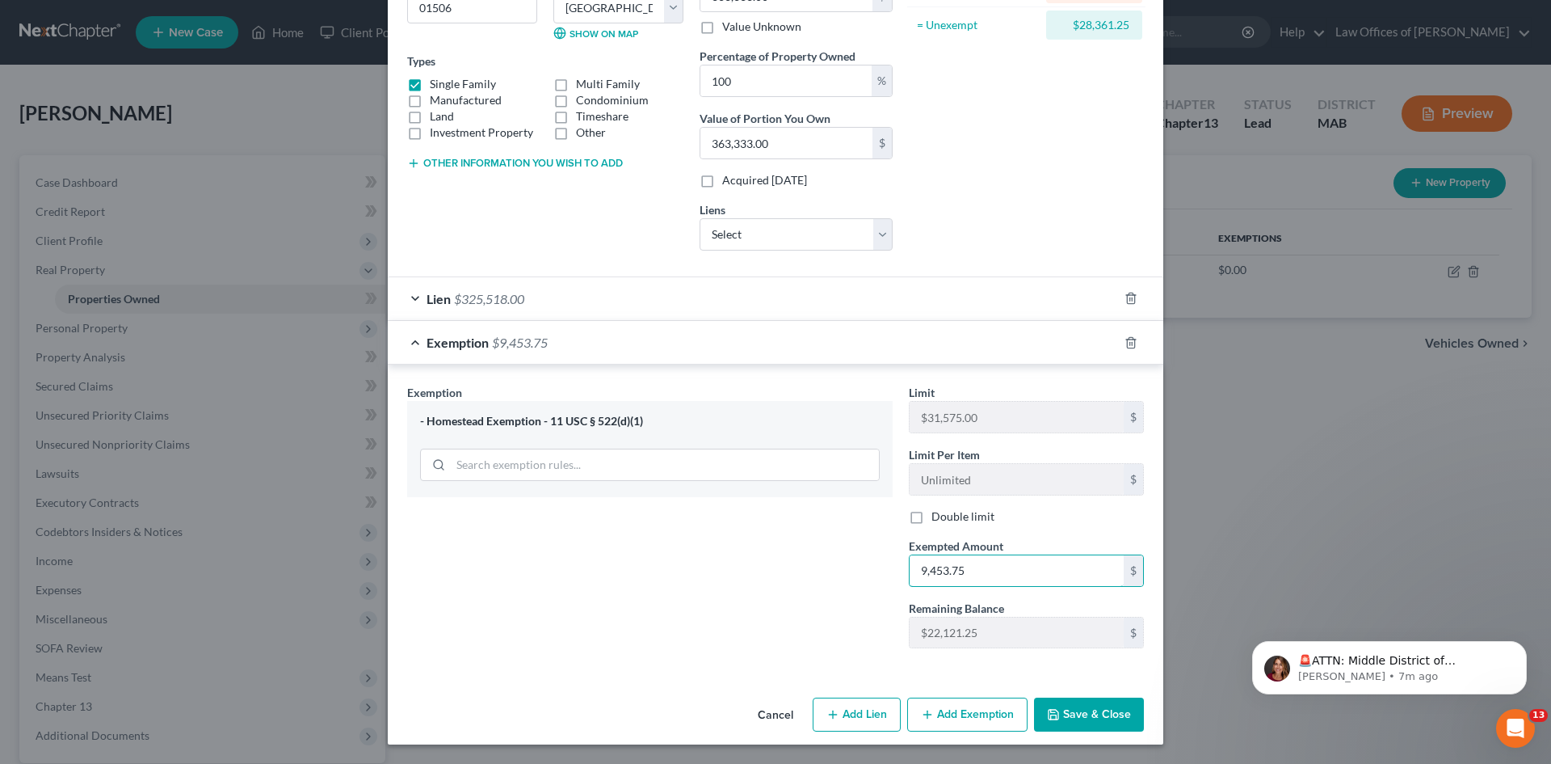
type input "9,453.75"
click at [1071, 713] on button "Save & Close" at bounding box center [1089, 714] width 110 height 34
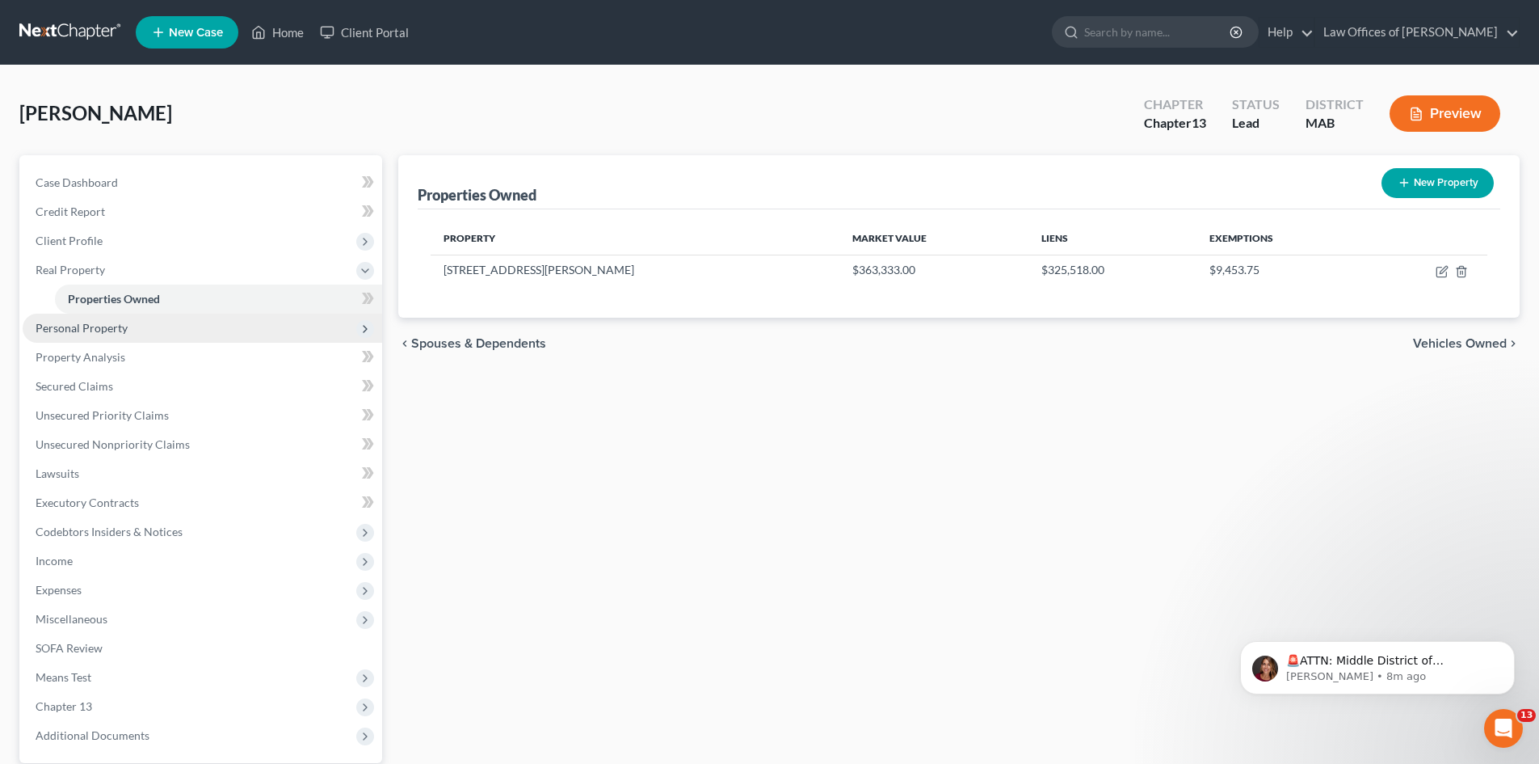
click at [129, 326] on span "Personal Property" at bounding box center [203, 328] width 360 height 29
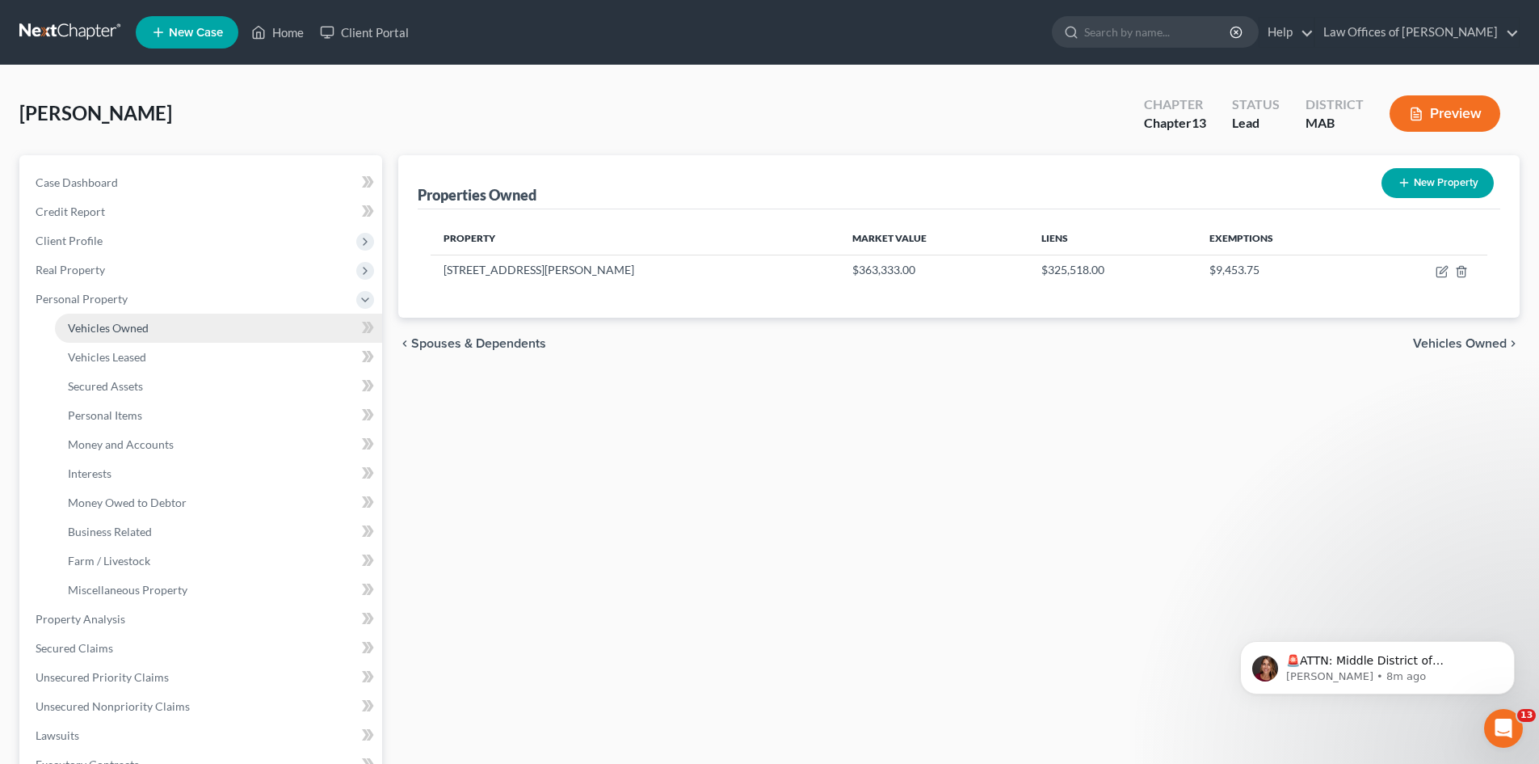
click at [133, 327] on span "Vehicles Owned" at bounding box center [108, 328] width 81 height 14
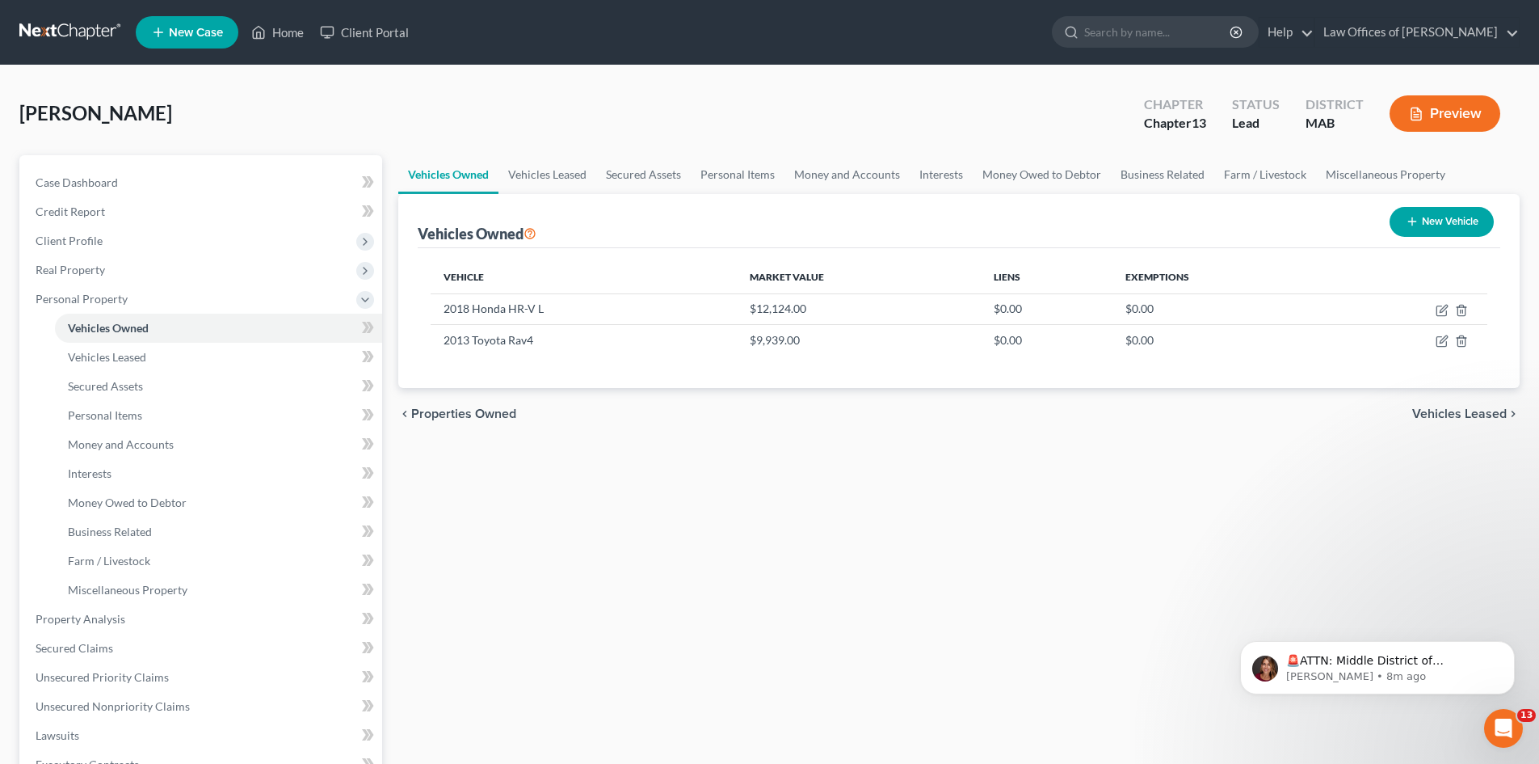
click at [1431, 224] on button "New Vehicle" at bounding box center [1442, 222] width 104 height 30
select select "0"
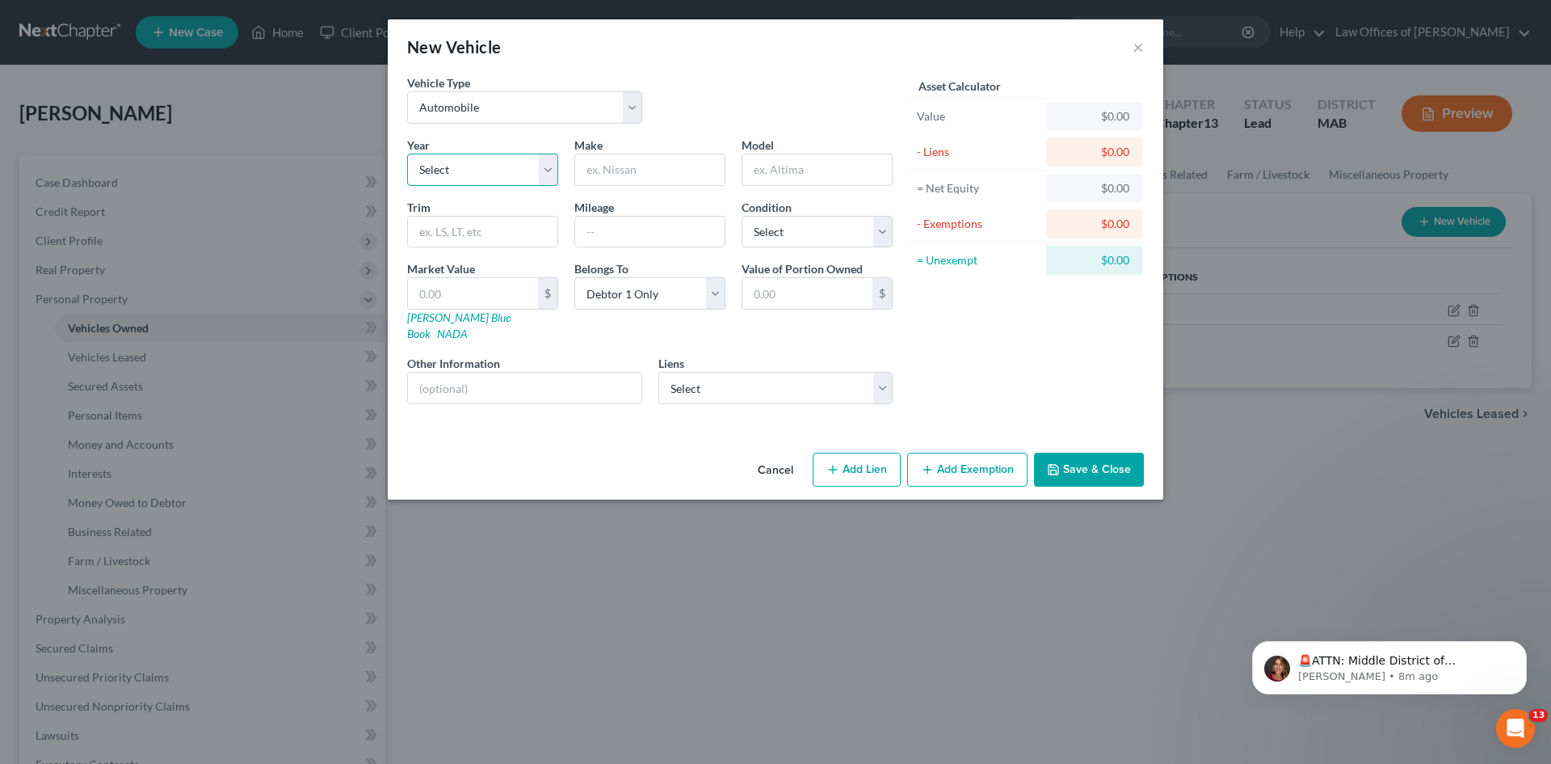
click at [549, 173] on select "Select 2026 2025 2024 2023 2022 2021 2020 2019 2018 2017 2016 2015 2014 2013 20…" at bounding box center [482, 170] width 151 height 32
select select "4"
click at [407, 154] on select "Select 2026 2025 2024 2023 2022 2021 2020 2019 2018 2017 2016 2015 2014 2013 20…" at bounding box center [482, 170] width 151 height 32
click at [600, 161] on input "text" at bounding box center [649, 169] width 149 height 31
type input "Mitsubishi"
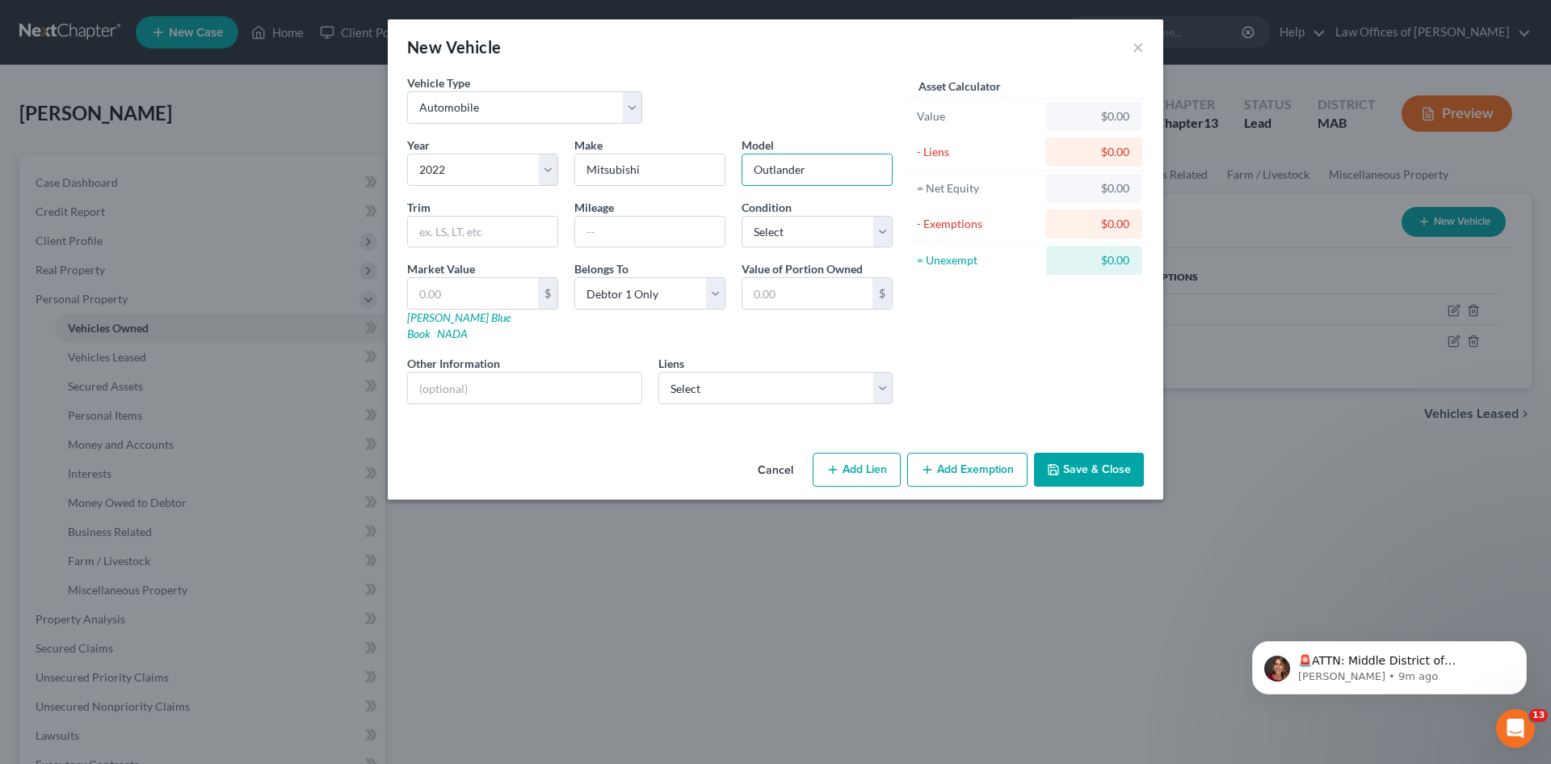
type input "Outlander"
type input "SEL Sport Utility 4D"
click at [670, 234] on input "text" at bounding box center [649, 232] width 149 height 31
type input "108000"
click at [881, 232] on select "Select Excellent Very Good Good Fair Poor" at bounding box center [817, 232] width 151 height 32
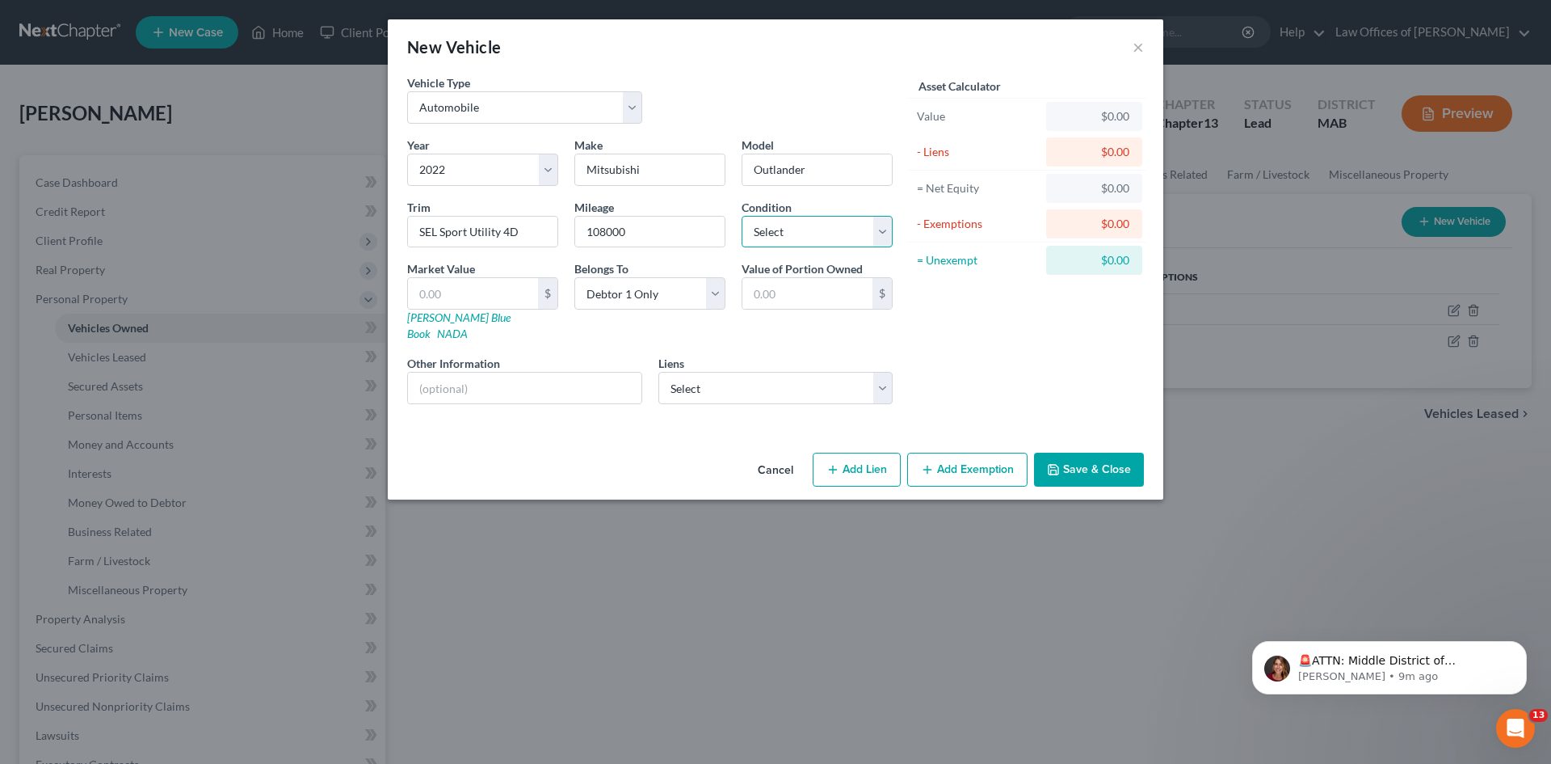
select select "2"
click at [742, 216] on select "Select Excellent Very Good Good Fair Poor" at bounding box center [817, 232] width 151 height 32
click at [459, 291] on input "text" at bounding box center [473, 293] width 130 height 31
type input "1"
type input "1.00"
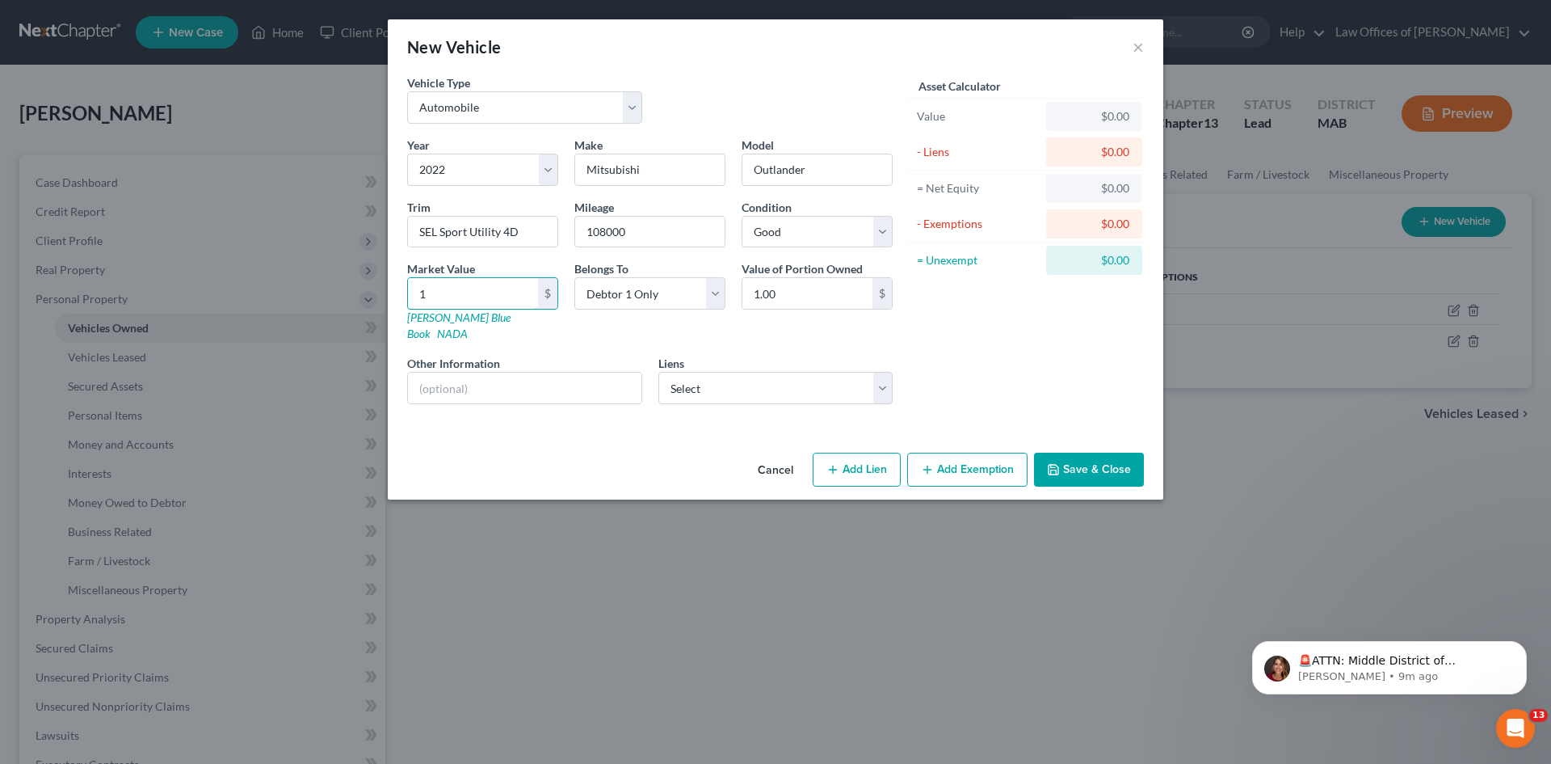
type input "11"
type input "11.00"
type input "115"
type input "115.00"
type input "1154"
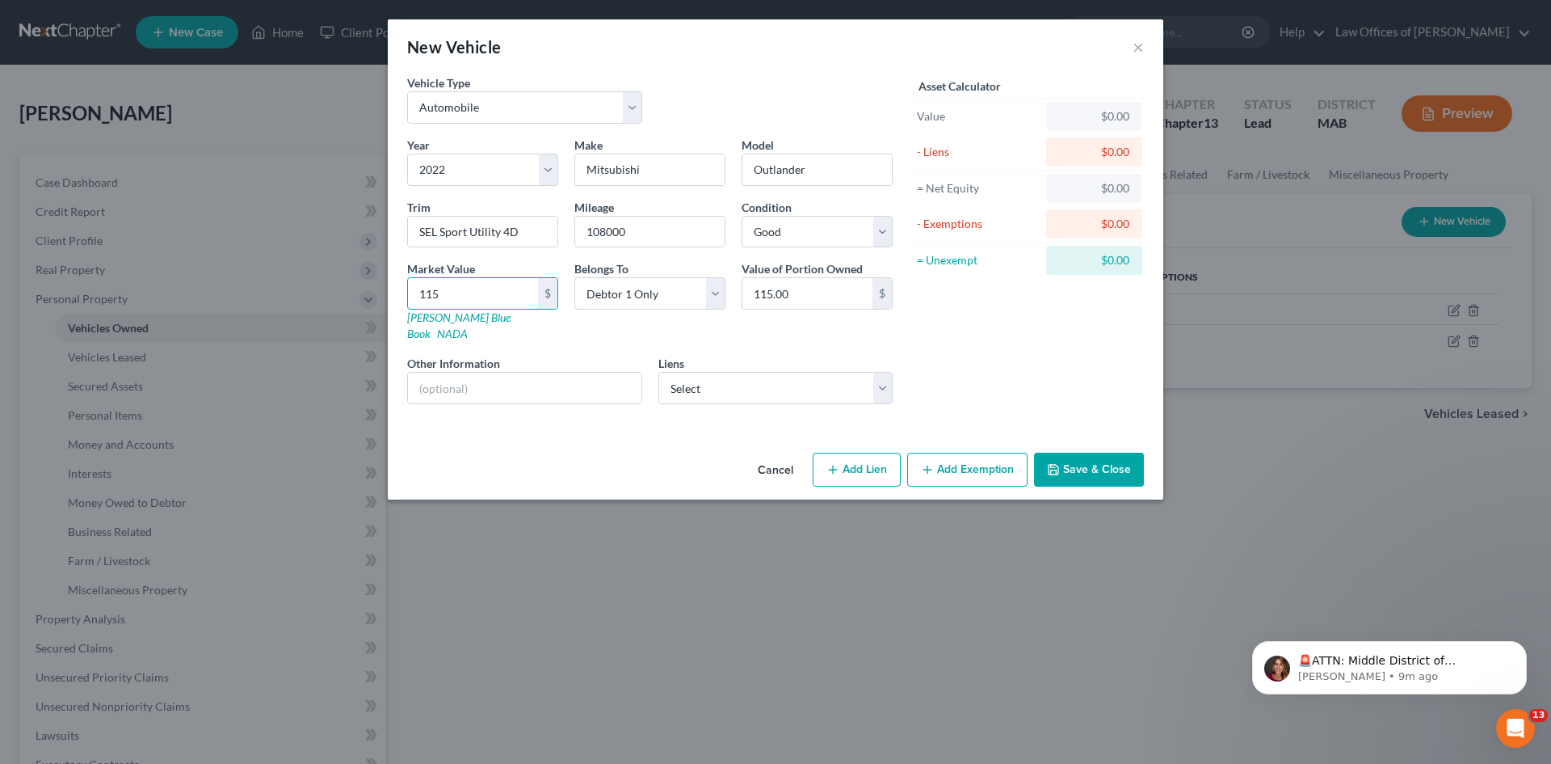
type input "1,154.00"
type input "1,1545"
type input "11,545.00"
type input "11,545"
click at [1090, 457] on button "Save & Close" at bounding box center [1089, 469] width 110 height 34
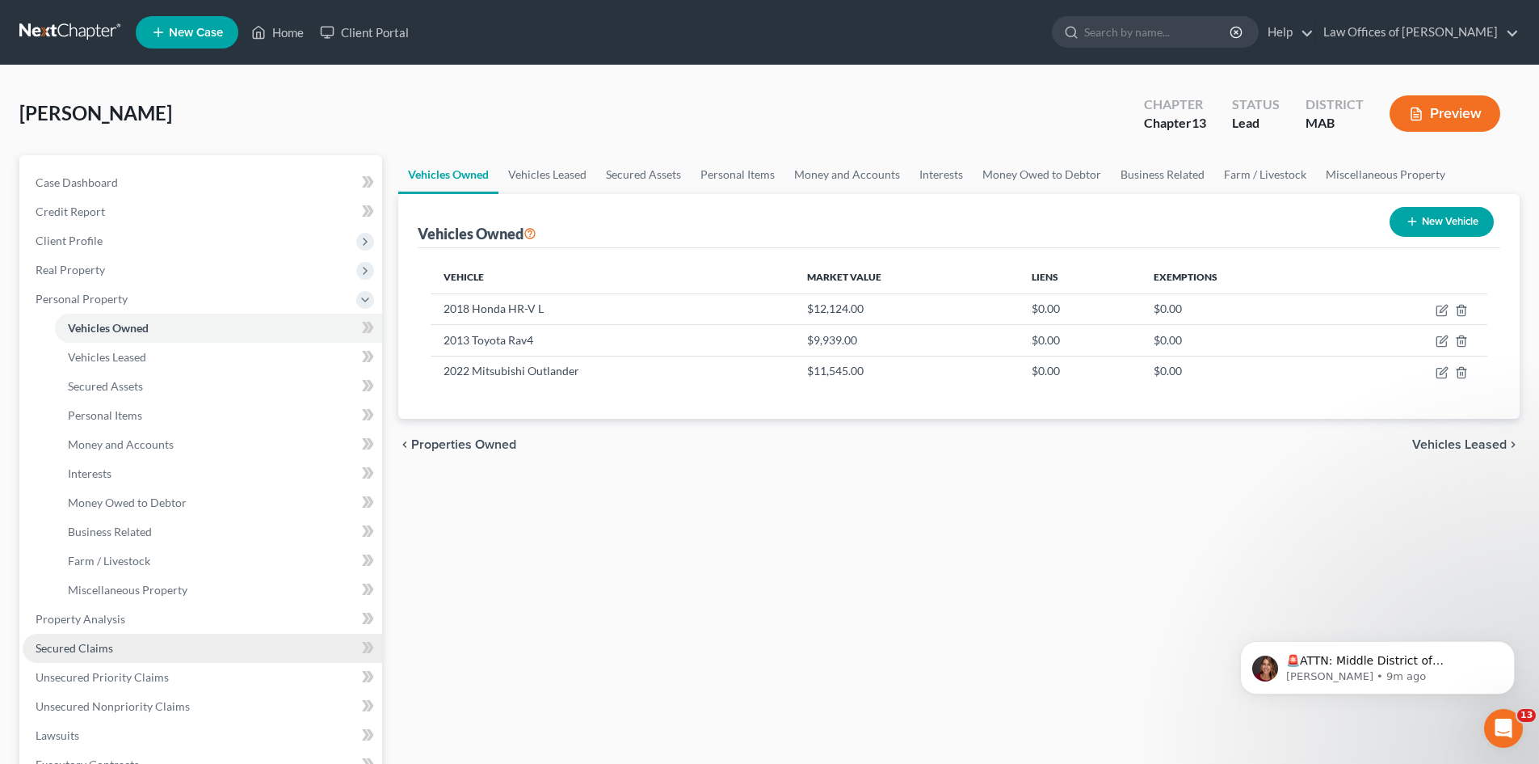
click at [103, 651] on span "Secured Claims" at bounding box center [75, 648] width 78 height 14
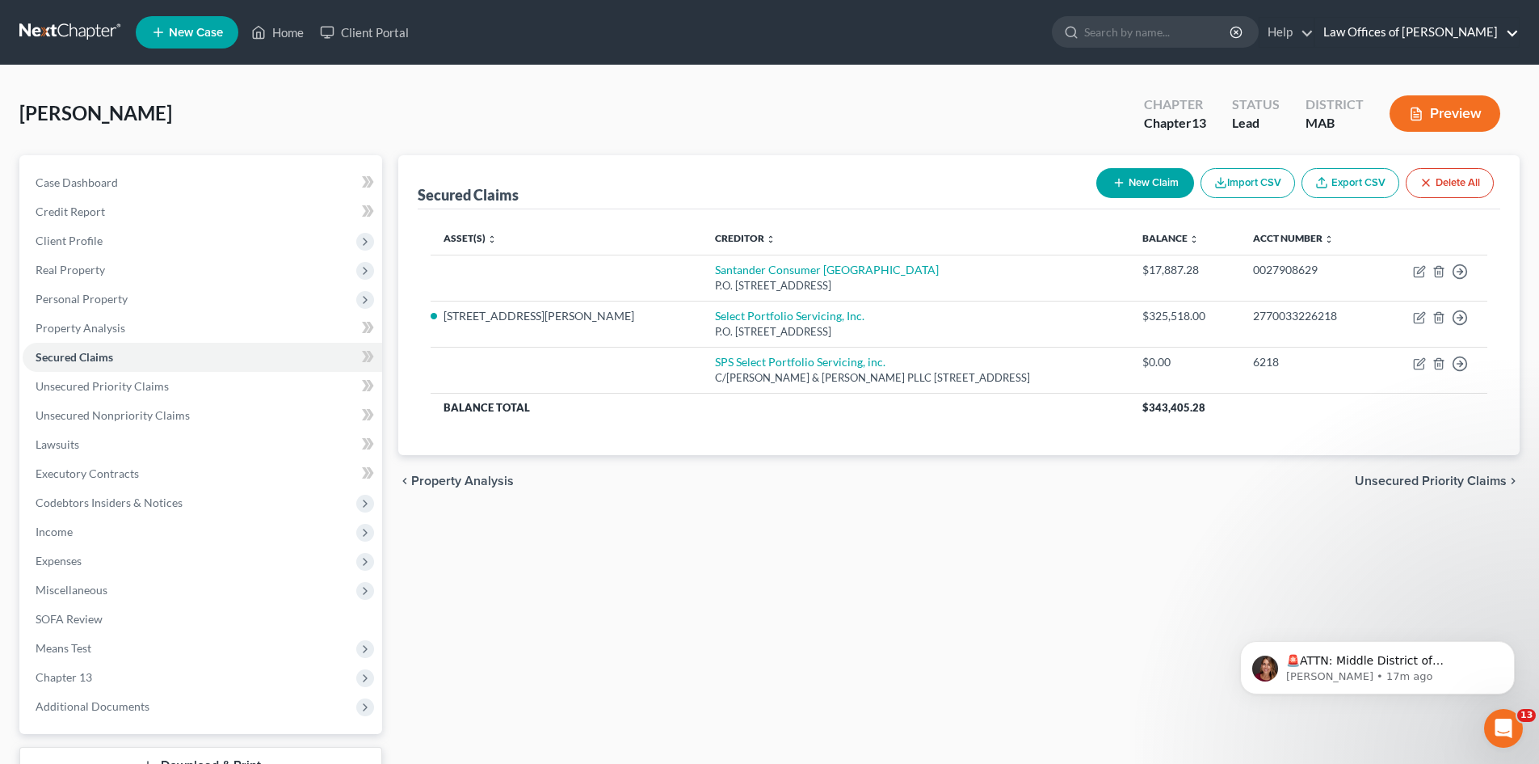
click at [1421, 29] on link "Law Offices of [PERSON_NAME]" at bounding box center [1417, 32] width 204 height 29
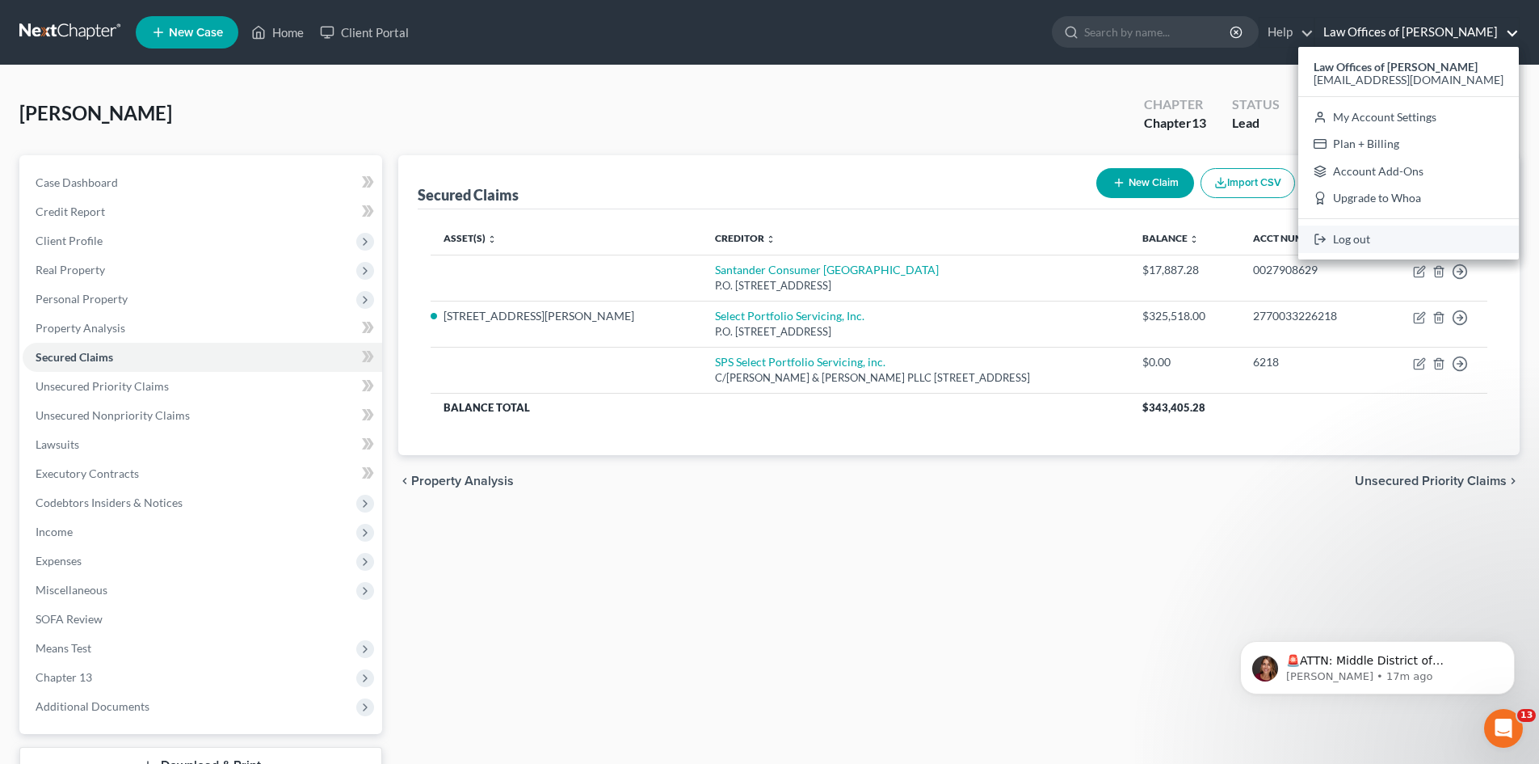
click at [1354, 239] on link "Log out" at bounding box center [1408, 238] width 221 height 27
